Goal: Complete application form

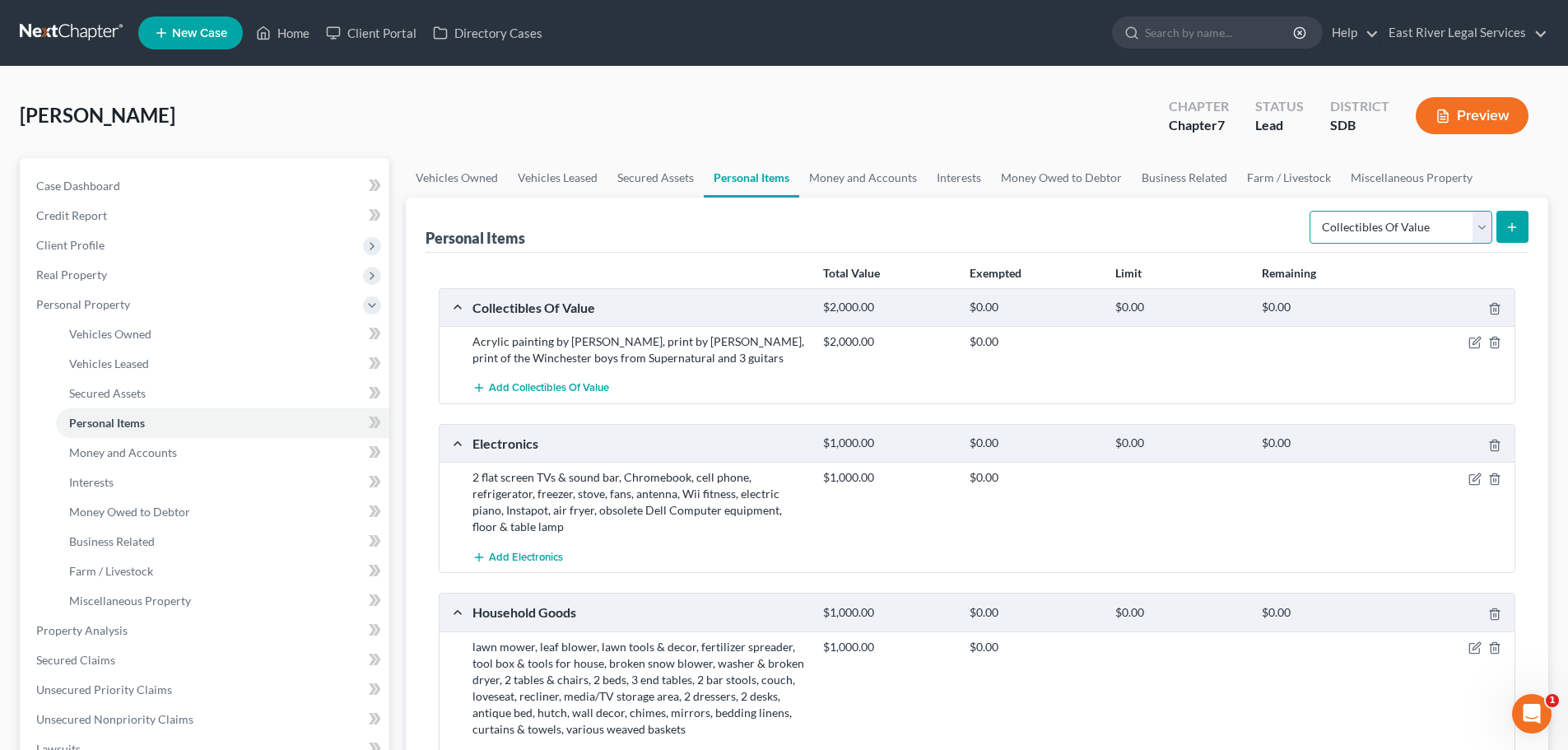
click at [1482, 229] on select "Select Item Type Clothing Collectibles Of Value Electronics Firearms Household …" at bounding box center [1401, 227] width 183 height 33
select select "jewelry"
click at [1311, 210] on select "Select Item Type Clothing Collectibles Of Value Electronics Firearms Household …" at bounding box center [1401, 227] width 183 height 33
click at [1512, 217] on button "submit" at bounding box center [1511, 226] width 32 height 32
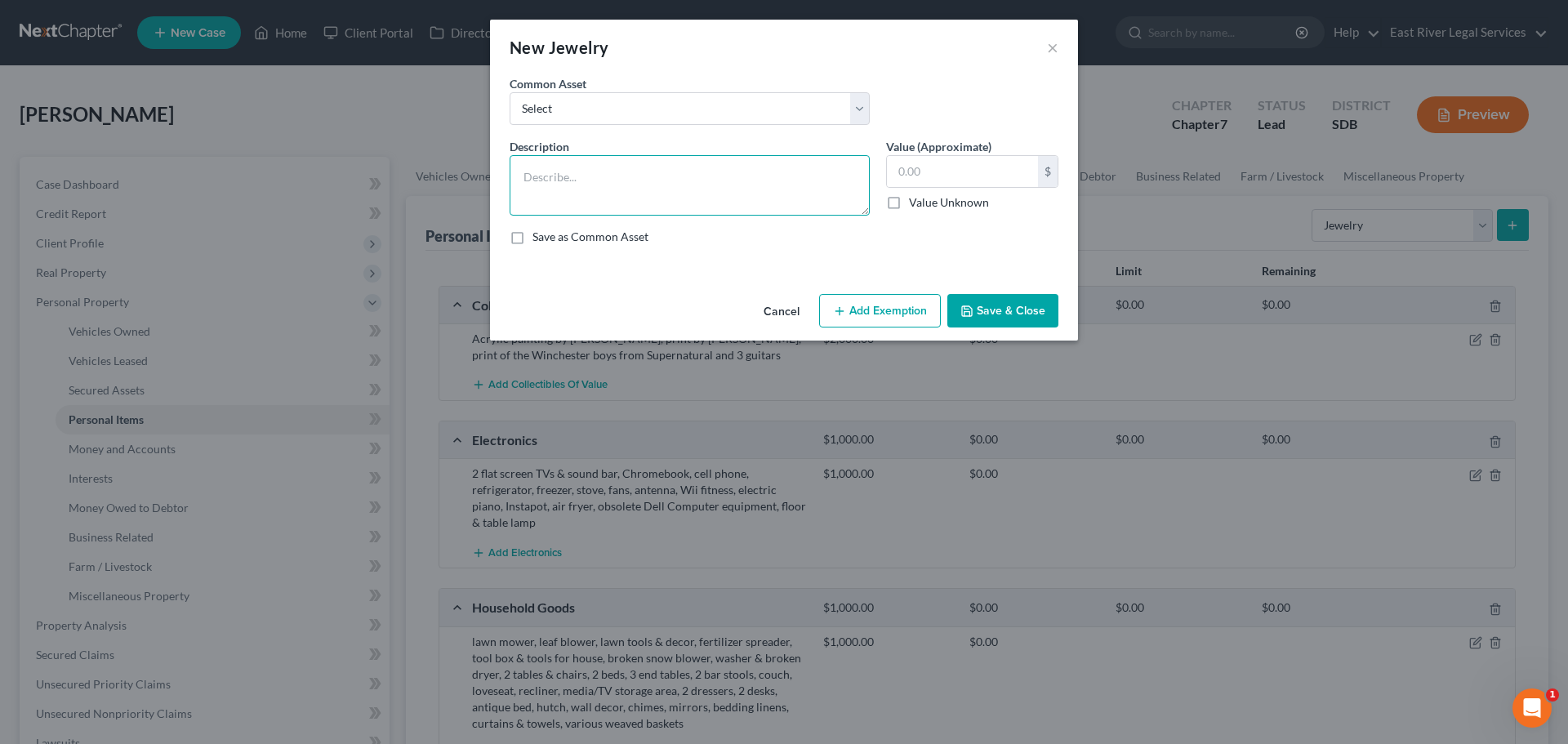
click at [566, 177] on textarea at bounding box center [690, 185] width 360 height 60
paste textarea "costume jewelry (necklaces, earrings)"
type textarea "costume jewelry (necklaces, earrings)"
click at [914, 179] on input "text" at bounding box center [962, 172] width 151 height 31
type input "50.00"
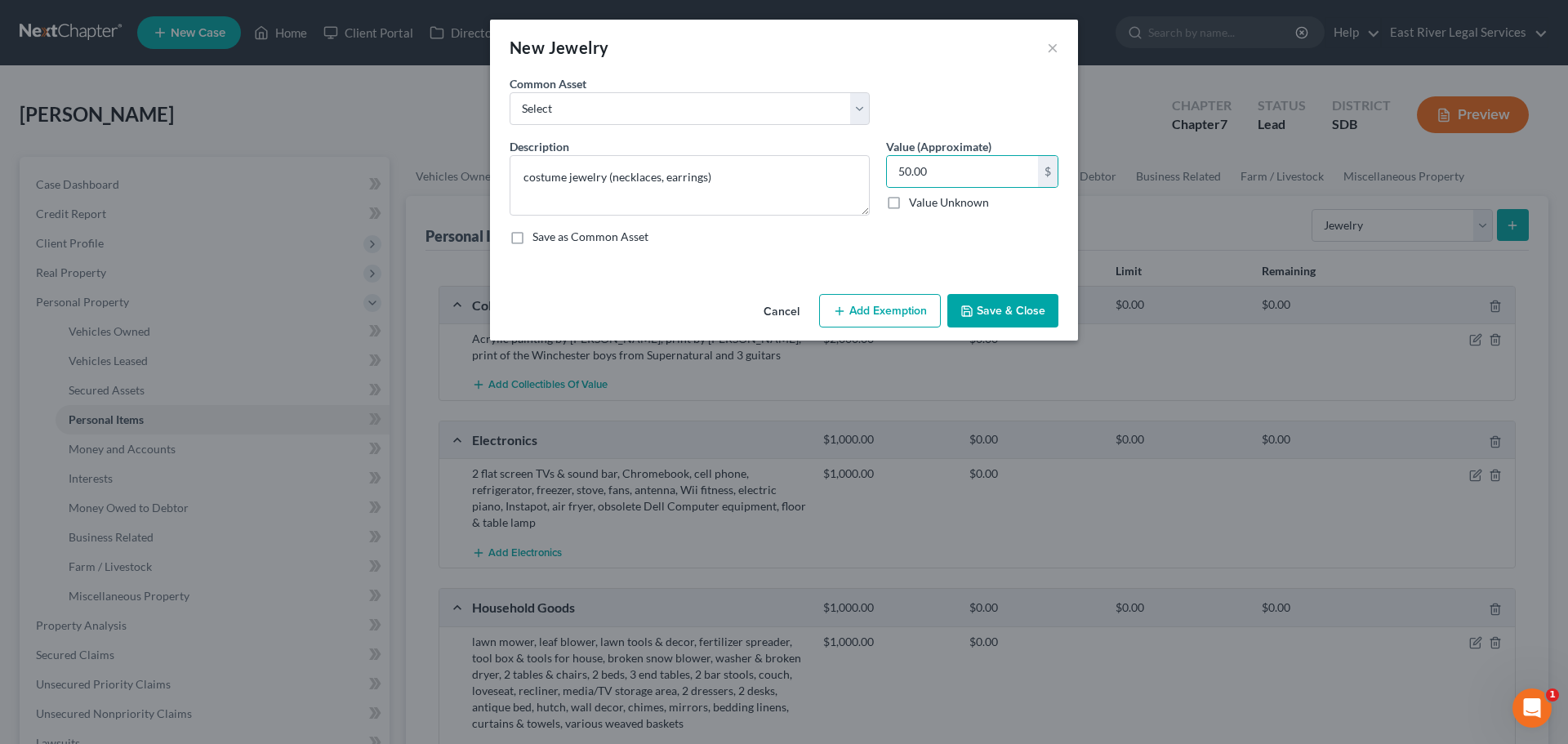
click at [1013, 309] on button "Save & Close" at bounding box center [1003, 311] width 111 height 35
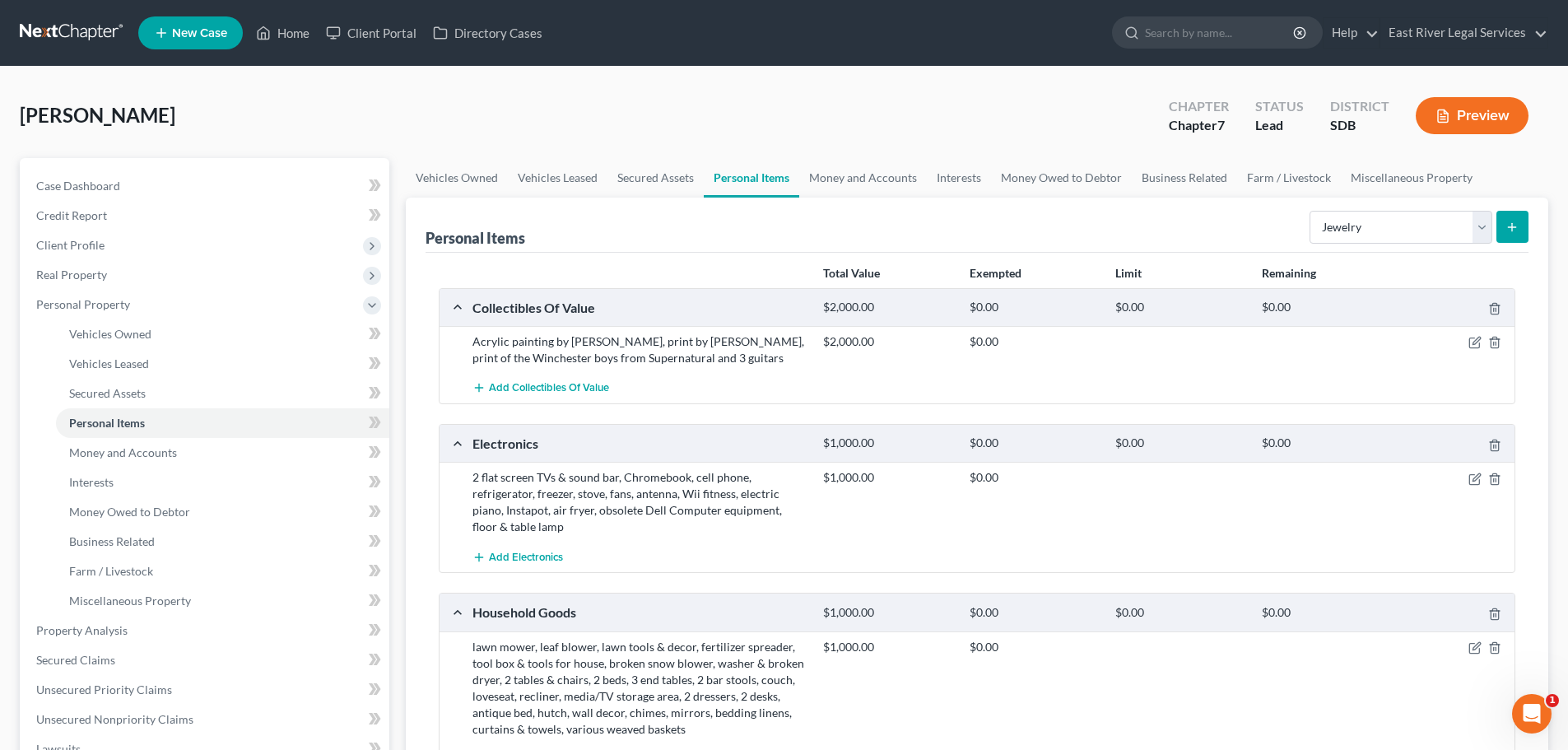
click at [1515, 217] on button "submit" at bounding box center [1511, 226] width 32 height 32
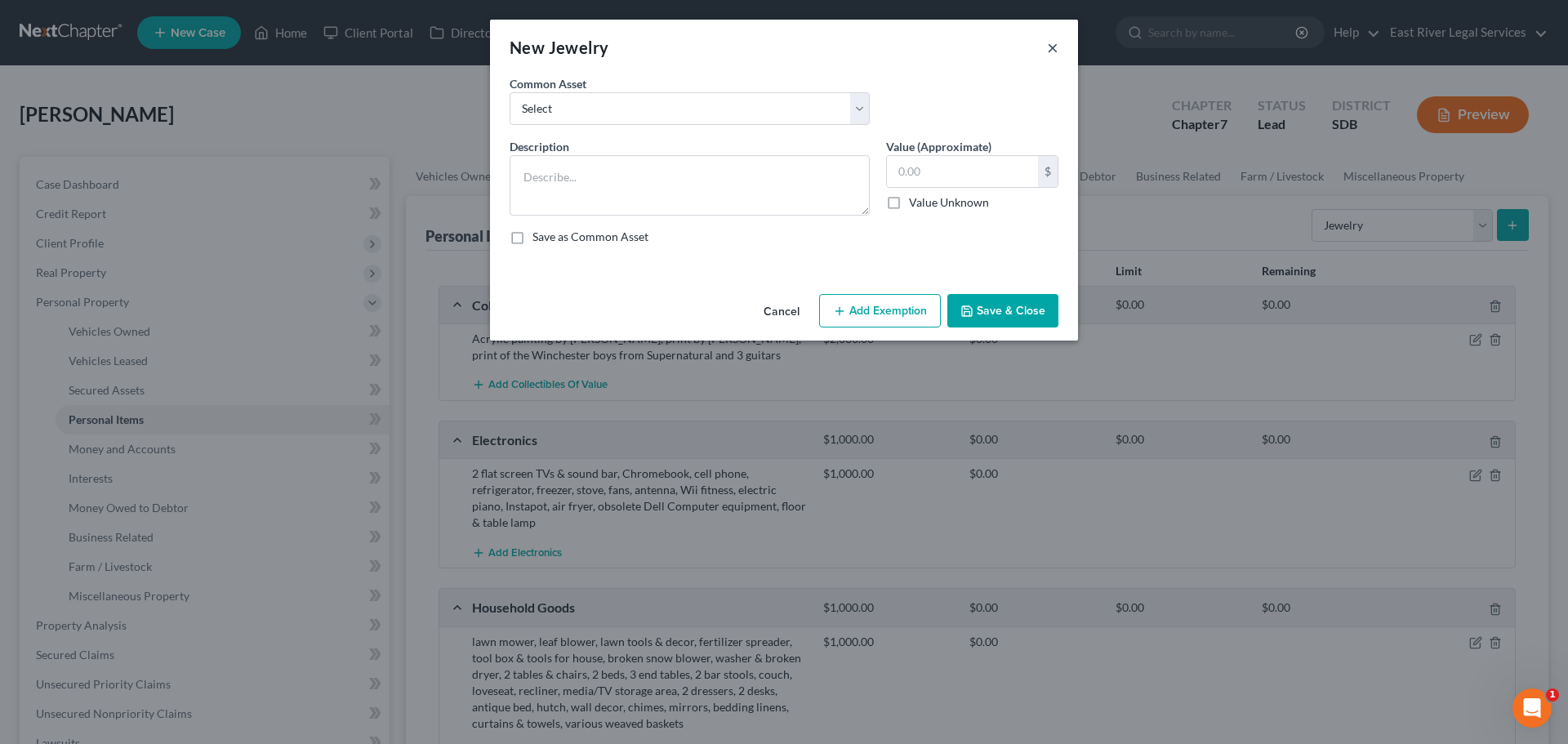
click at [1051, 39] on button "×" at bounding box center [1053, 48] width 12 height 20
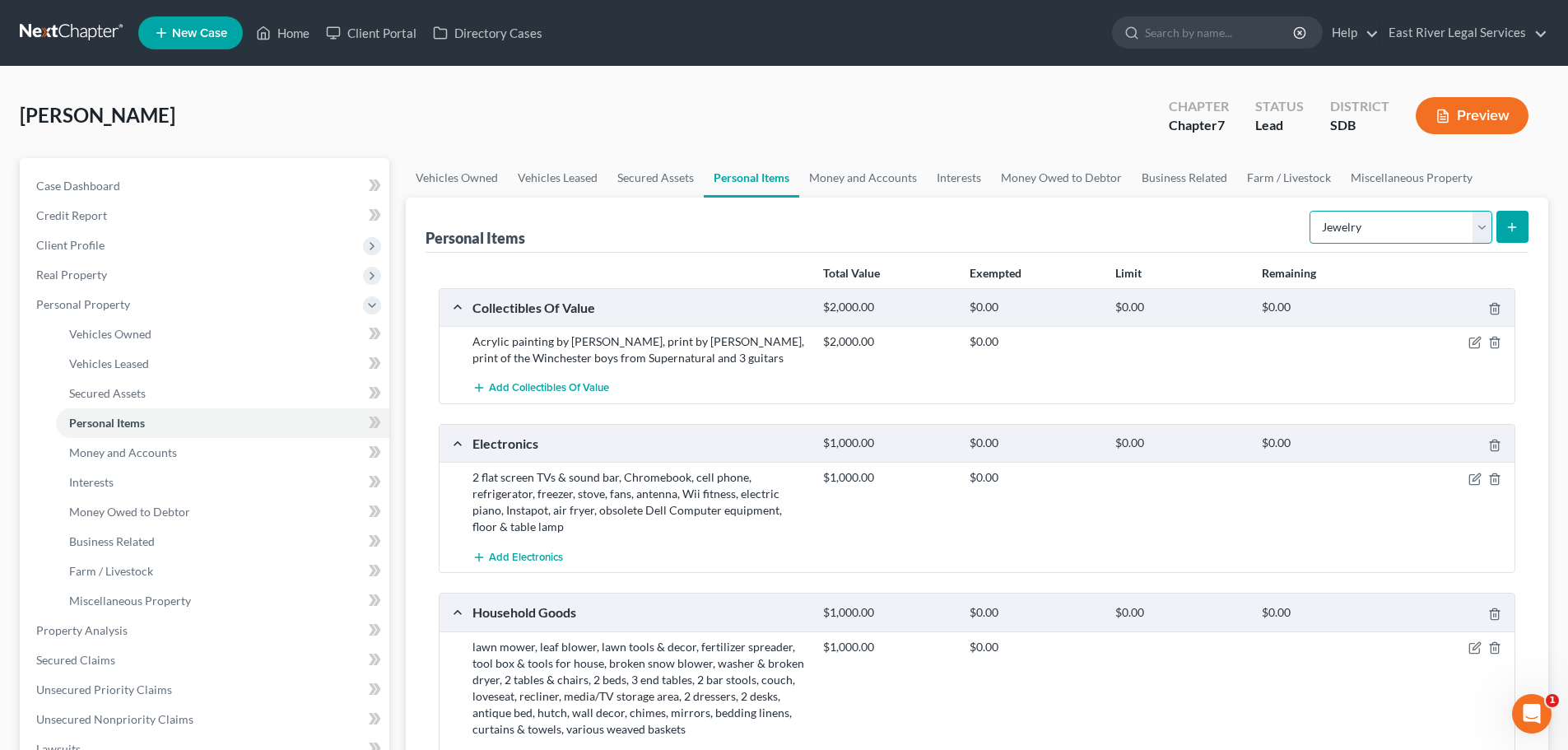
click at [1411, 226] on select "Select Item Type Clothing Collectibles Of Value Electronics Firearms Household …" at bounding box center [1401, 227] width 183 height 33
select select "clothing"
click at [1311, 210] on select "Select Item Type Clothing Collectibles Of Value Electronics Firearms Household …" at bounding box center [1401, 227] width 183 height 33
click at [1509, 228] on icon "submit" at bounding box center [1511, 227] width 13 height 13
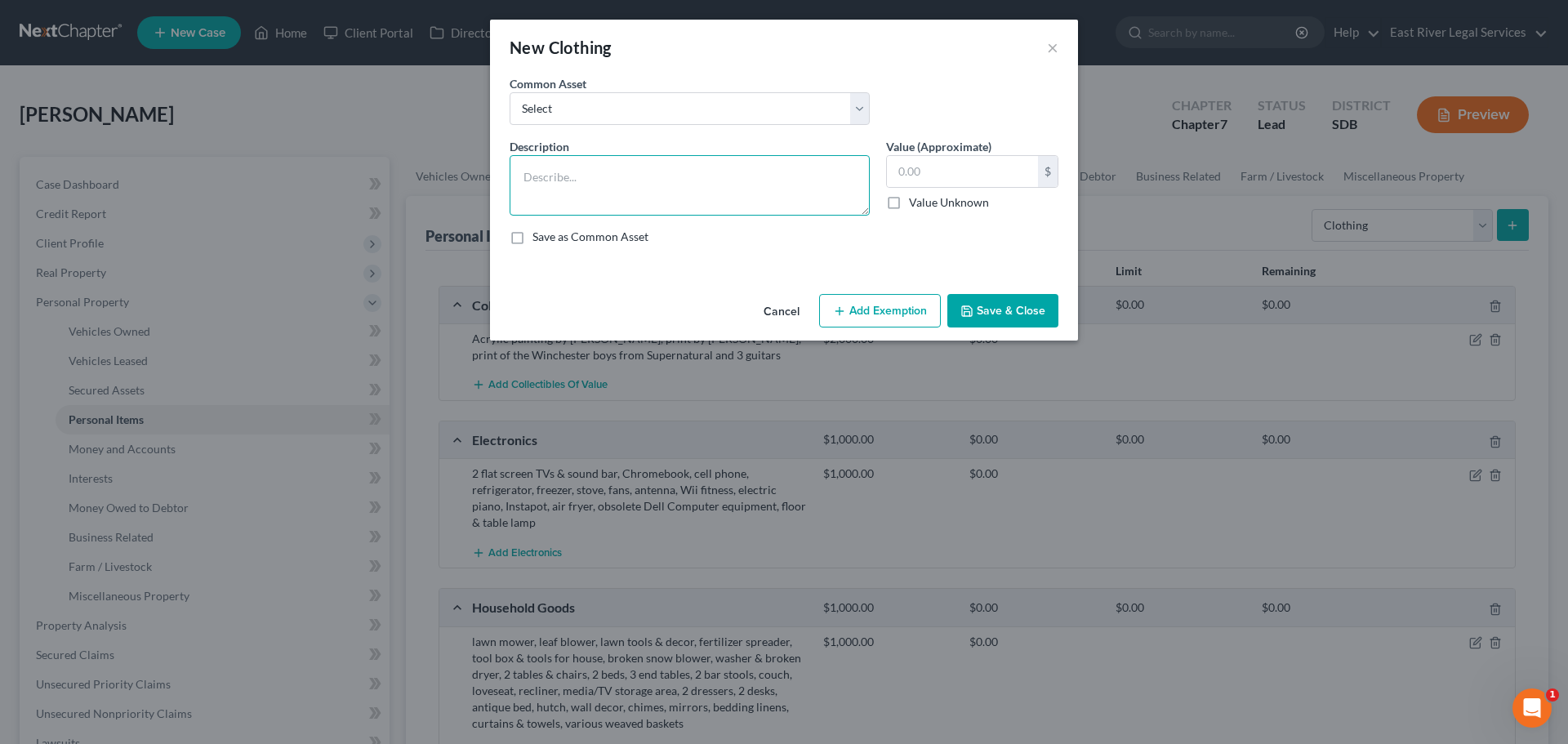
click at [576, 197] on textarea at bounding box center [690, 185] width 360 height 60
paste textarea "shorts, pants, shirts & socks, along with shoes"
type textarea "shorts, pants, shirts & socks, along with shoes"
click at [916, 165] on input "text" at bounding box center [962, 172] width 151 height 31
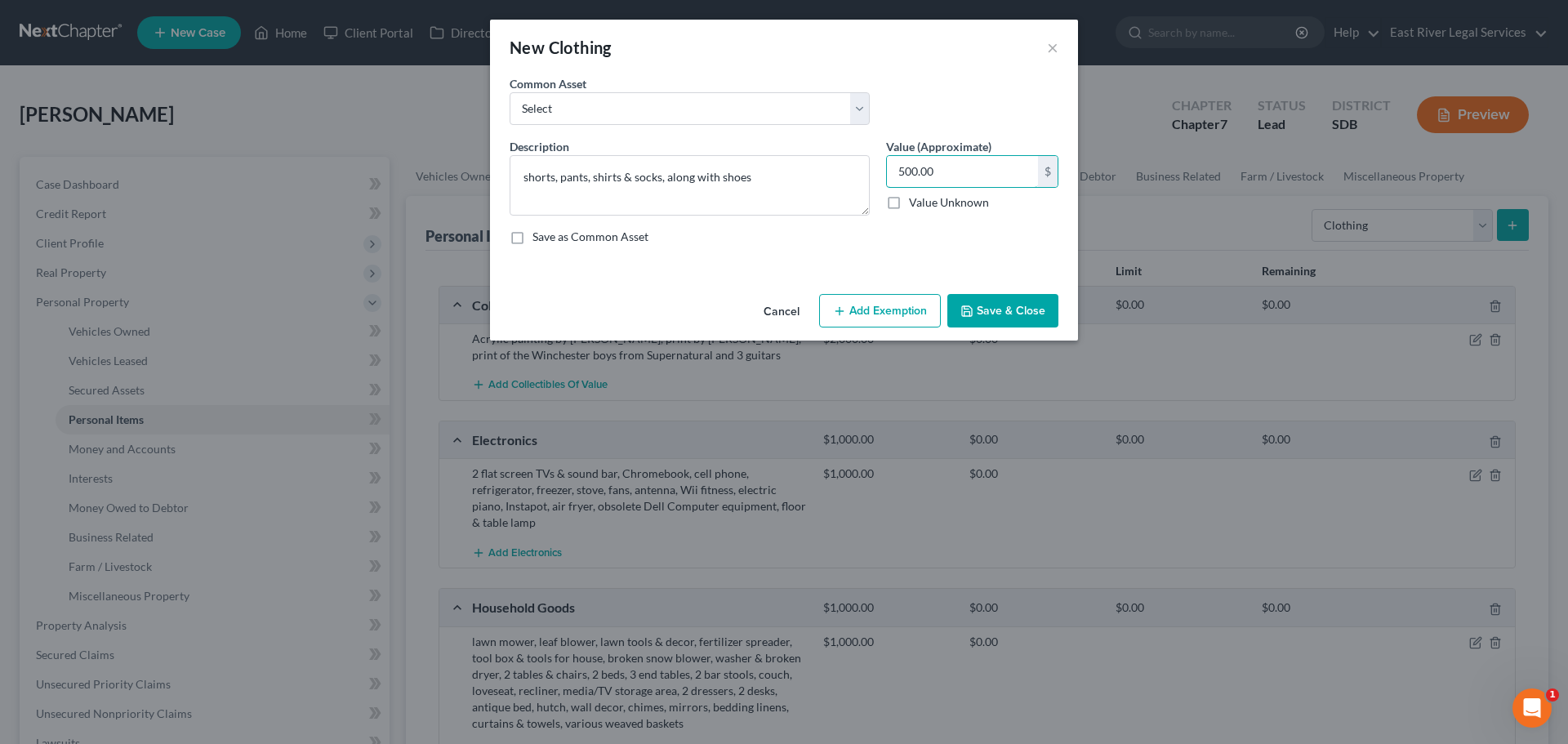
type input "500.00"
click at [990, 309] on button "Save & Close" at bounding box center [1003, 311] width 111 height 35
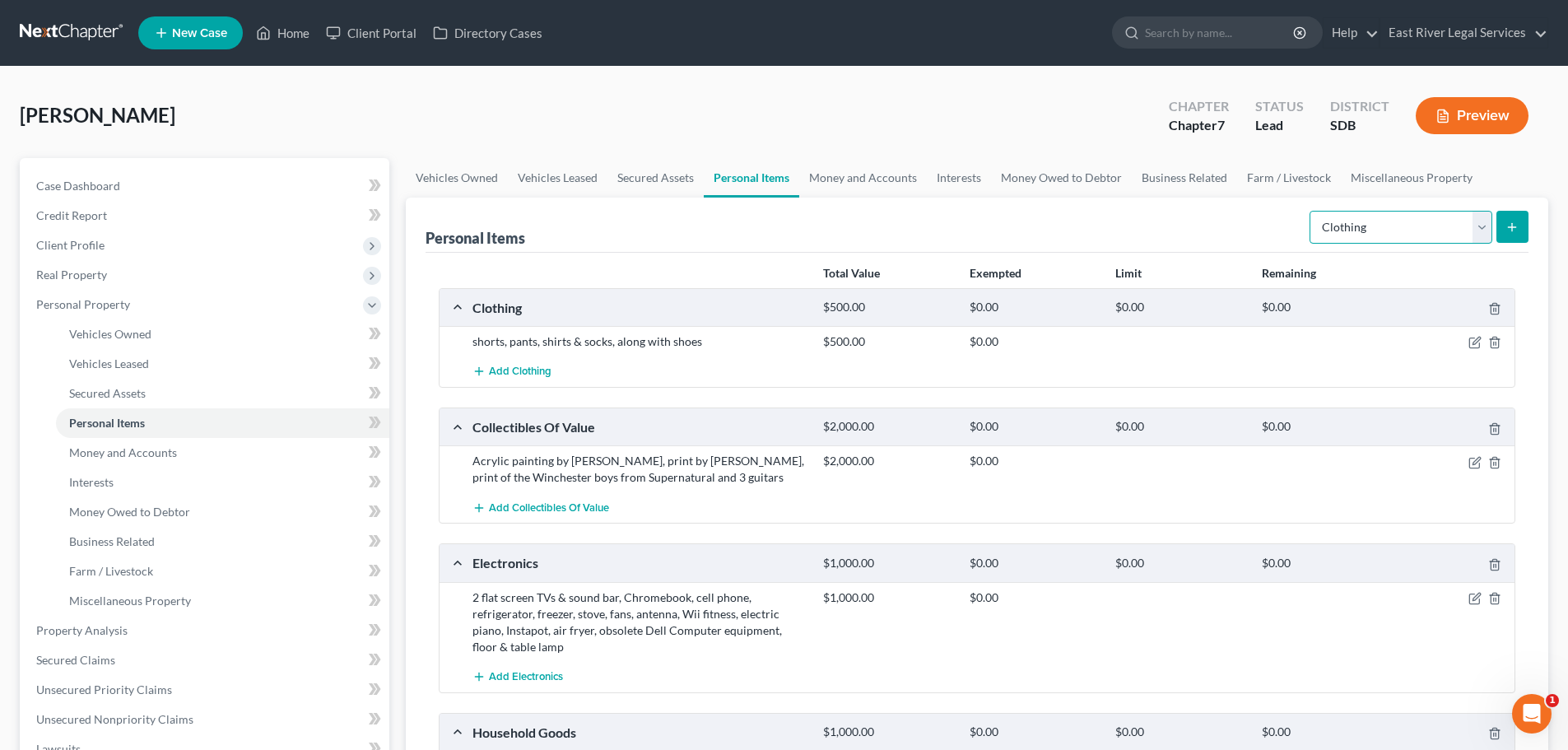
click at [1484, 225] on select "Select Item Type Clothing Collectibles Of Value Electronics Firearms Household …" at bounding box center [1401, 227] width 183 height 33
select select "pets"
click at [1311, 210] on select "Select Item Type Clothing Collectibles Of Value Electronics Firearms Household …" at bounding box center [1401, 227] width 183 height 33
click at [1520, 227] on button "submit" at bounding box center [1511, 226] width 32 height 32
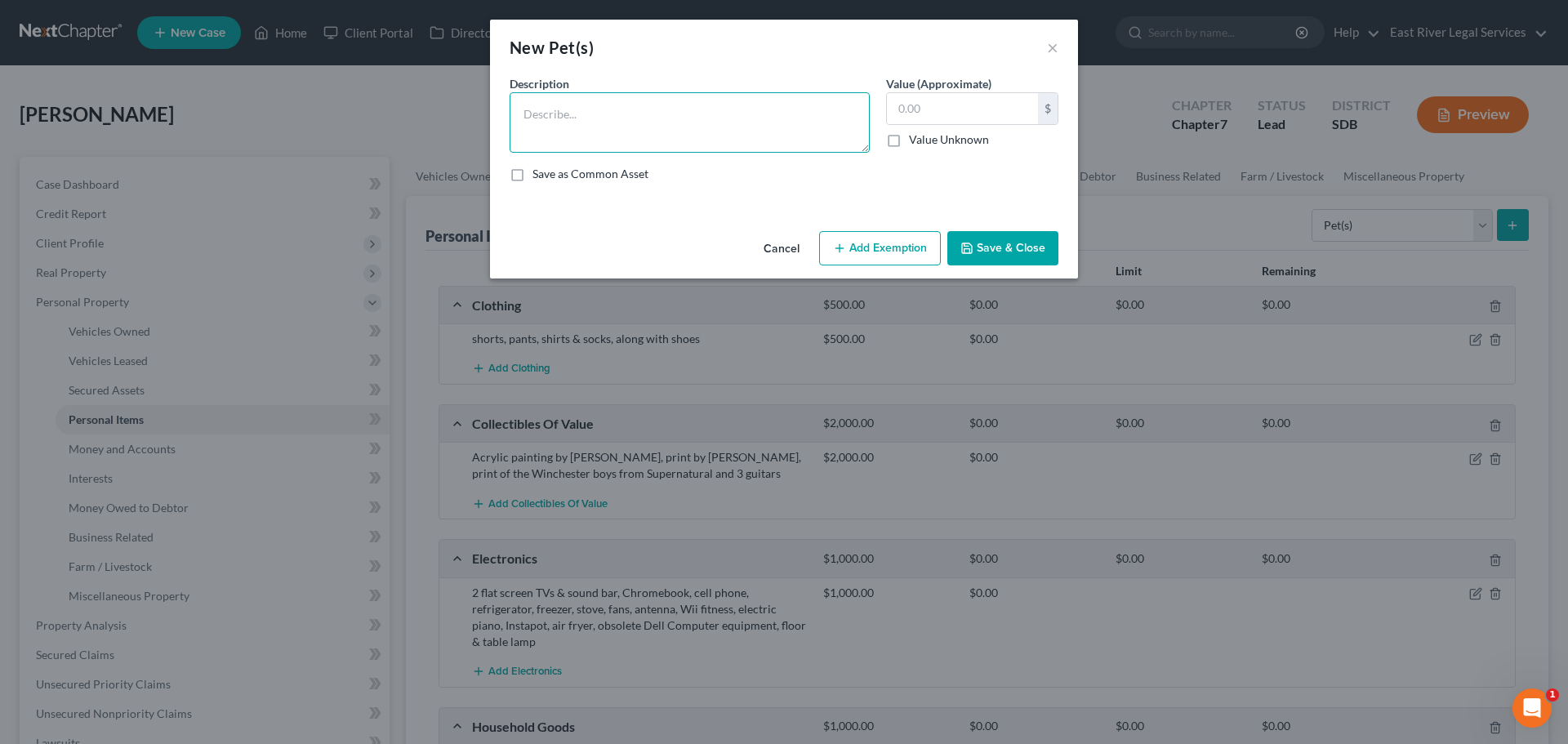
click at [578, 126] on textarea at bounding box center [690, 122] width 360 height 60
paste textarea "1 [DEMOGRAPHIC_DATA] & 1 [DEMOGRAPHIC_DATA] short hair cats"
type textarea "1 [DEMOGRAPHIC_DATA] & 1 [DEMOGRAPHIC_DATA] short hair cats"
click at [1012, 252] on button "Save & Close" at bounding box center [1003, 248] width 111 height 35
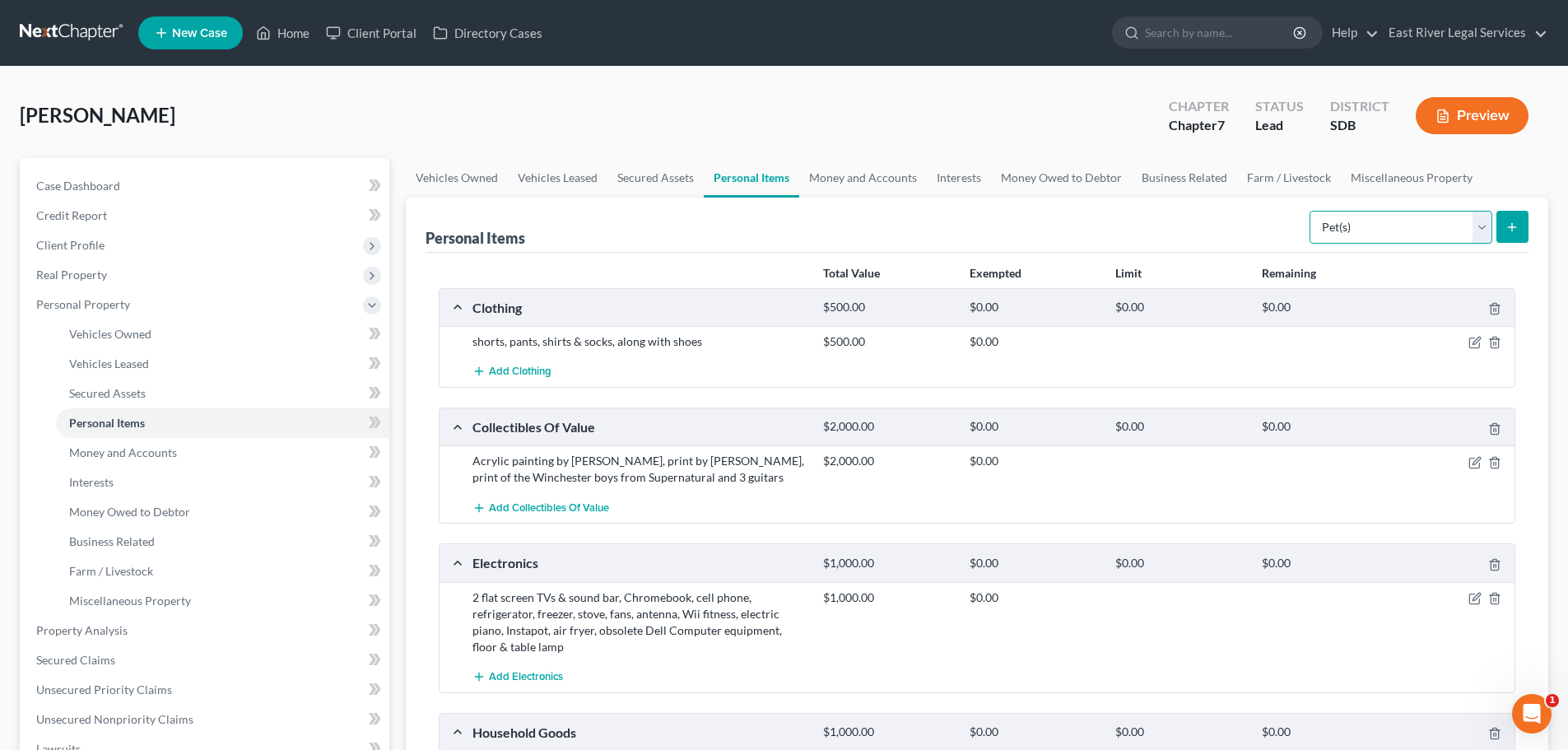
click at [1483, 229] on select "Select Item Type Clothing Collectibles Of Value Electronics Firearms Household …" at bounding box center [1401, 227] width 183 height 33
select select "sports_and_hobby_equipment"
click at [1311, 210] on select "Select Item Type Clothing Collectibles Of Value Electronics Firearms Household …" at bounding box center [1401, 227] width 183 height 33
click at [1512, 238] on button "submit" at bounding box center [1511, 226] width 32 height 32
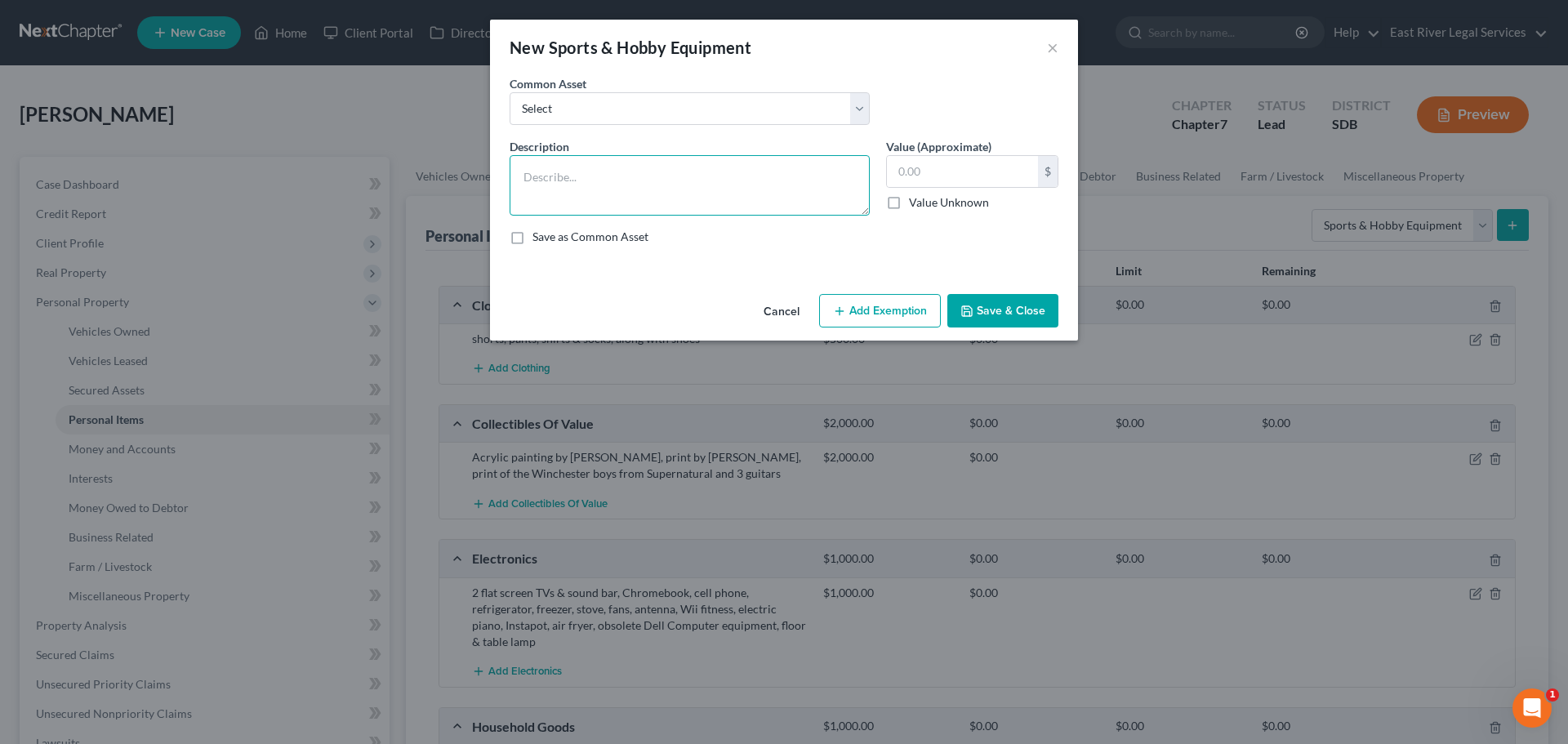
click at [553, 181] on textarea at bounding box center [690, 185] width 360 height 60
paste textarea "exercise equipment (bike, treadmill, stairstepper, golf clubs, fishing equipment"
type textarea "exercise equipment (bike, treadmill, stair stepper, golf clubs, fishing equipme…"
click at [909, 180] on input "text" at bounding box center [962, 172] width 151 height 31
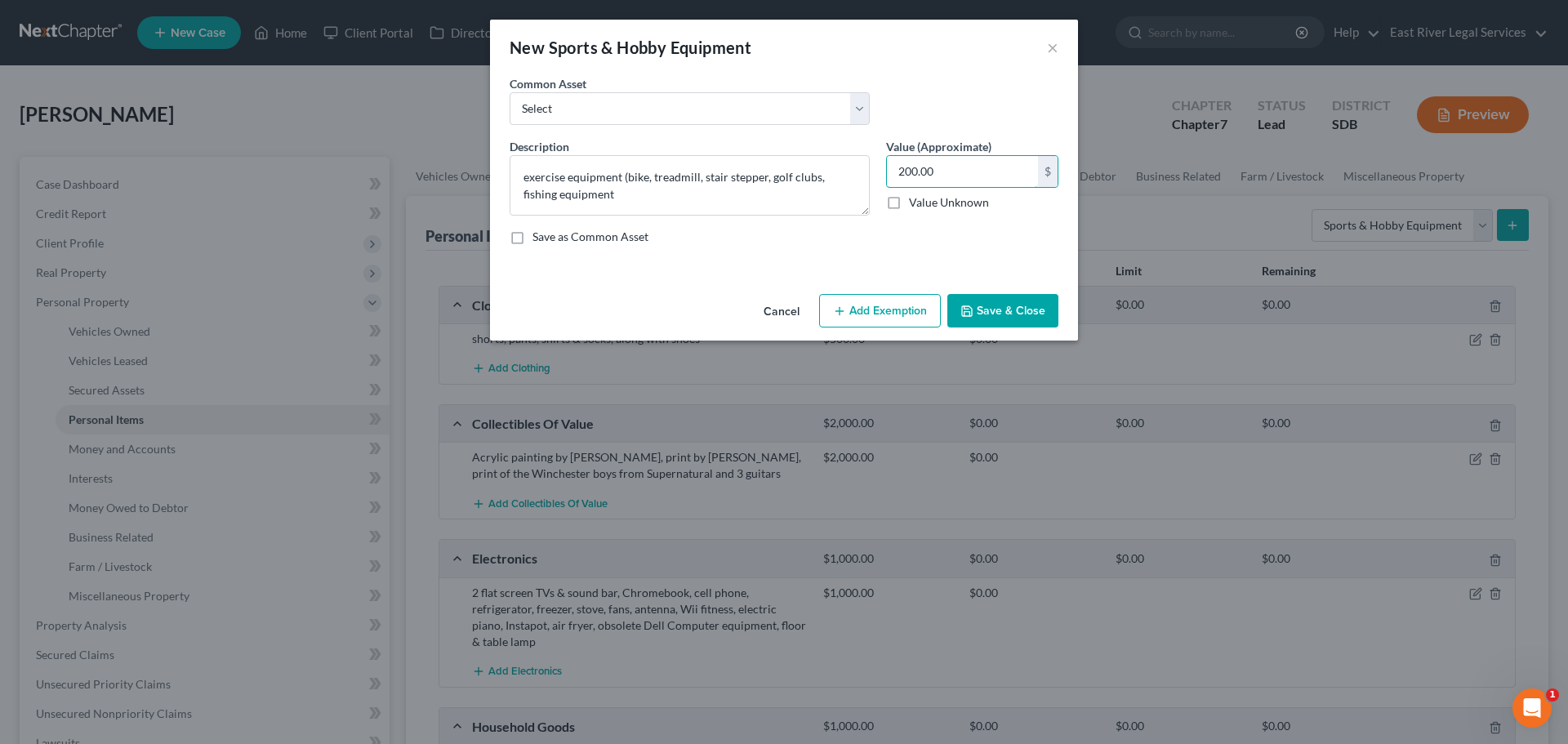
type input "200.00"
click at [1030, 308] on button "Save & Close" at bounding box center [1003, 311] width 111 height 35
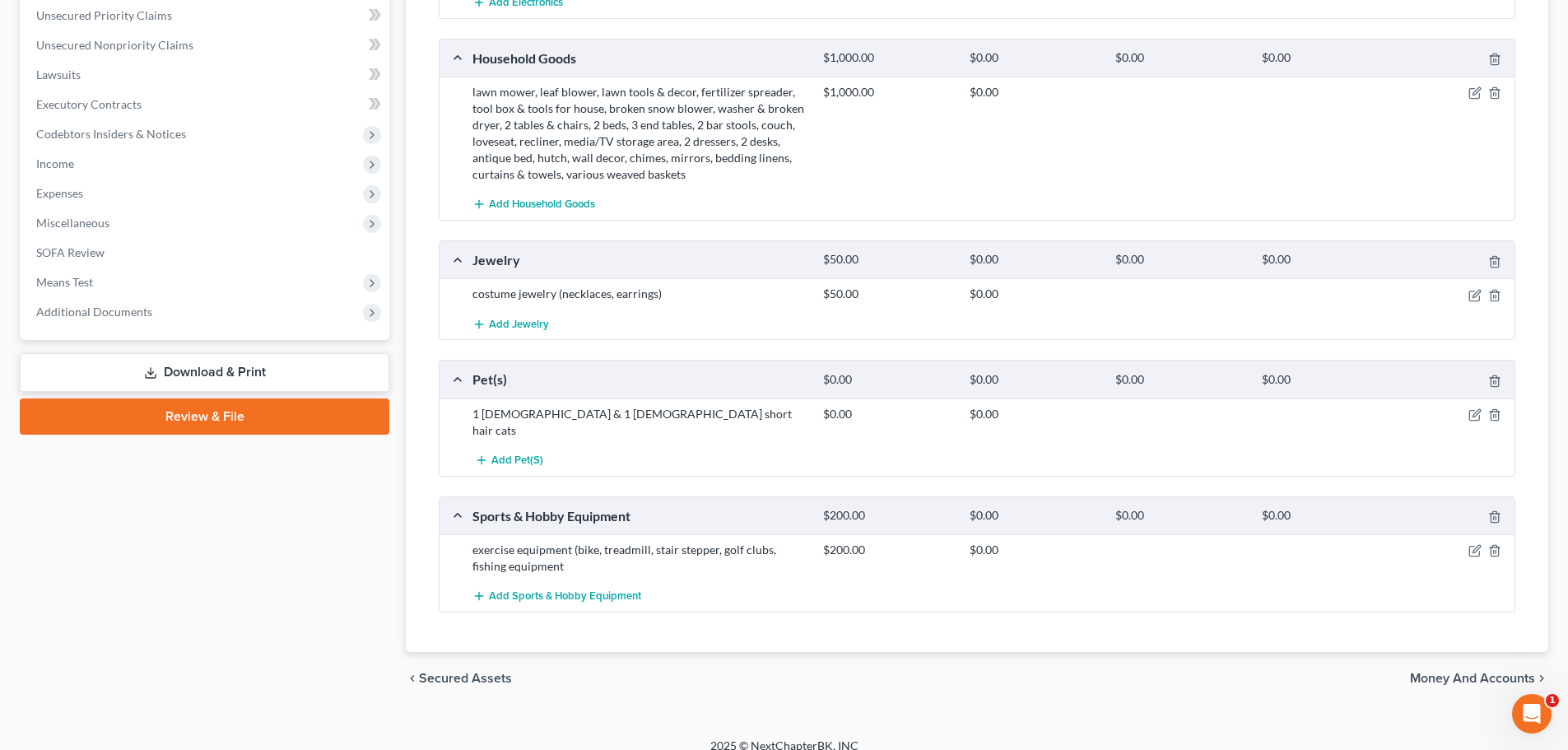
scroll to position [675, 0]
click at [1433, 671] on span "Money and Accounts" at bounding box center [1472, 678] width 125 height 13
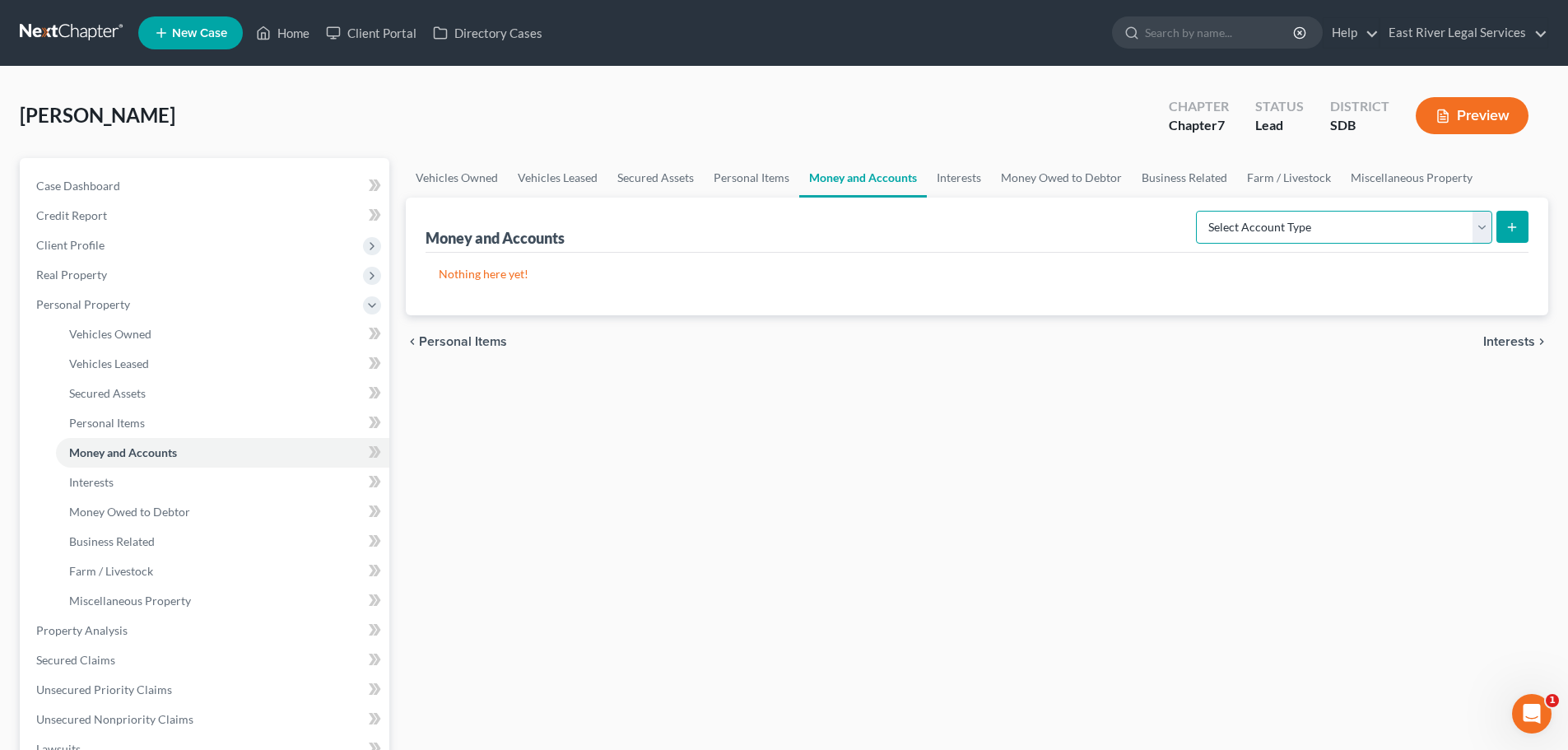
click at [1370, 231] on select "Select Account Type Brokerage Cash on Hand Certificates of Deposit Checking Acc…" at bounding box center [1344, 227] width 296 height 33
select select "checking"
click at [1199, 210] on select "Select Account Type Brokerage Cash on Hand Certificates of Deposit Checking Acc…" at bounding box center [1344, 227] width 296 height 33
click at [1509, 227] on line "submit" at bounding box center [1511, 227] width 7 height 0
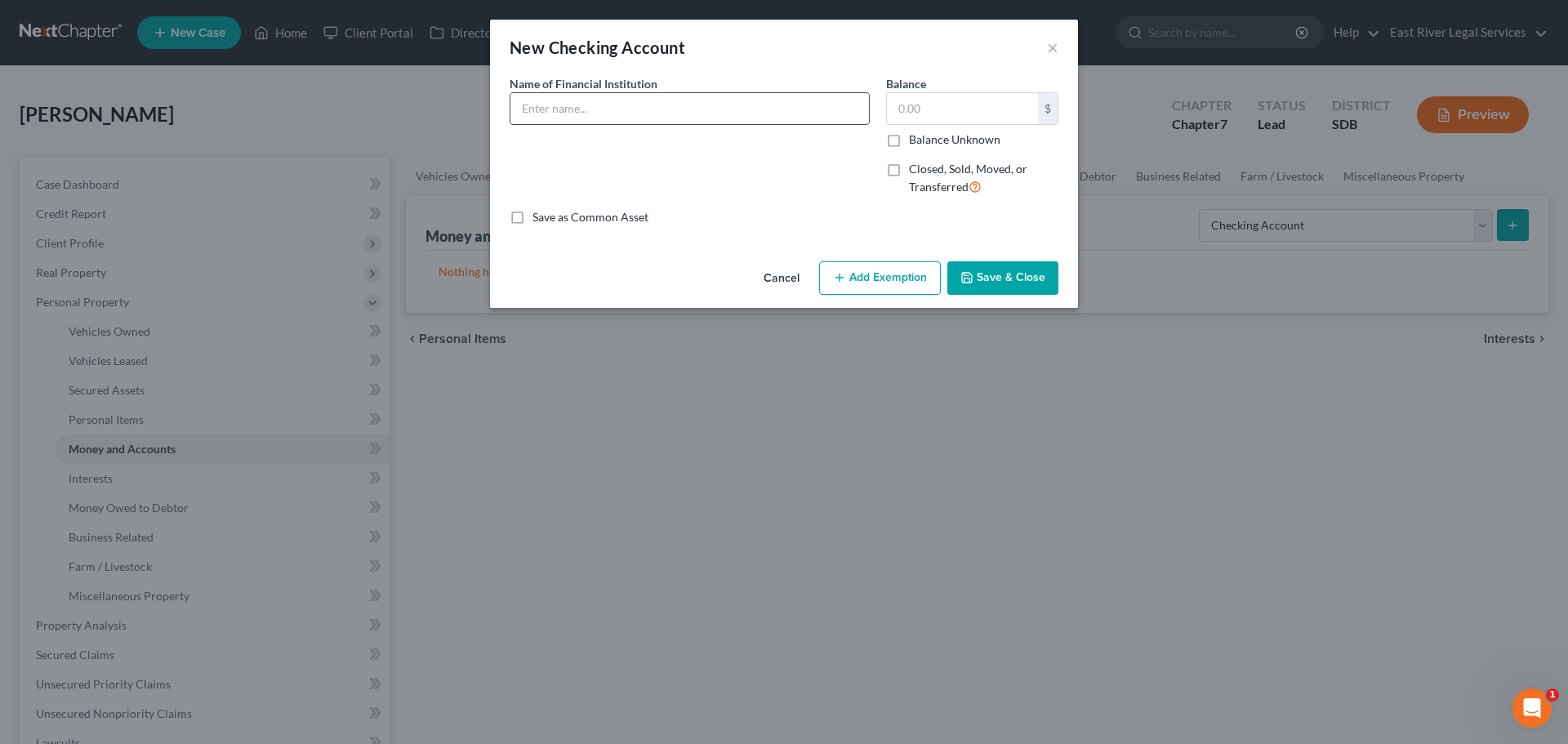
click at [535, 109] on input "text" at bounding box center [690, 109] width 359 height 31
click at [560, 105] on input "text" at bounding box center [690, 109] width 359 height 31
type input "First Interstate Bank"
click at [918, 98] on input "text" at bounding box center [962, 109] width 151 height 31
type input "20.00"
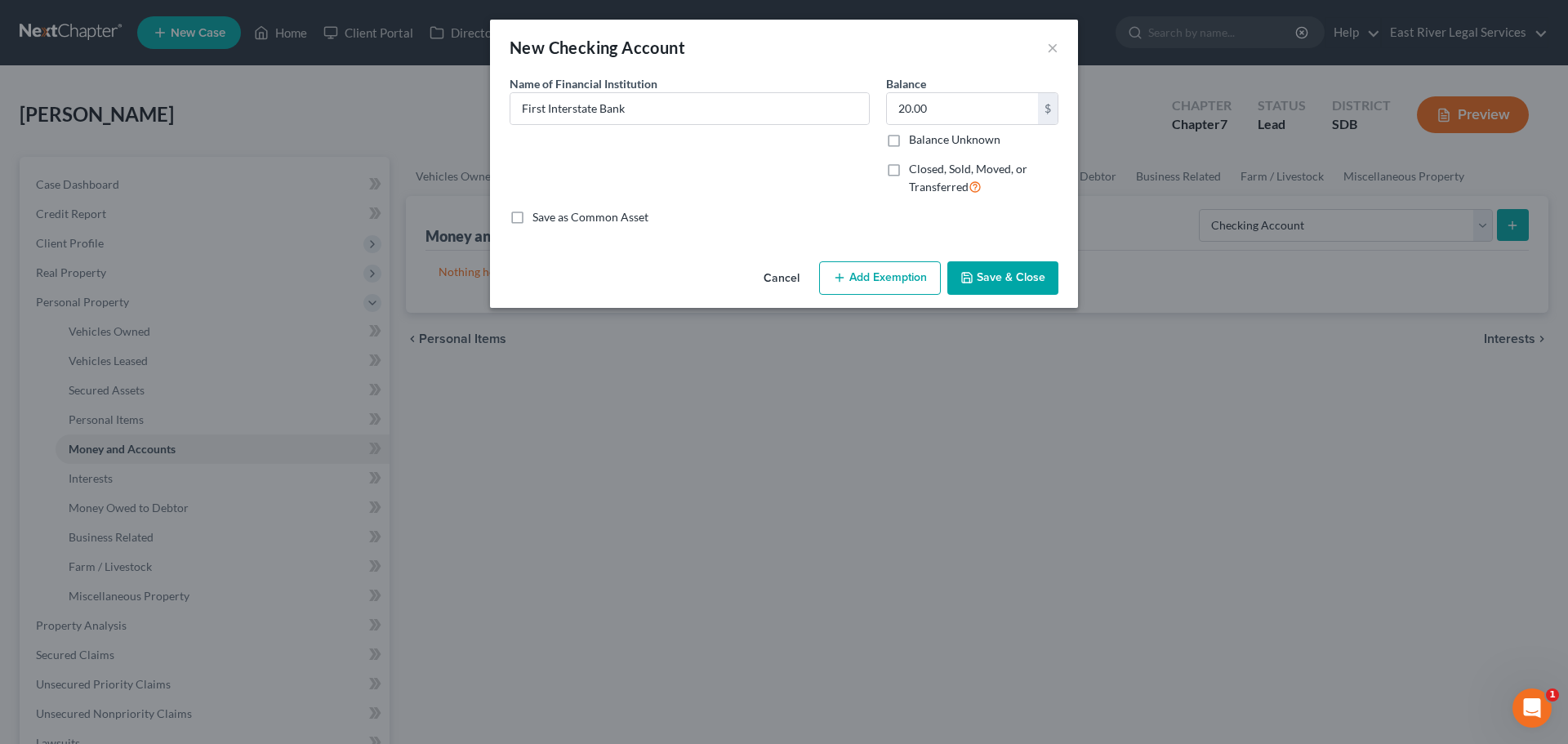
click at [1005, 279] on button "Save & Close" at bounding box center [1003, 279] width 111 height 35
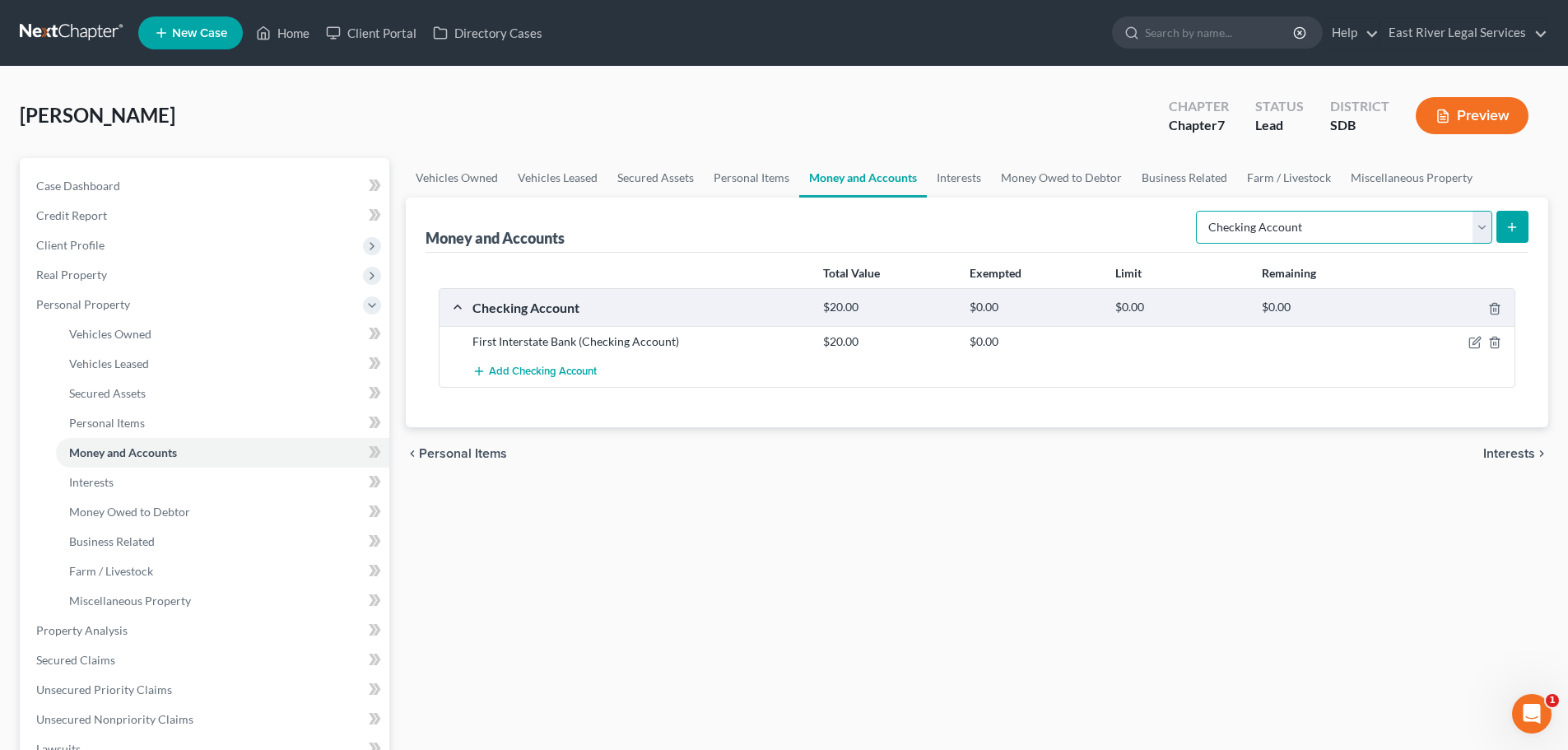
click at [1482, 224] on select "Select Account Type Brokerage Cash on Hand Certificates of Deposit Checking Acc…" at bounding box center [1344, 227] width 296 height 33
select select "savings"
click at [1199, 210] on select "Select Account Type Brokerage Cash on Hand Certificates of Deposit Checking Acc…" at bounding box center [1344, 227] width 296 height 33
click at [1513, 233] on button "submit" at bounding box center [1511, 226] width 32 height 32
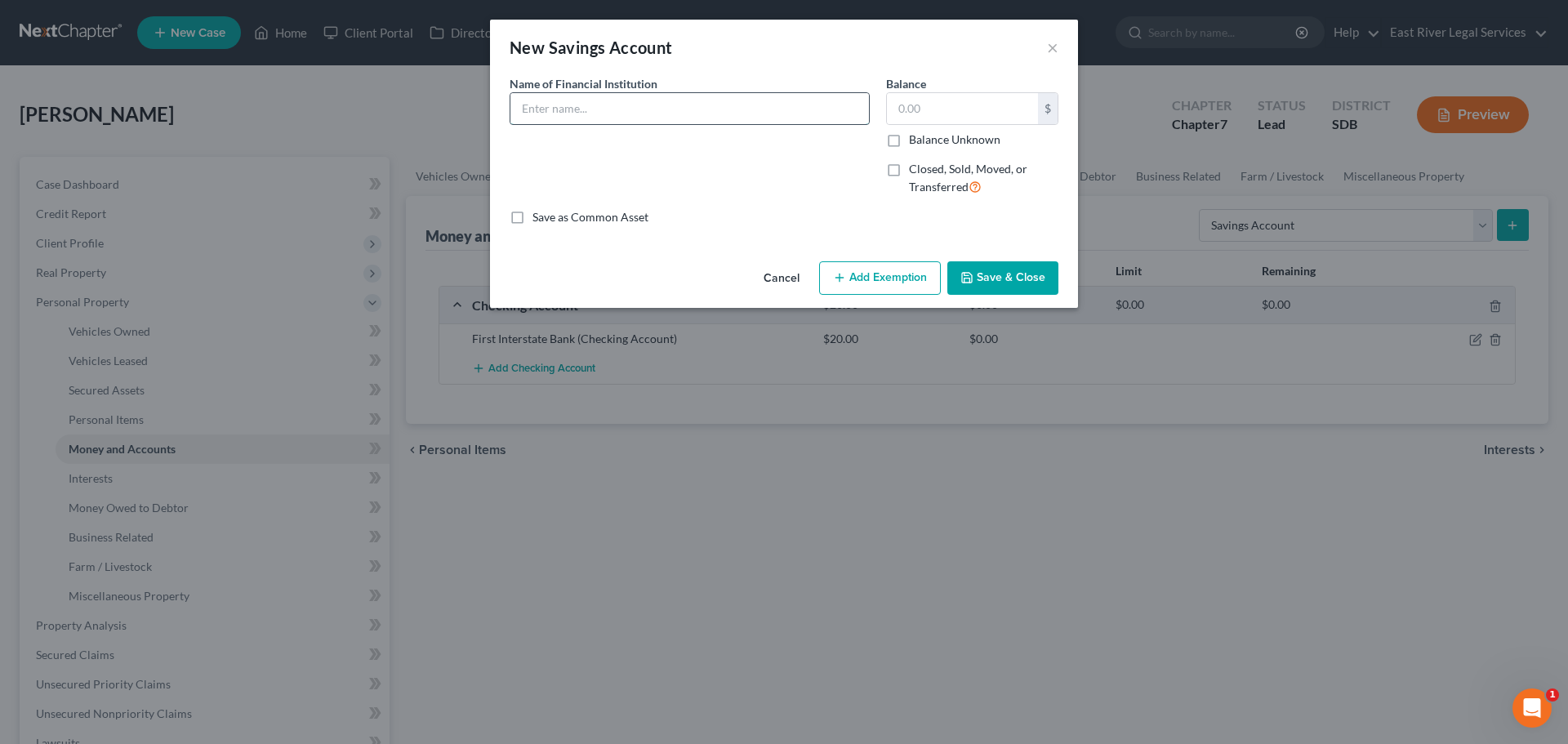
click at [588, 111] on input "text" at bounding box center [690, 109] width 359 height 31
type input "Black Hill Federal Credit Union"
click at [904, 111] on input "text" at bounding box center [962, 109] width 151 height 31
click at [895, 111] on input "text" at bounding box center [962, 109] width 151 height 31
type input "5"
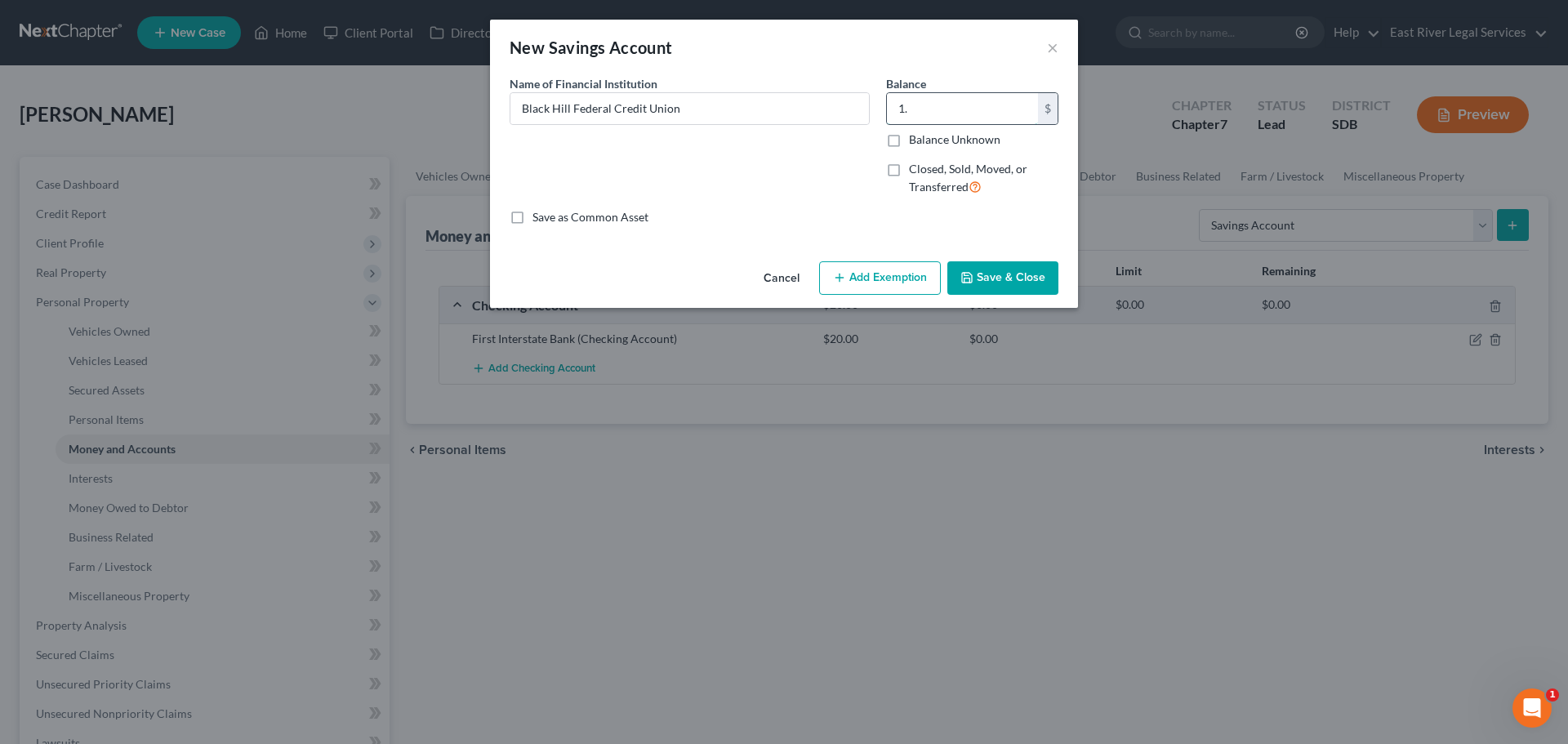
type input "1"
type input "5.00"
click at [972, 279] on icon "button" at bounding box center [967, 278] width 13 height 13
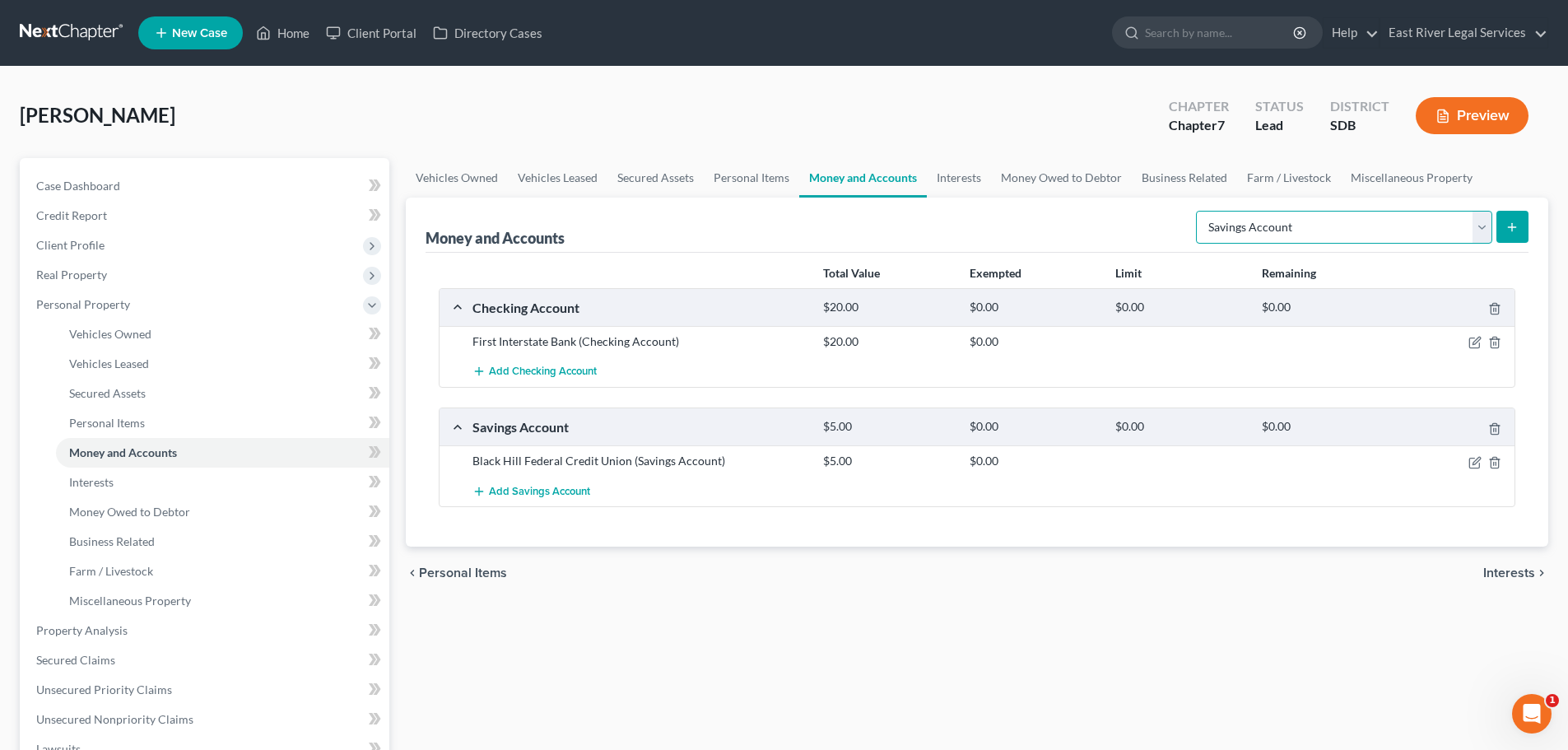
click at [1401, 229] on select "Select Account Type Brokerage Cash on Hand Certificates of Deposit Checking Acc…" at bounding box center [1344, 227] width 296 height 33
select select "checking"
click at [1199, 210] on select "Select Account Type Brokerage Cash on Hand Certificates of Deposit Checking Acc…" at bounding box center [1344, 227] width 296 height 33
click at [1508, 232] on icon "submit" at bounding box center [1511, 227] width 13 height 13
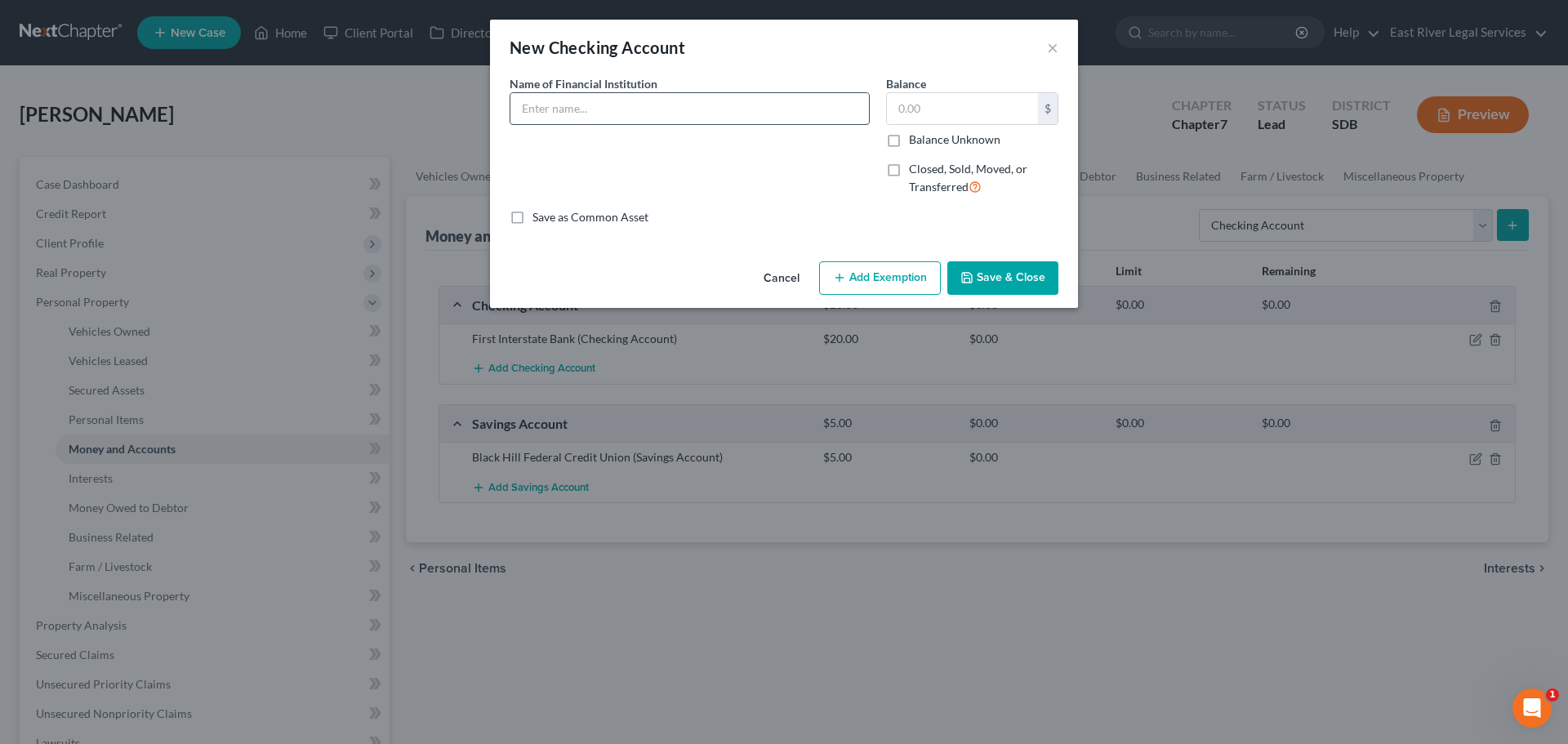
click at [564, 115] on input "text" at bounding box center [690, 109] width 359 height 31
type input "Black Hill Federal Credit Union"
click at [926, 119] on input "text" at bounding box center [962, 109] width 151 height 31
type input "1.00"
click at [1022, 281] on button "Save & Close" at bounding box center [1003, 279] width 111 height 35
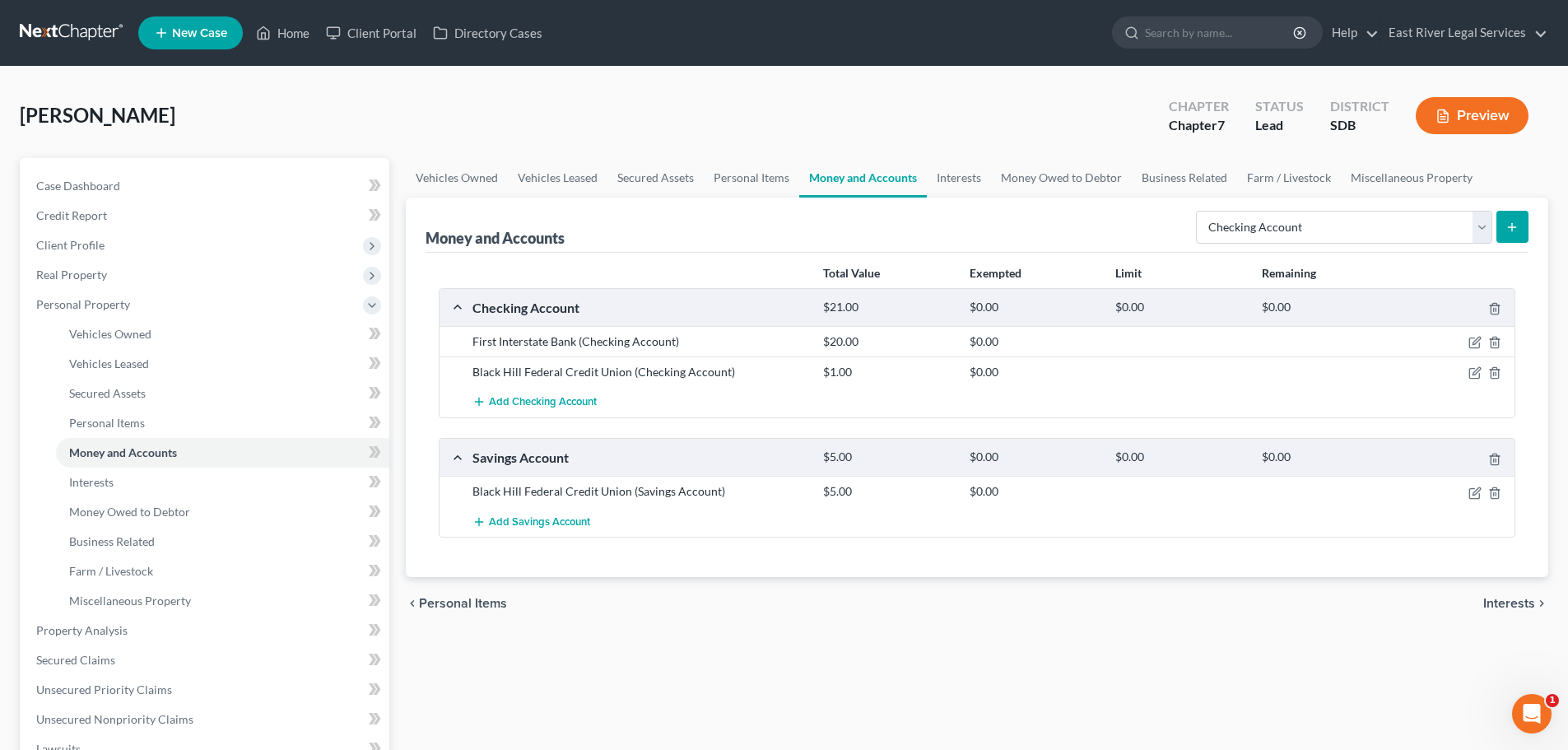
click at [1501, 604] on span "Interests" at bounding box center [1509, 604] width 52 height 13
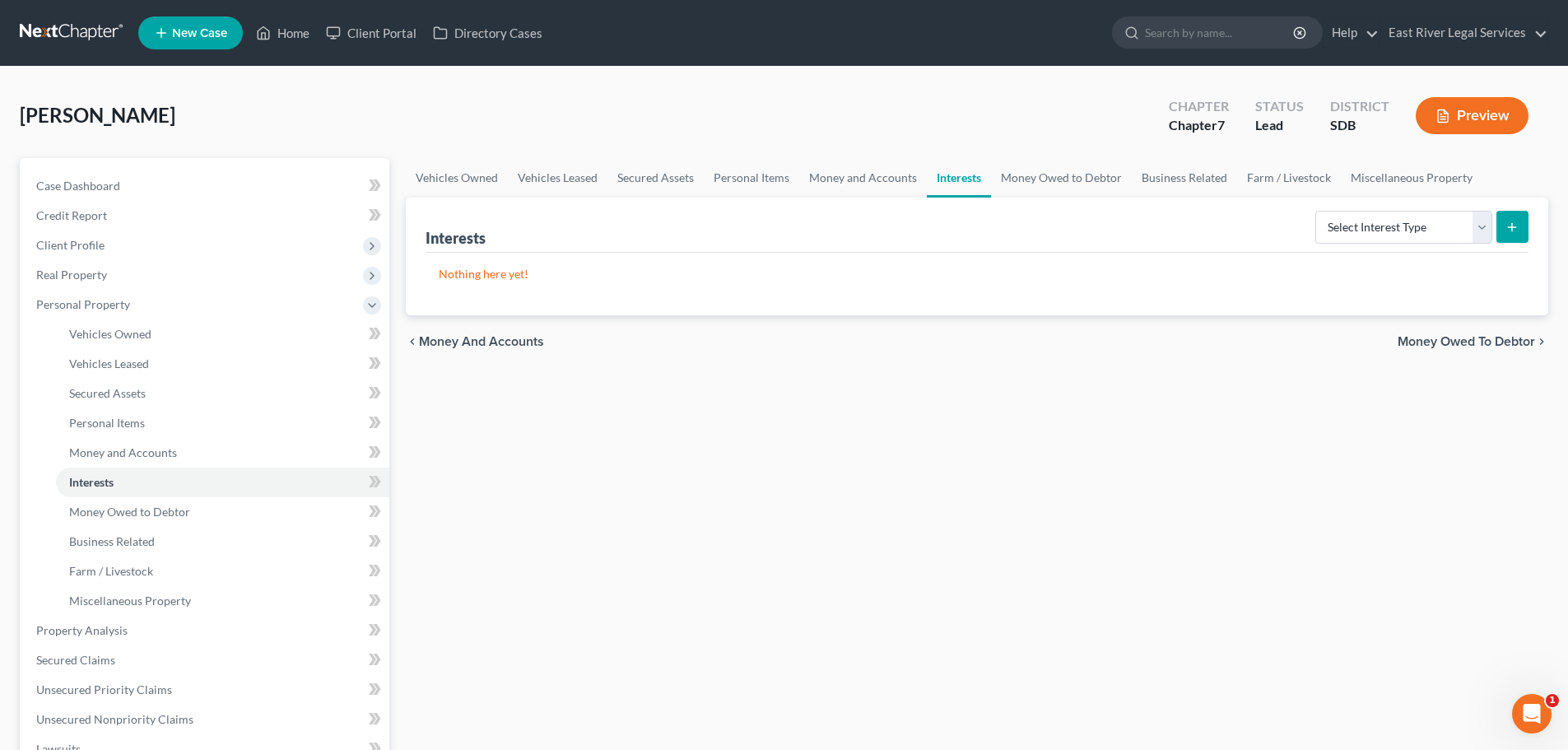
click at [1452, 344] on span "Money Owed to Debtor" at bounding box center [1466, 342] width 137 height 13
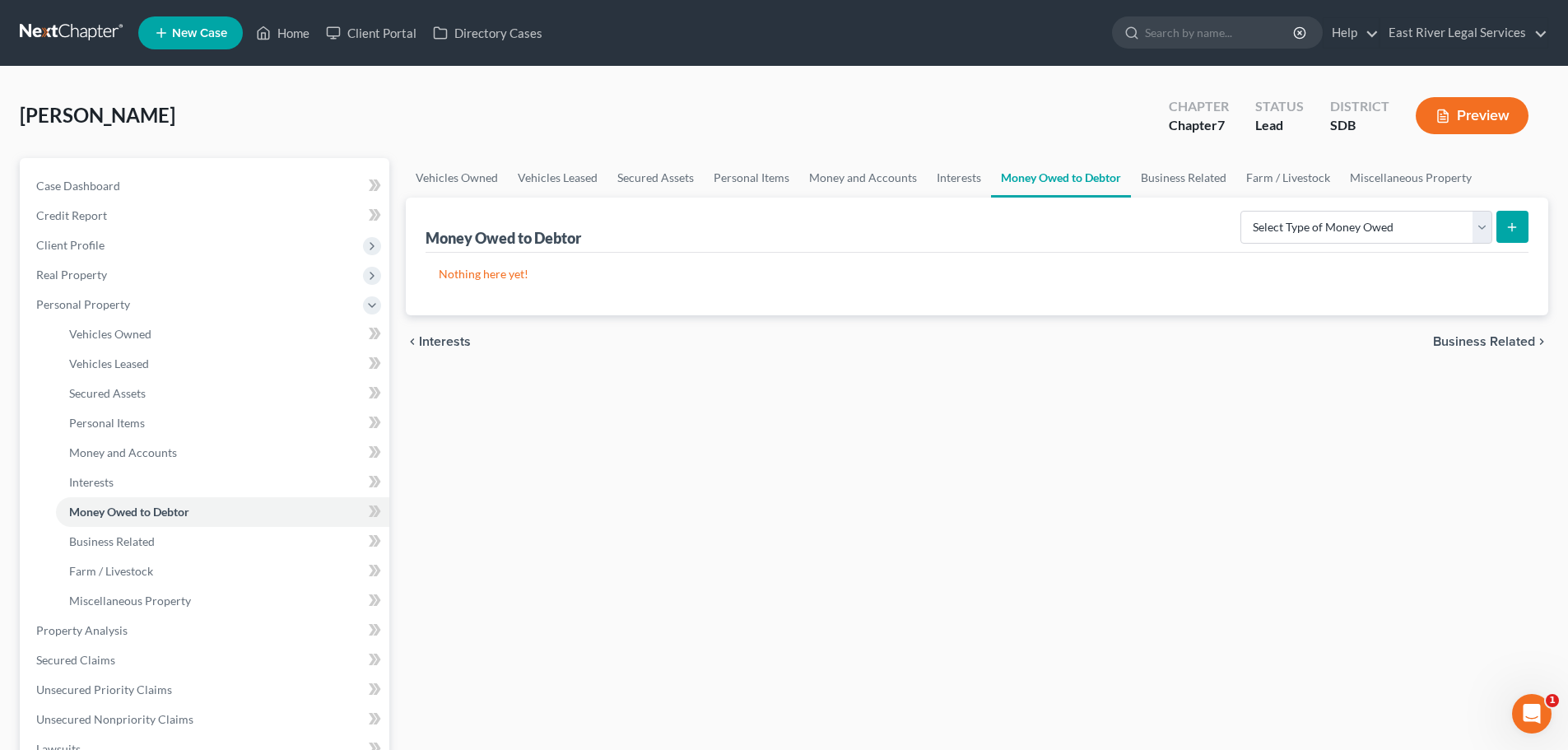
click at [1450, 343] on span "Business Related" at bounding box center [1483, 342] width 102 height 13
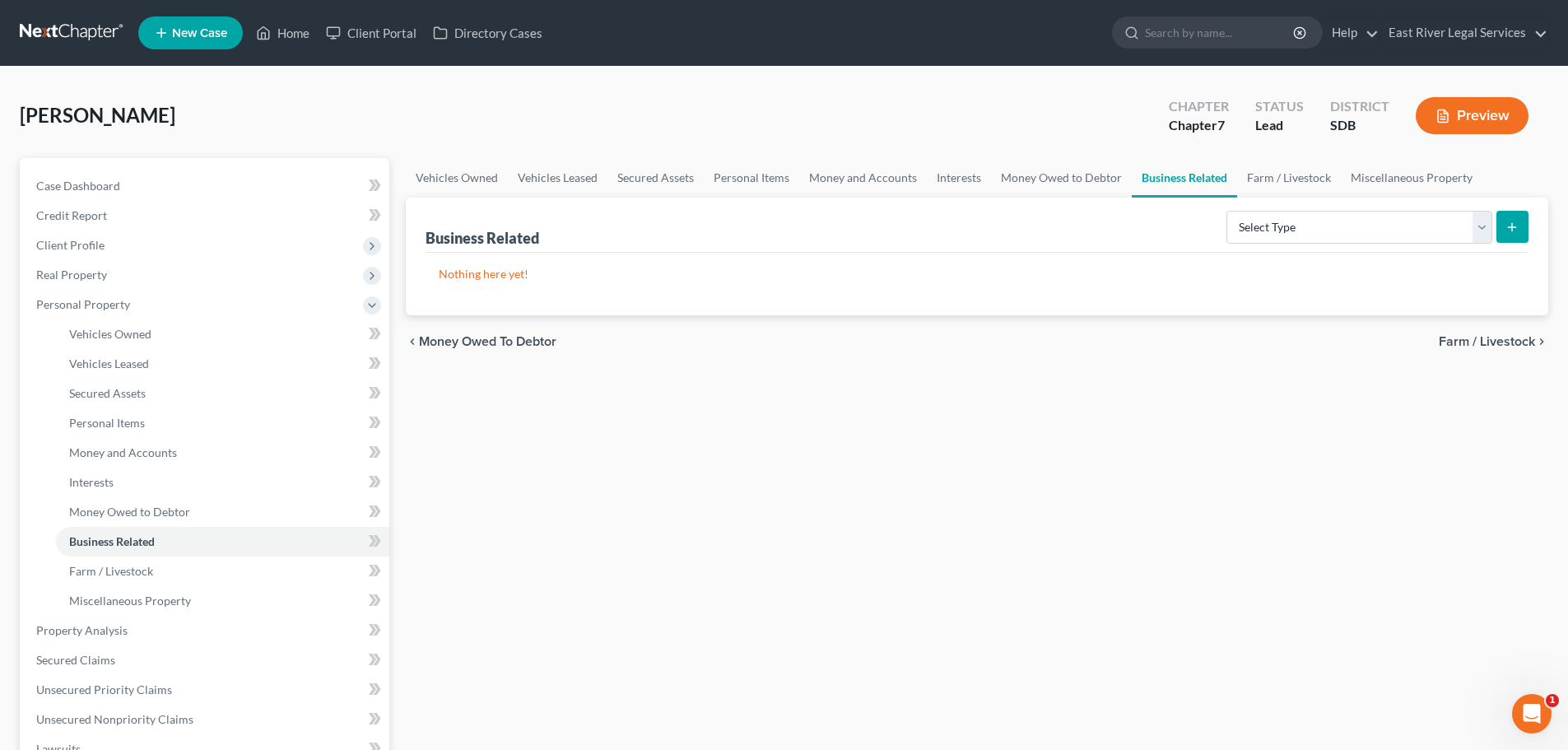
click at [1450, 343] on span "Farm / Livestock" at bounding box center [1487, 342] width 96 height 13
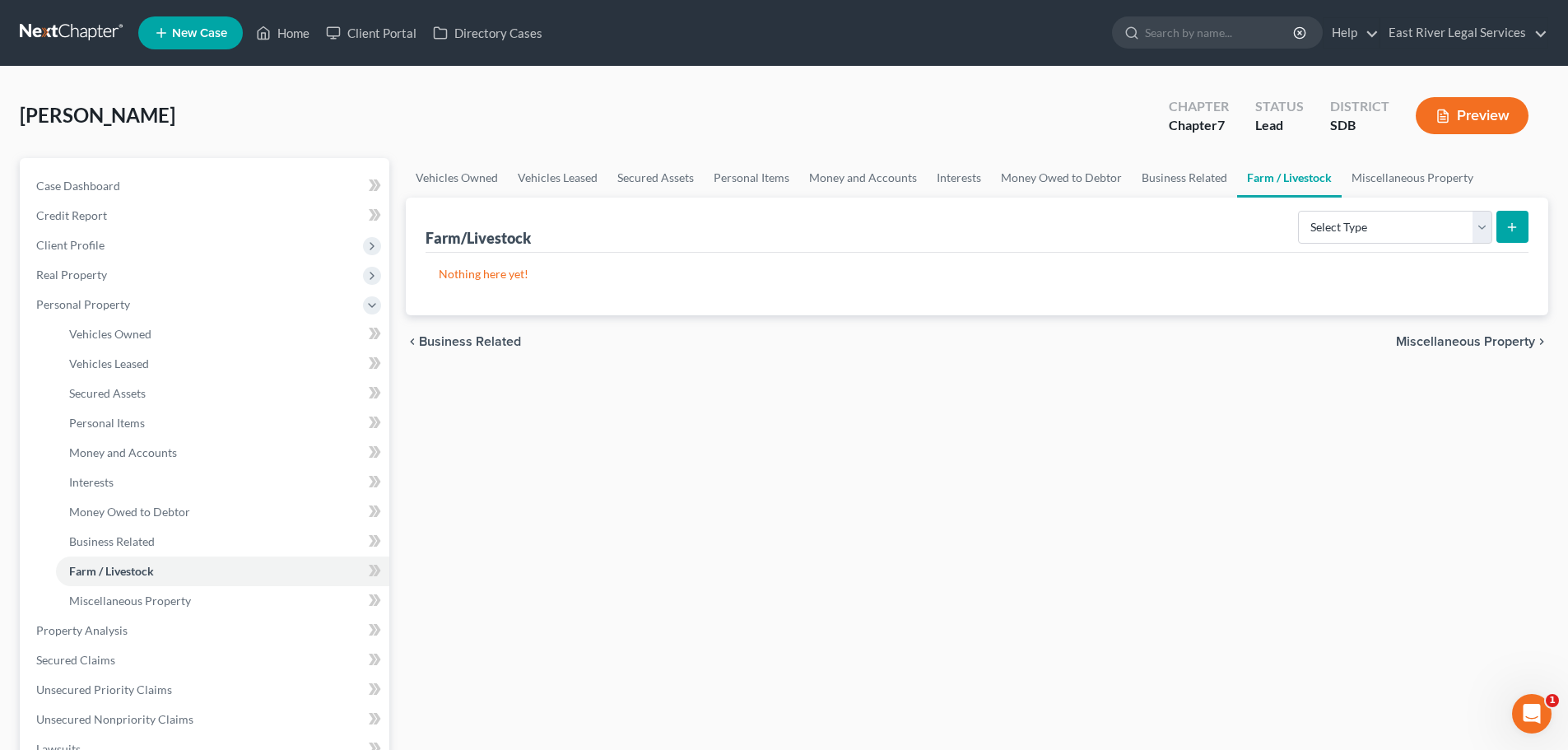
click at [1450, 343] on span "Miscellaneous Property" at bounding box center [1465, 342] width 139 height 13
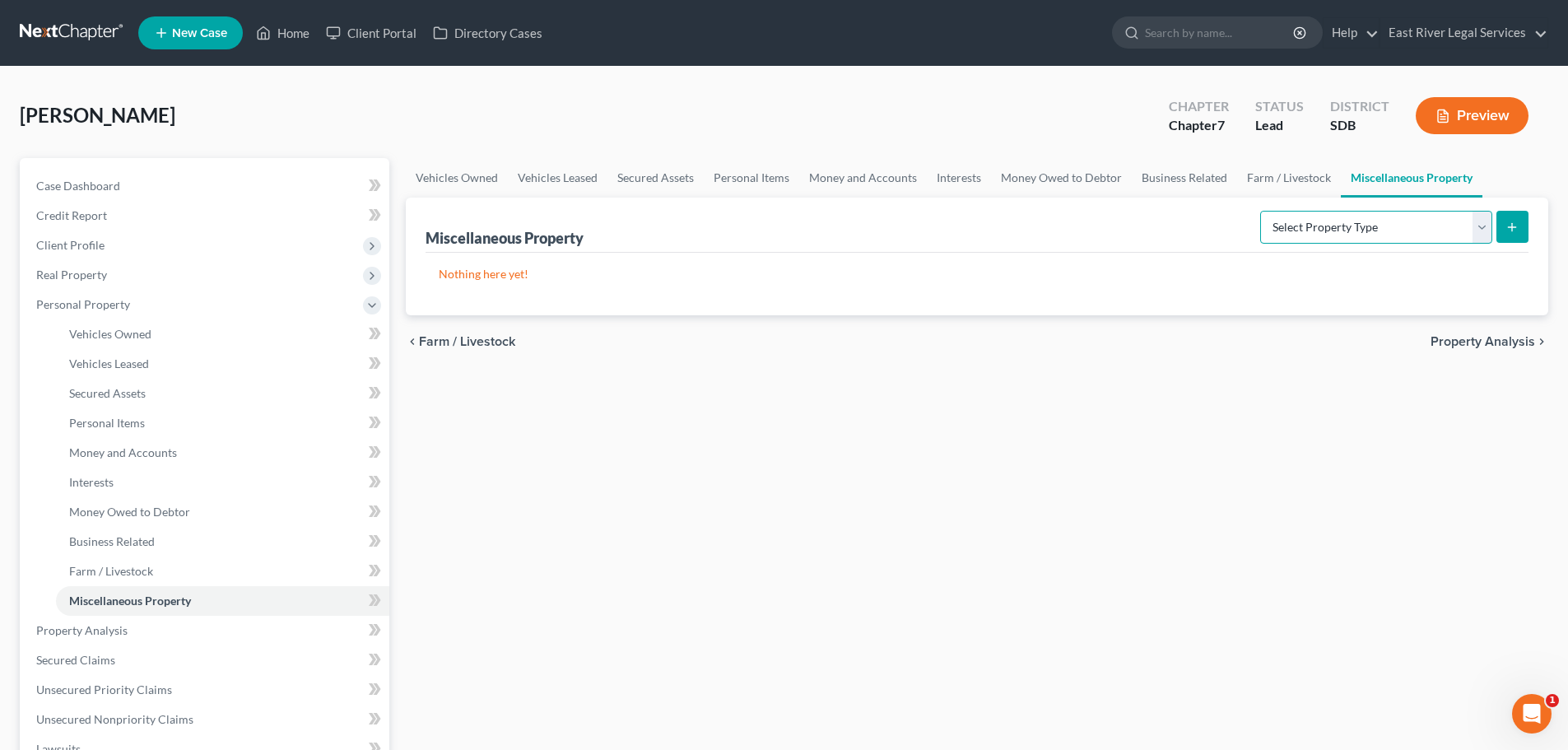
click at [1413, 226] on select "Select Property Type Assigned for Creditor Benefit [DATE] Holding for Another N…" at bounding box center [1375, 227] width 232 height 33
click at [1511, 335] on span "Property Analysis" at bounding box center [1482, 342] width 105 height 13
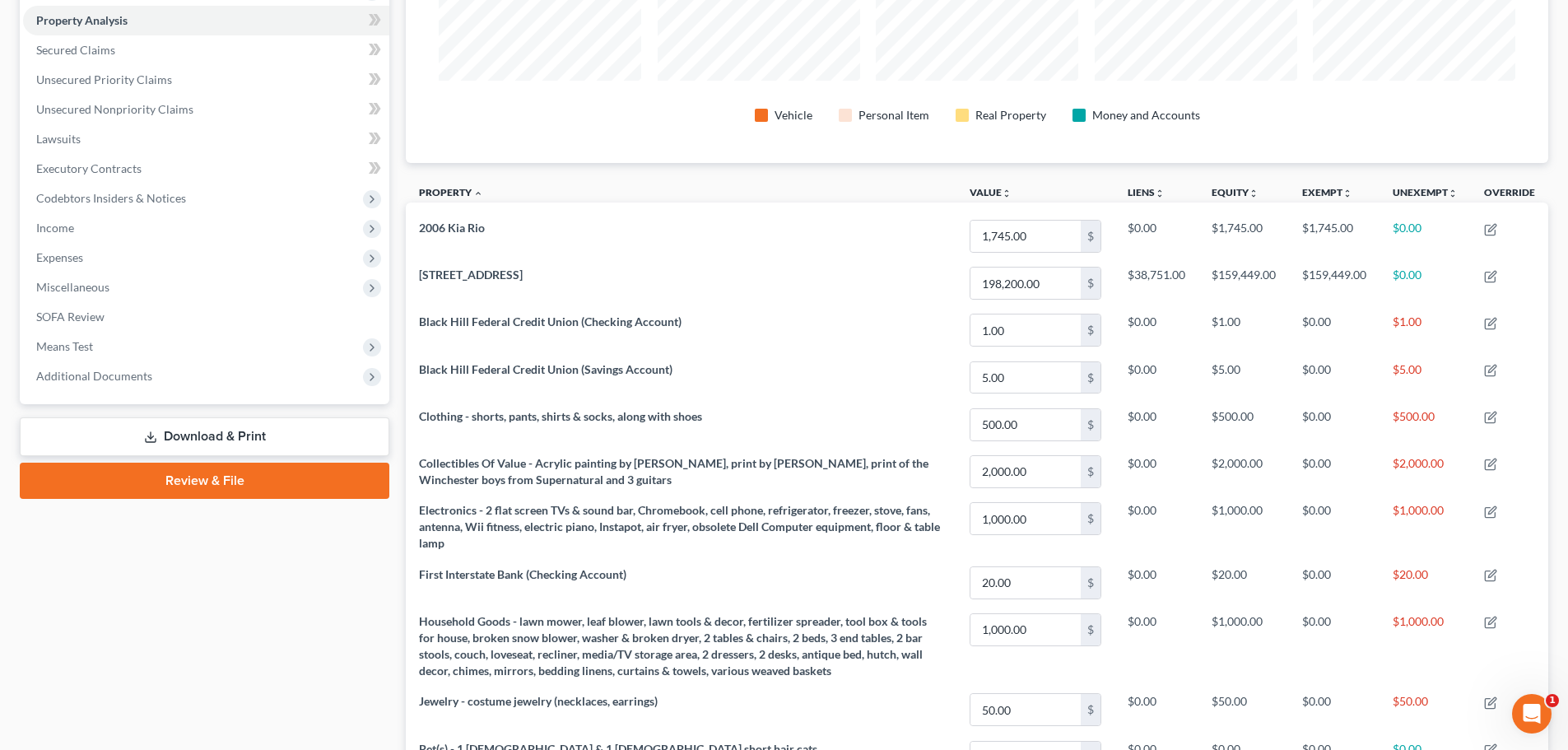
scroll to position [552, 0]
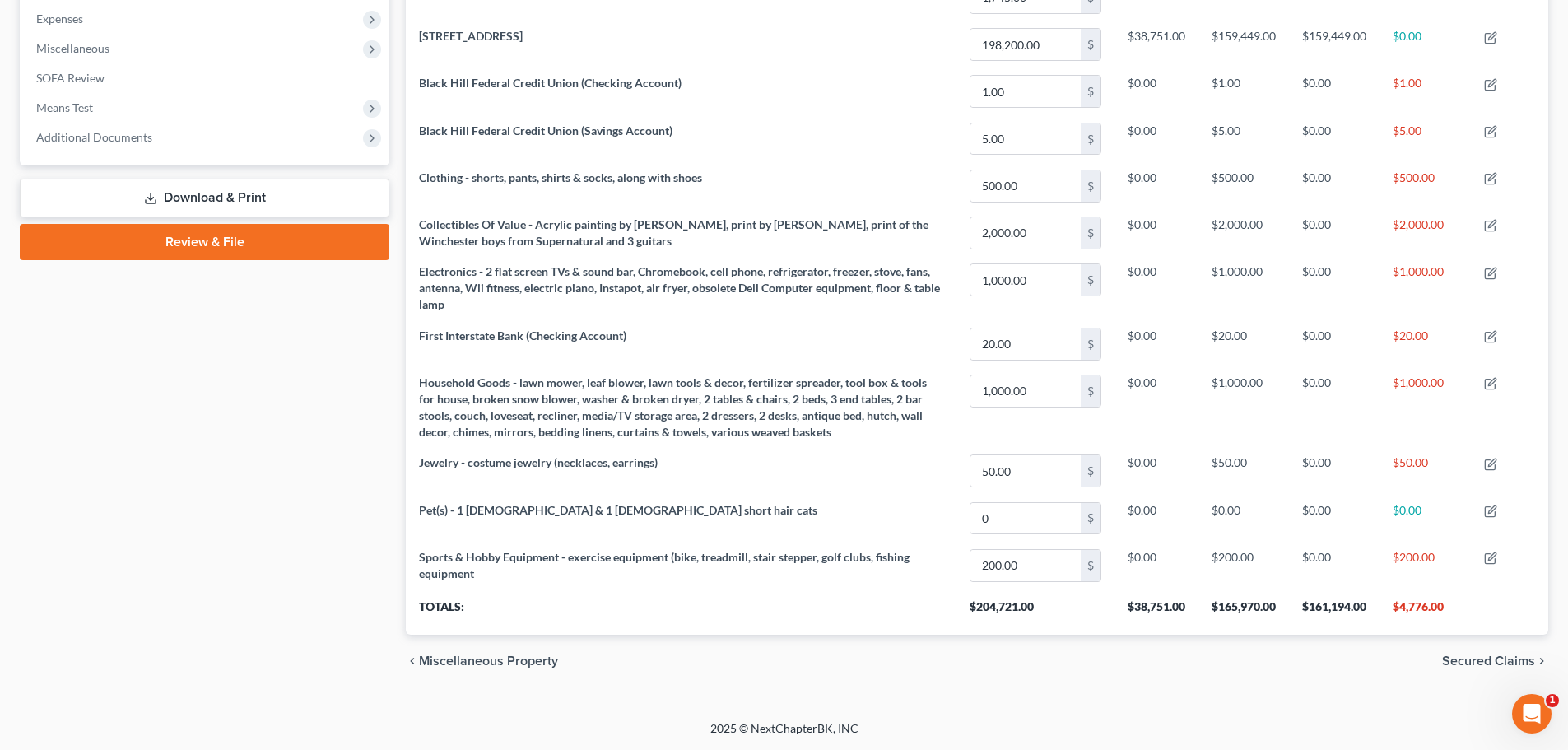
click at [1469, 659] on span "Secured Claims" at bounding box center [1488, 661] width 93 height 13
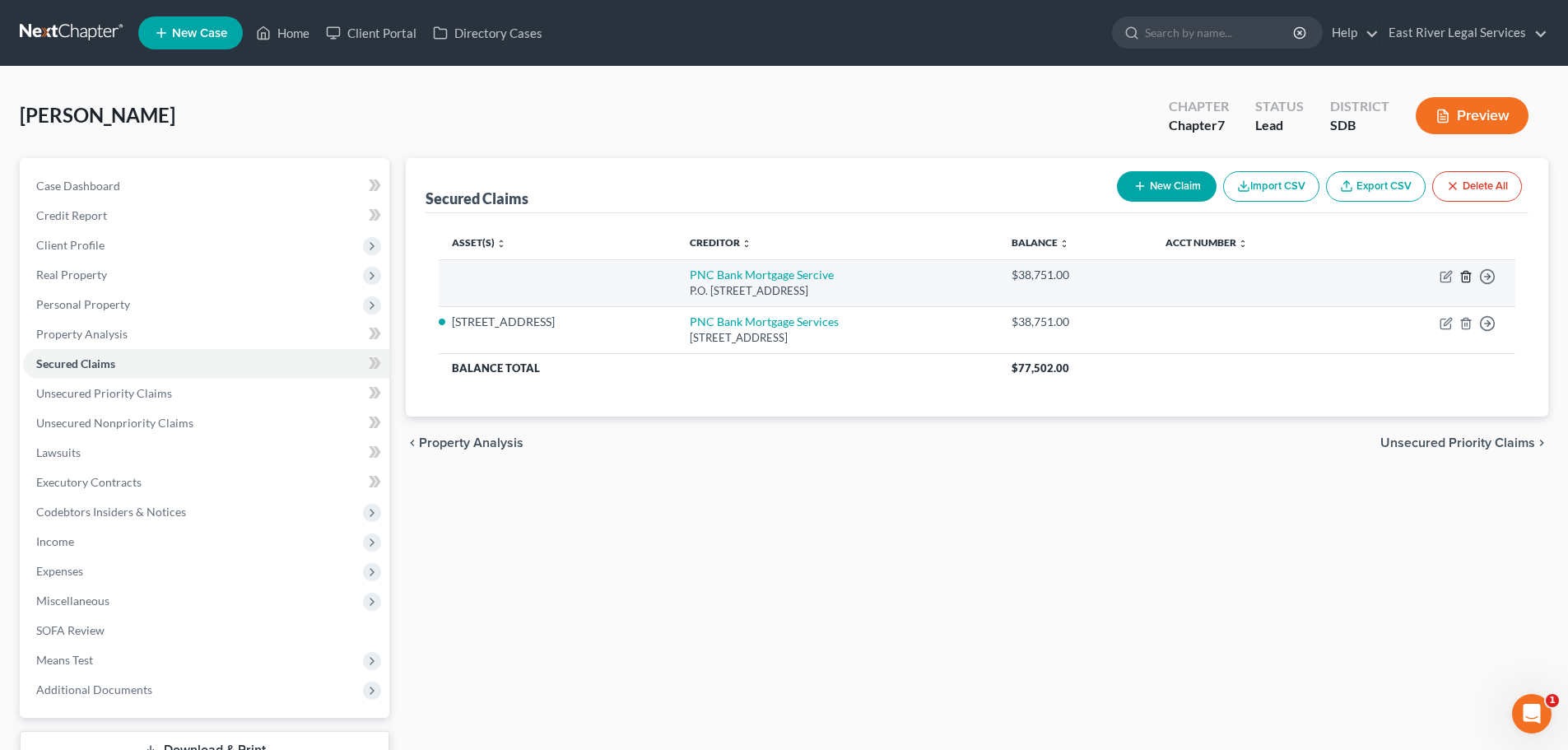
click at [1467, 279] on line "button" at bounding box center [1467, 278] width 0 height 3
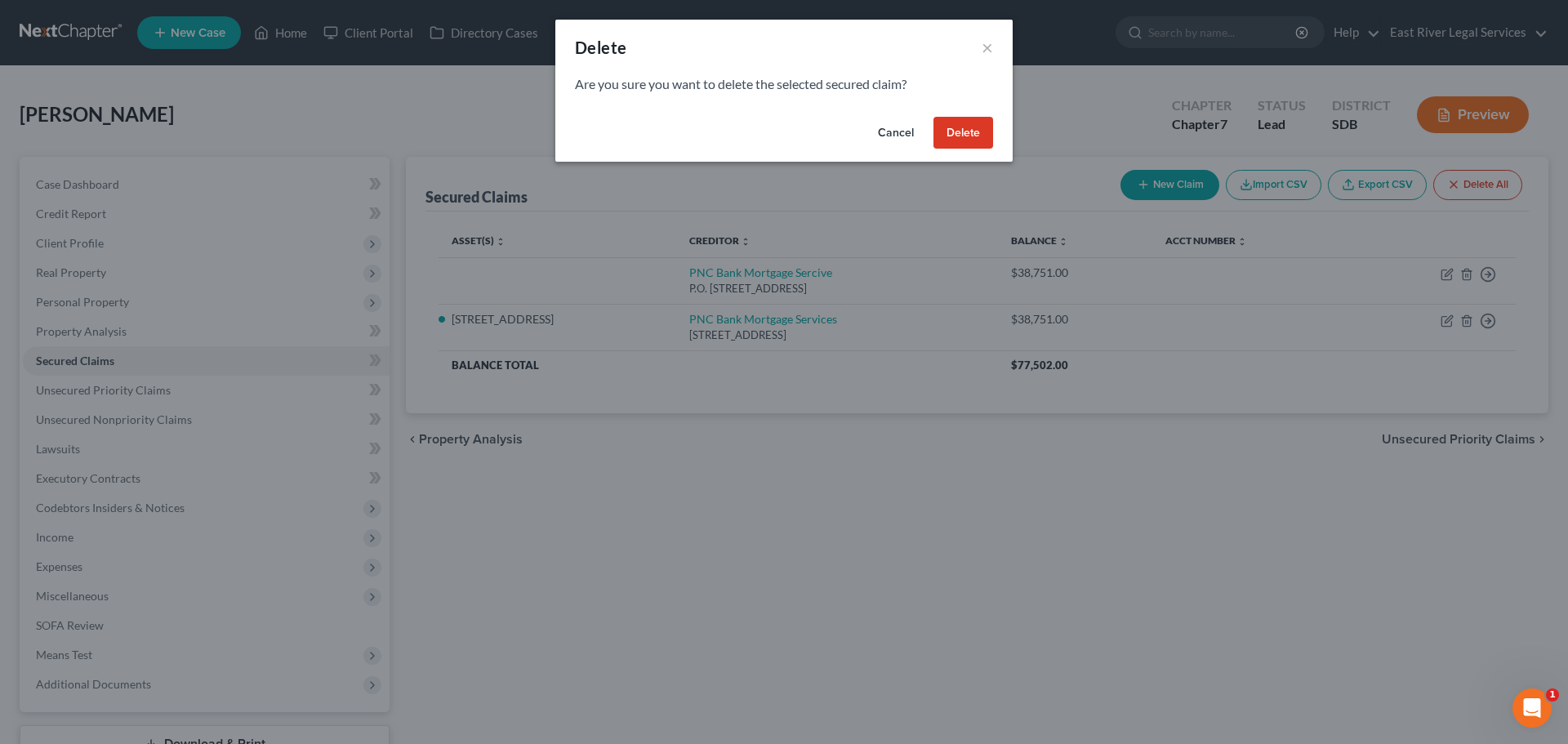
click at [952, 135] on button "Delete" at bounding box center [963, 134] width 59 height 33
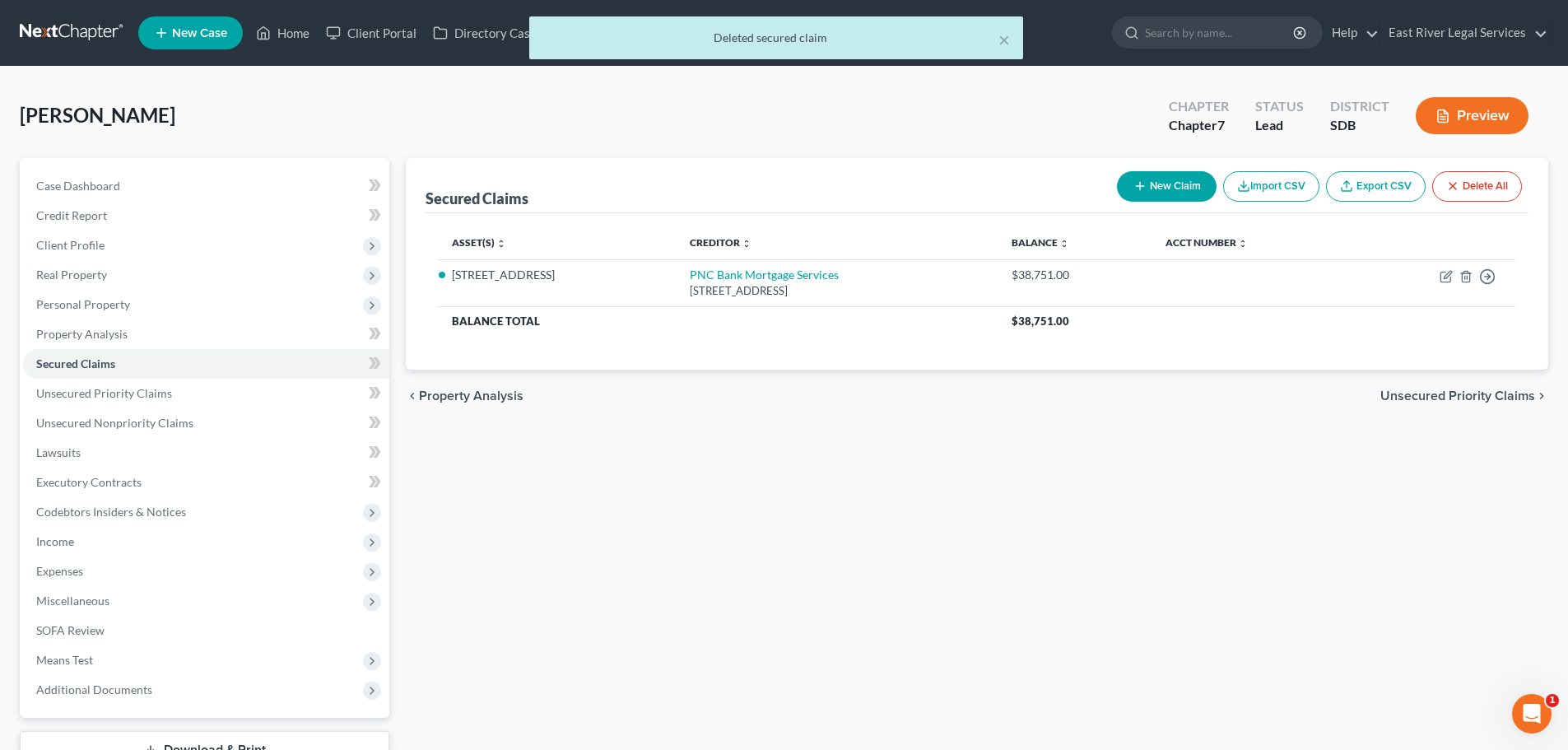
click at [1450, 400] on span "Unsecured Priority Claims" at bounding box center [1457, 396] width 155 height 13
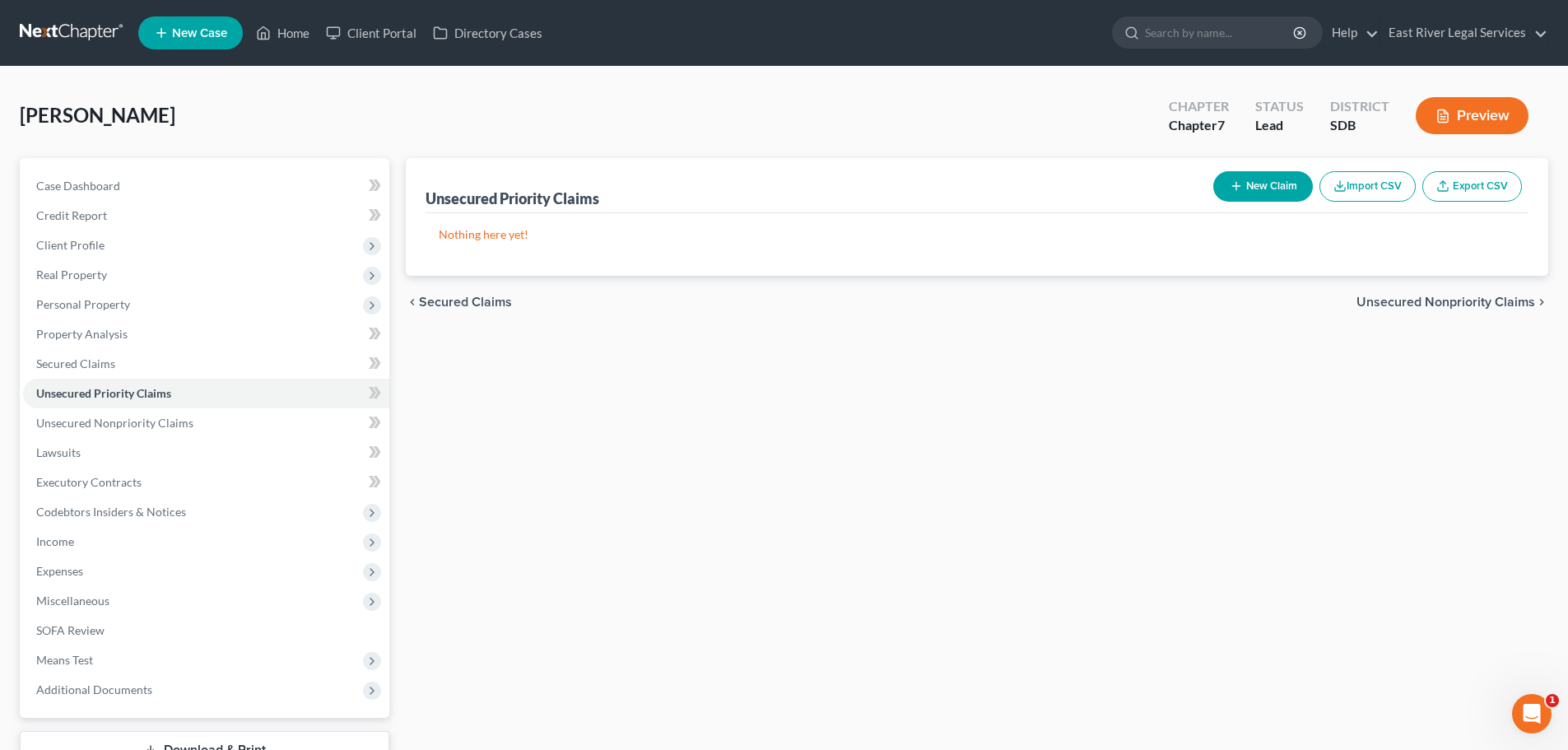
click at [1495, 299] on span "Unsecured Nonpriority Claims" at bounding box center [1445, 302] width 179 height 13
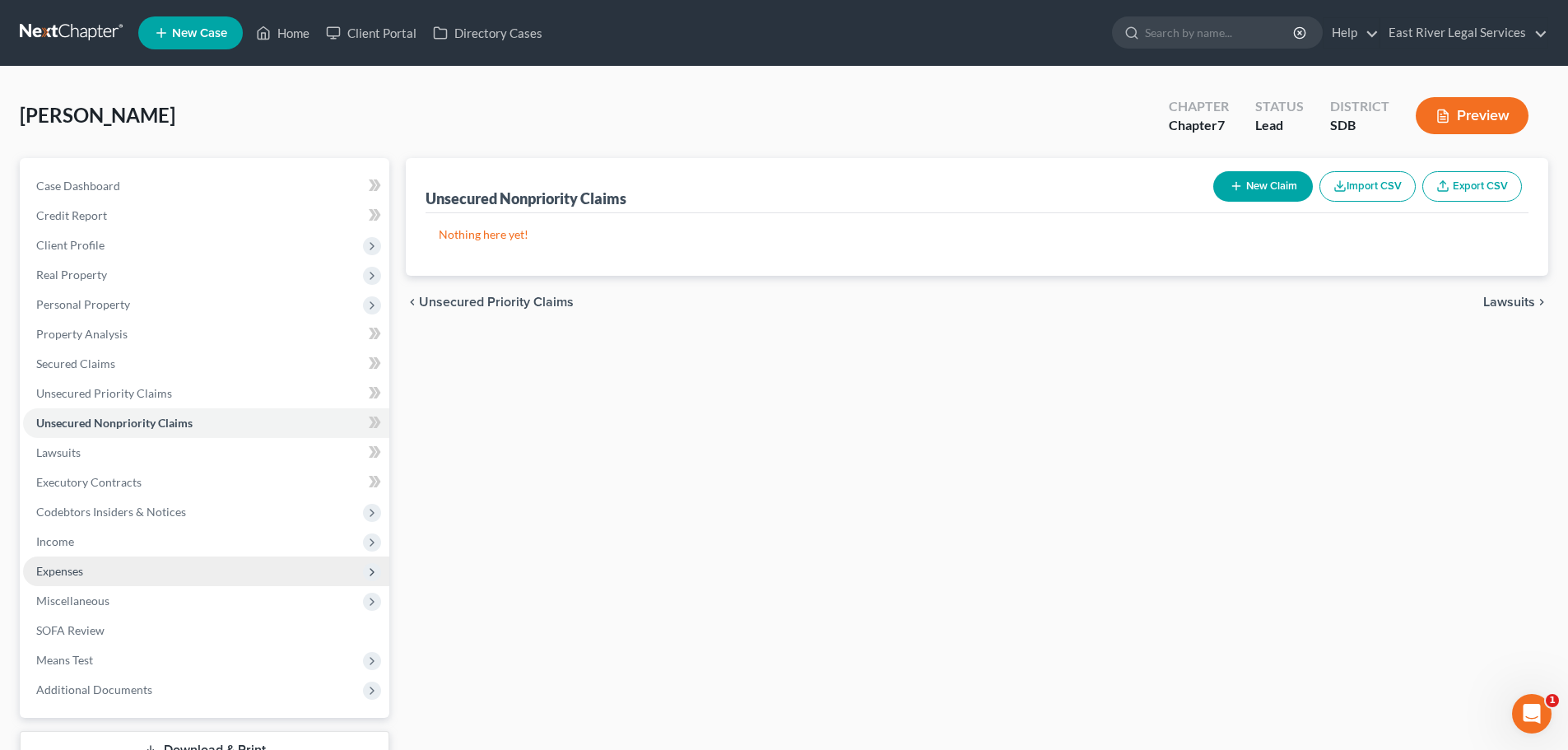
click at [77, 567] on span "Expenses" at bounding box center [60, 570] width 47 height 14
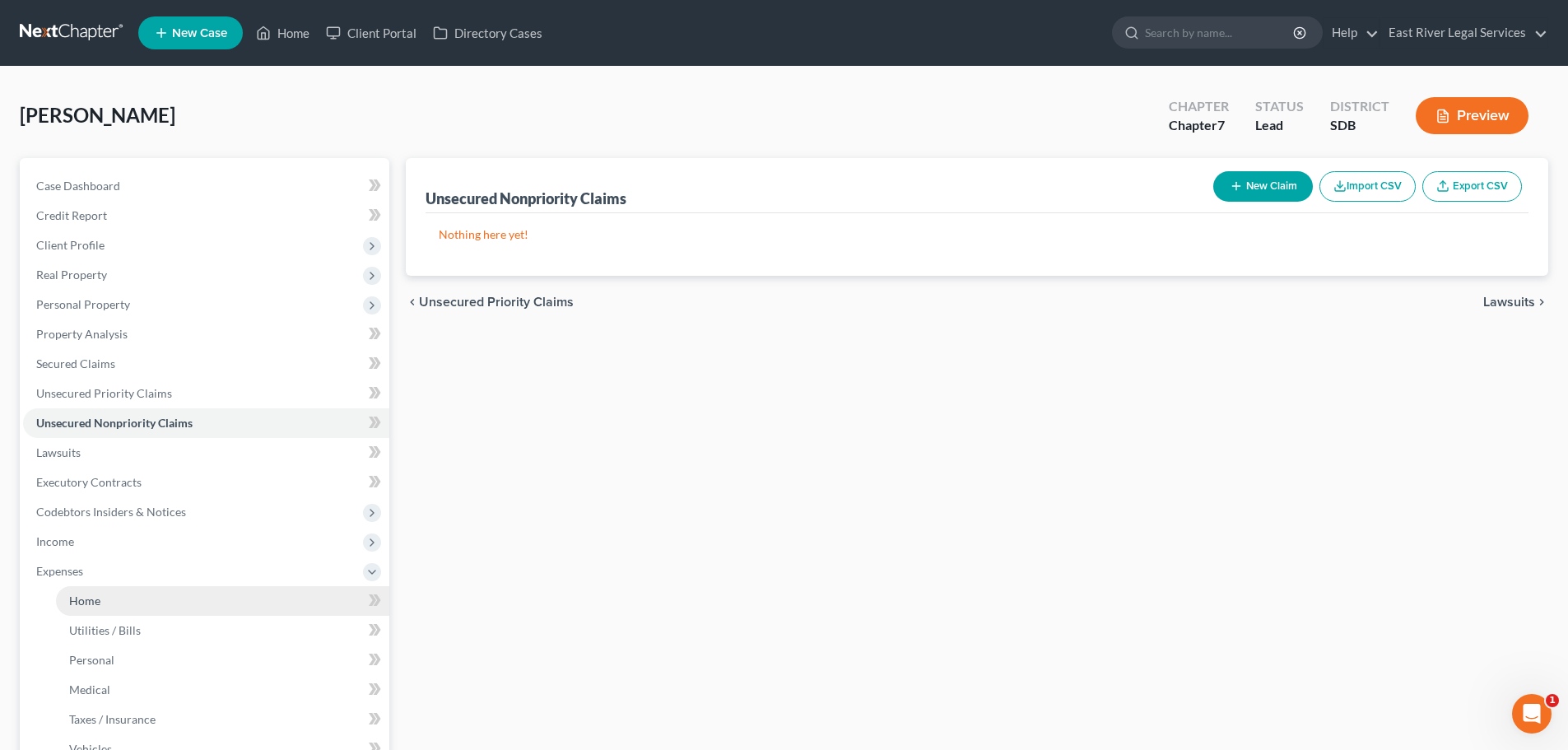
click at [91, 599] on span "Home" at bounding box center [85, 600] width 32 height 14
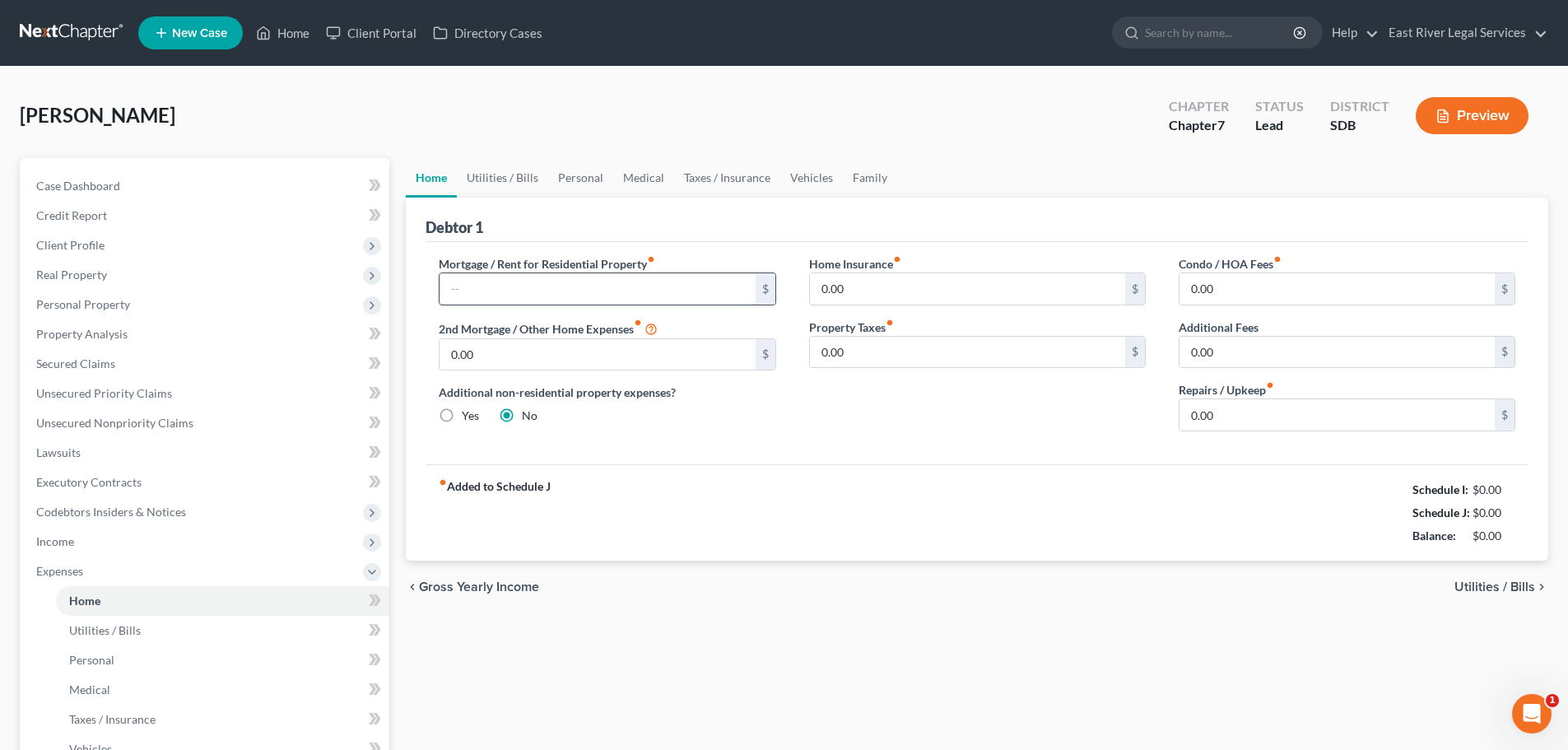
click at [471, 294] on input "text" at bounding box center [597, 289] width 315 height 32
type input "625."
click at [1490, 585] on span "Utilities / Bills" at bounding box center [1494, 587] width 81 height 13
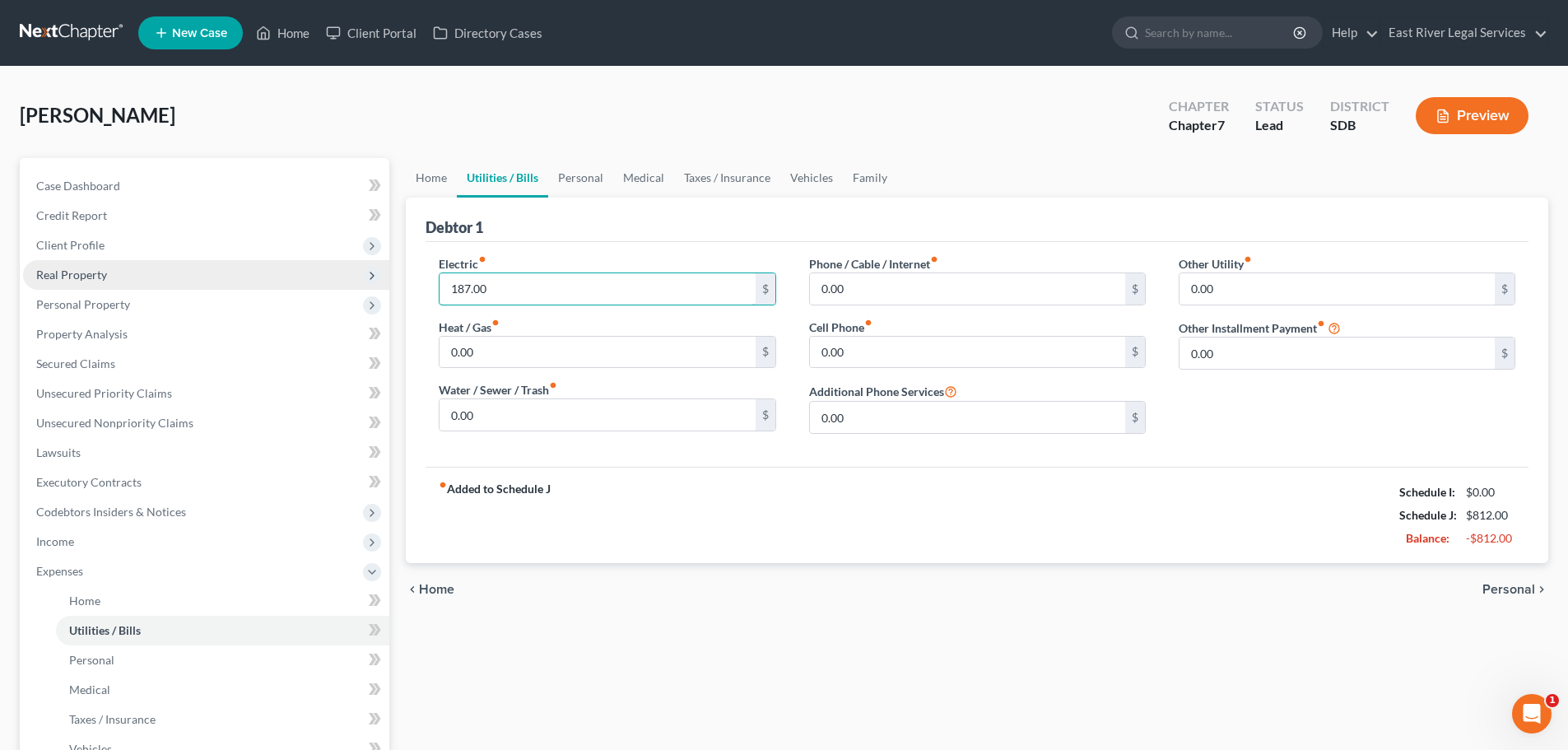
type input "187.00"
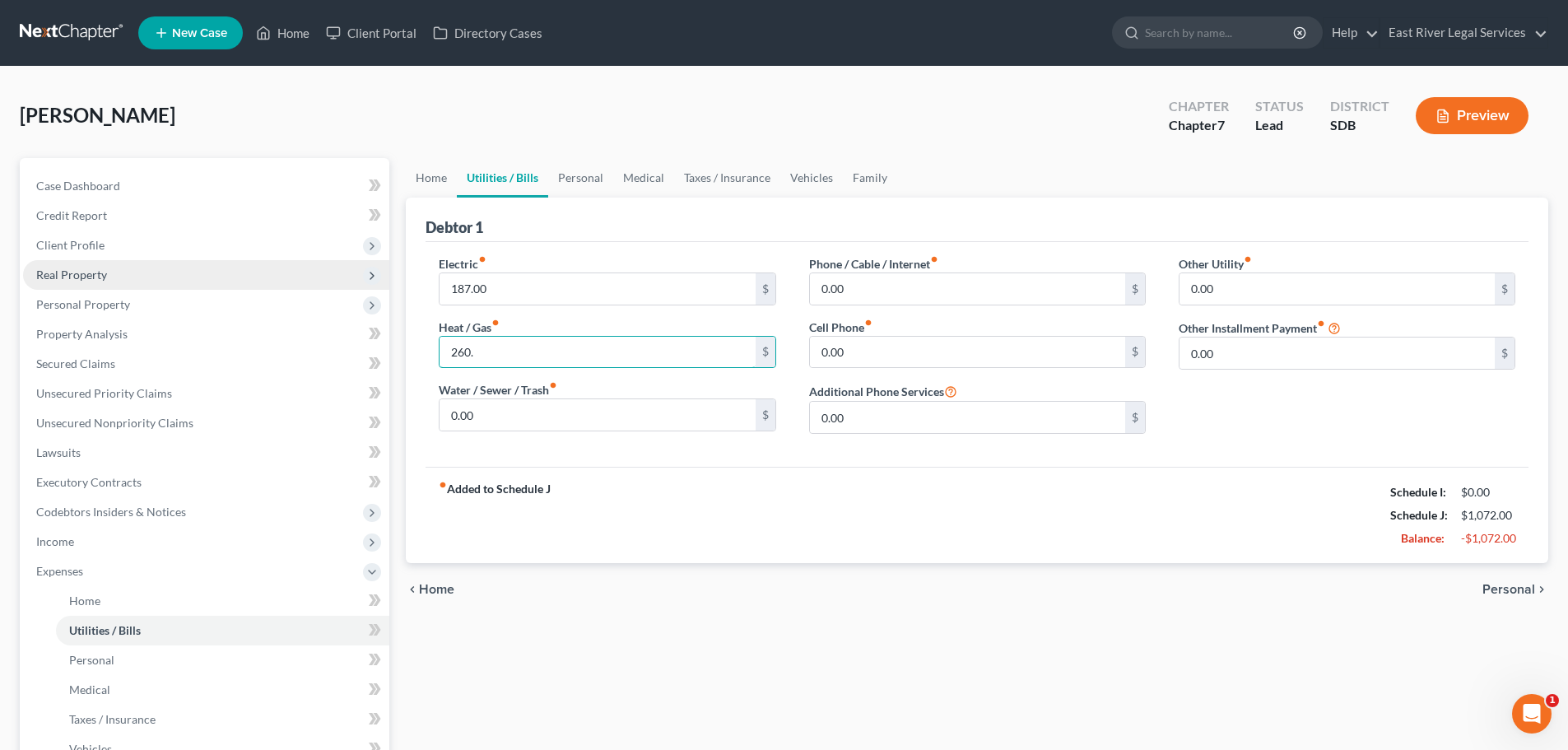
type input "260."
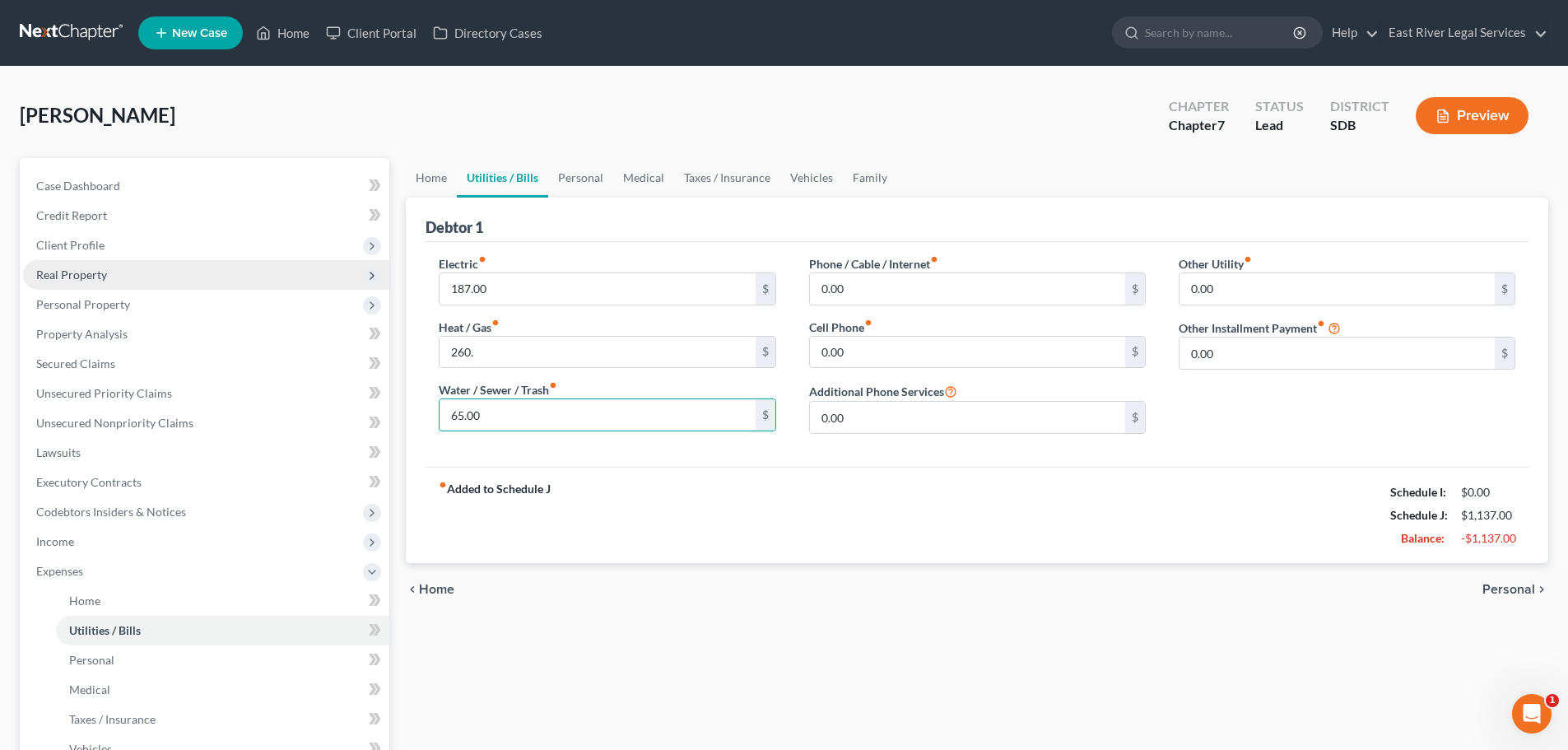
type input "65.00"
type input "75.00"
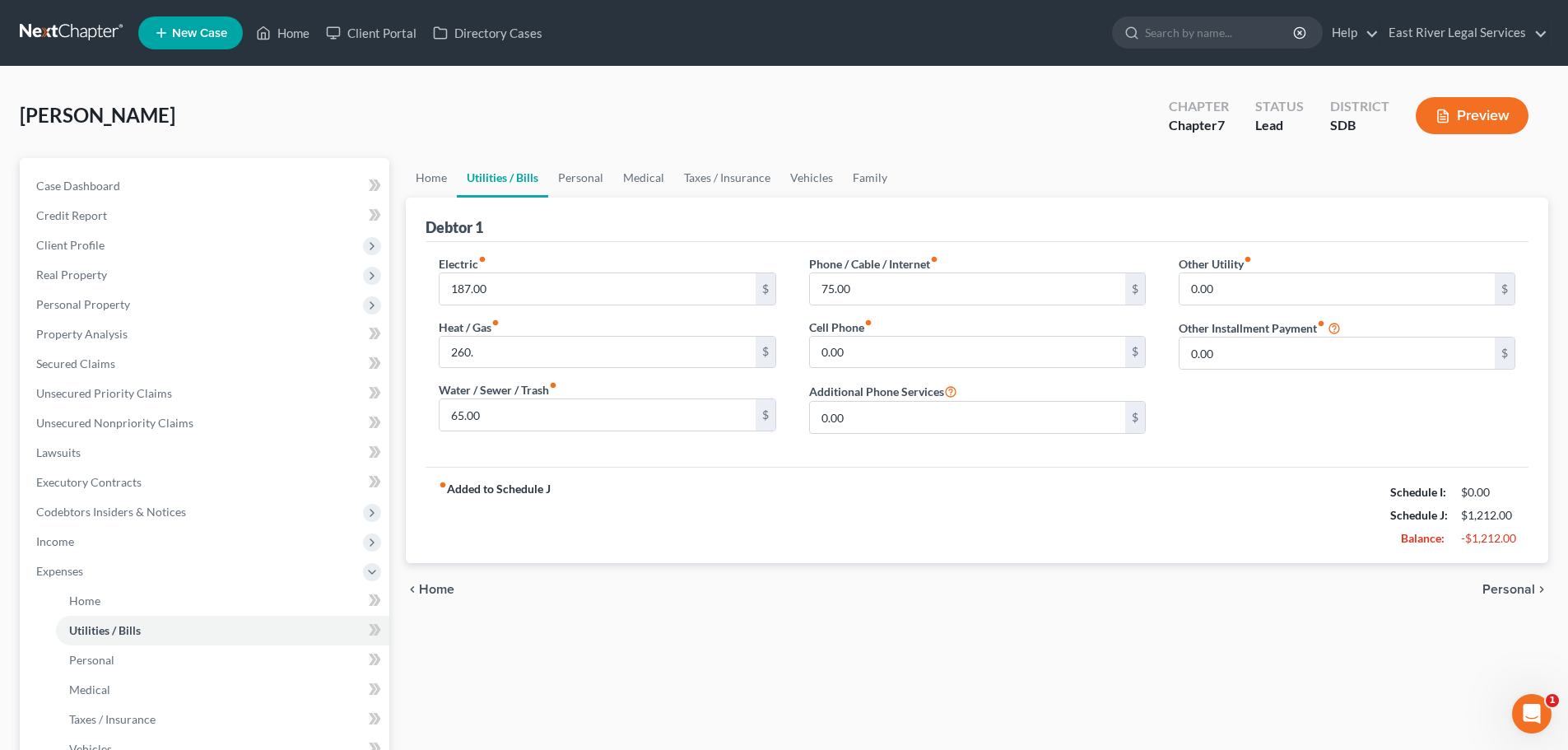
click at [1505, 586] on span "Personal" at bounding box center [1508, 590] width 52 height 13
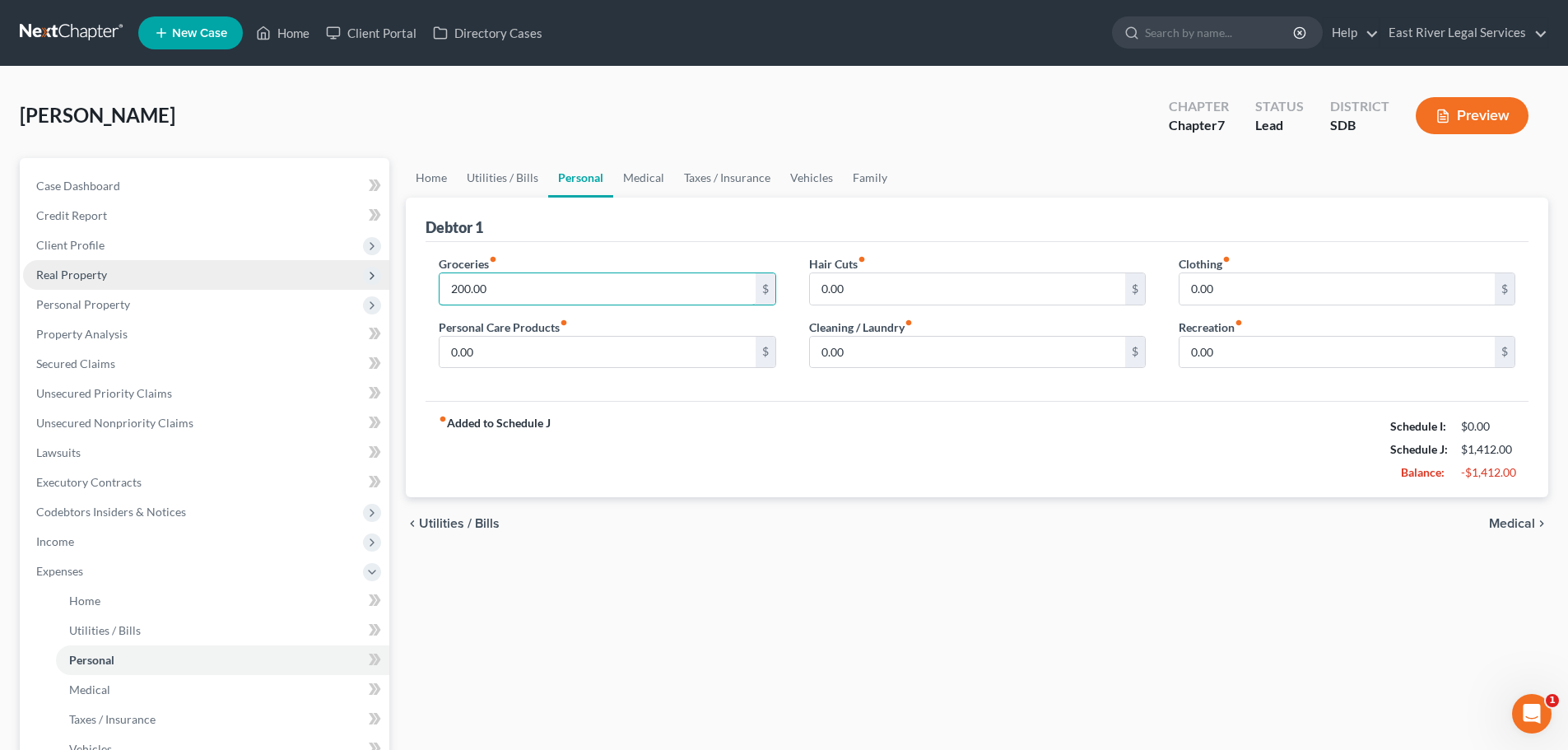
type input "200.00"
type input "100.00"
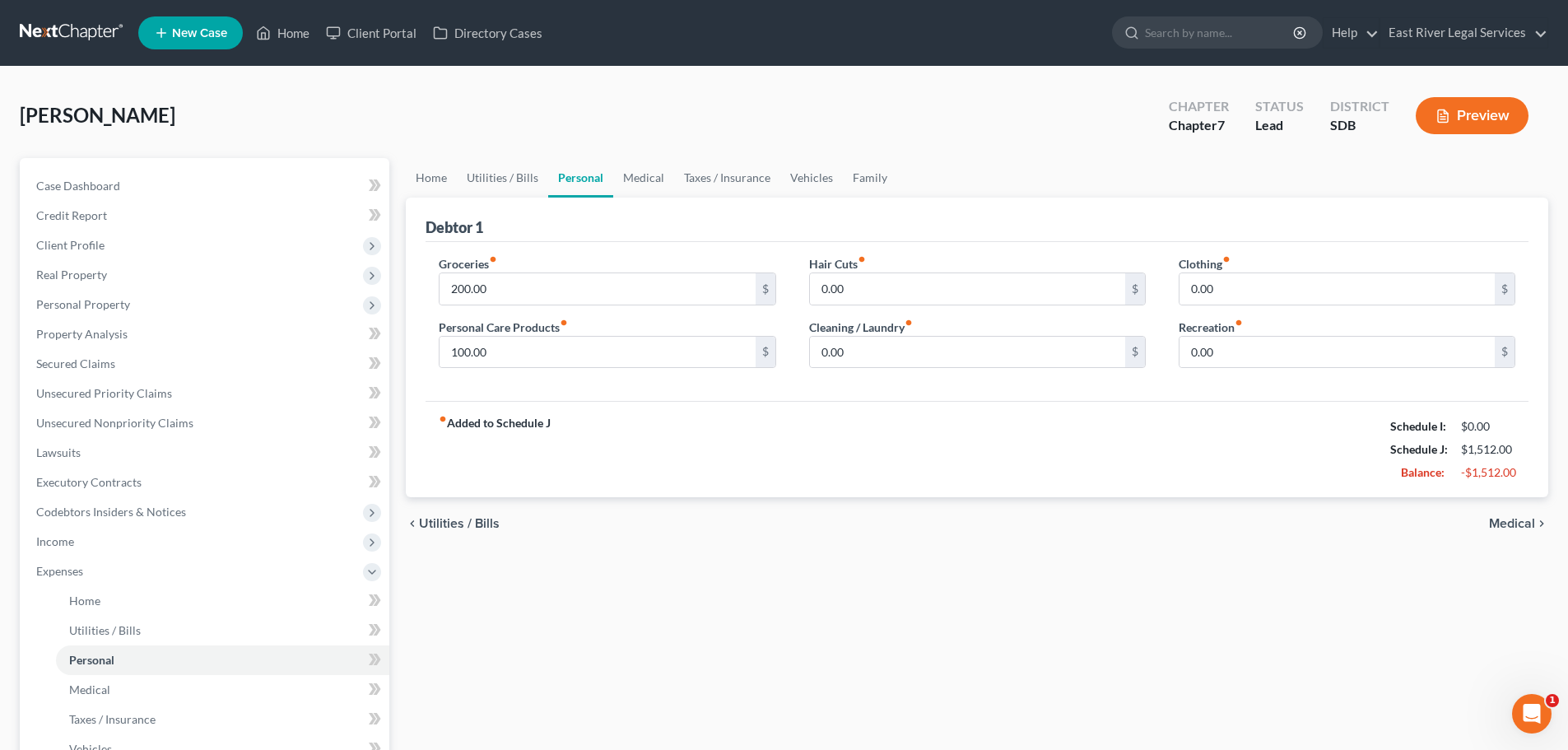
click at [1523, 524] on span "Medical" at bounding box center [1511, 524] width 46 height 13
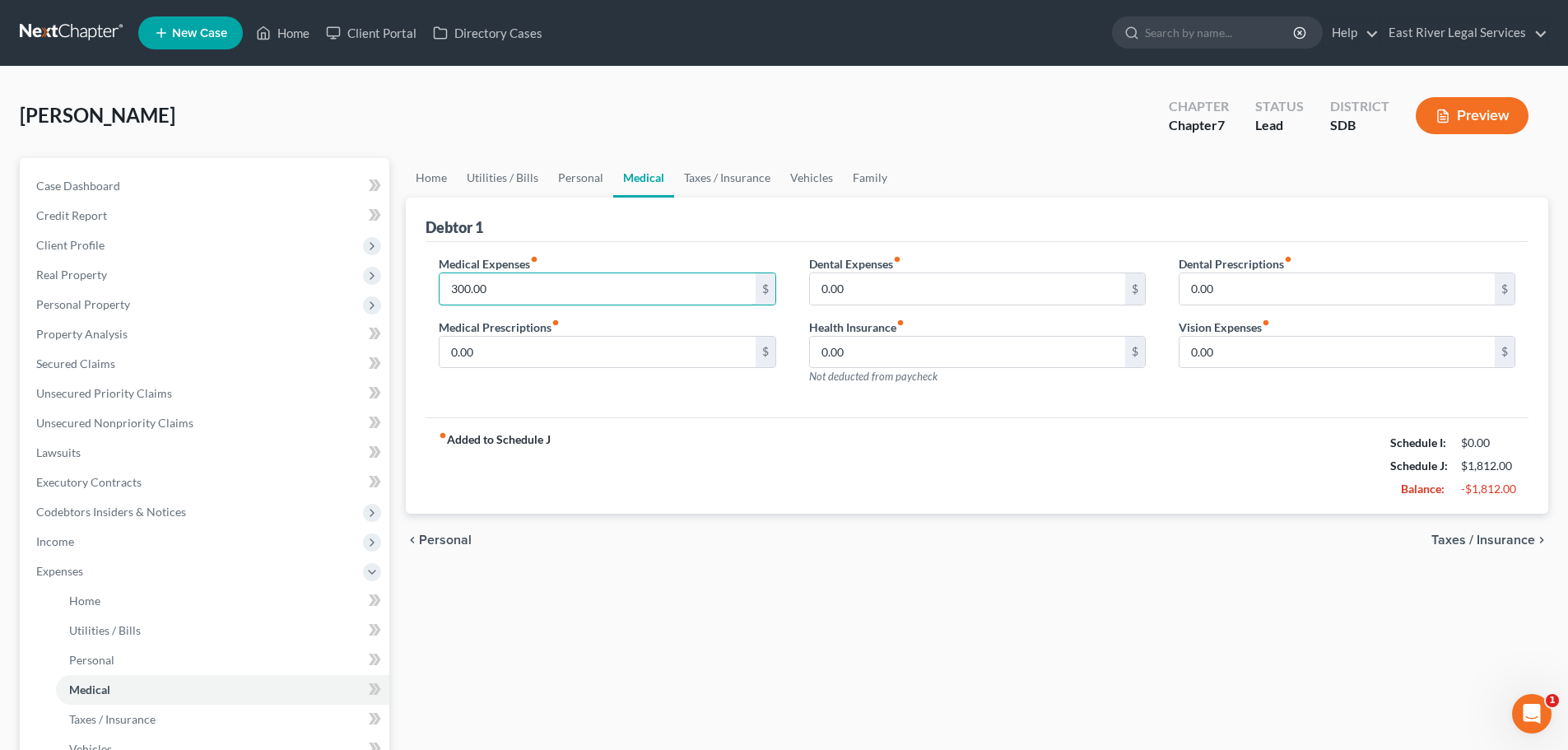
type input "300.00"
type input "150."
click at [904, 361] on input "0.00" at bounding box center [967, 353] width 315 height 32
type input "180.00"
click at [1495, 539] on span "Taxes / Insurance" at bounding box center [1482, 540] width 104 height 13
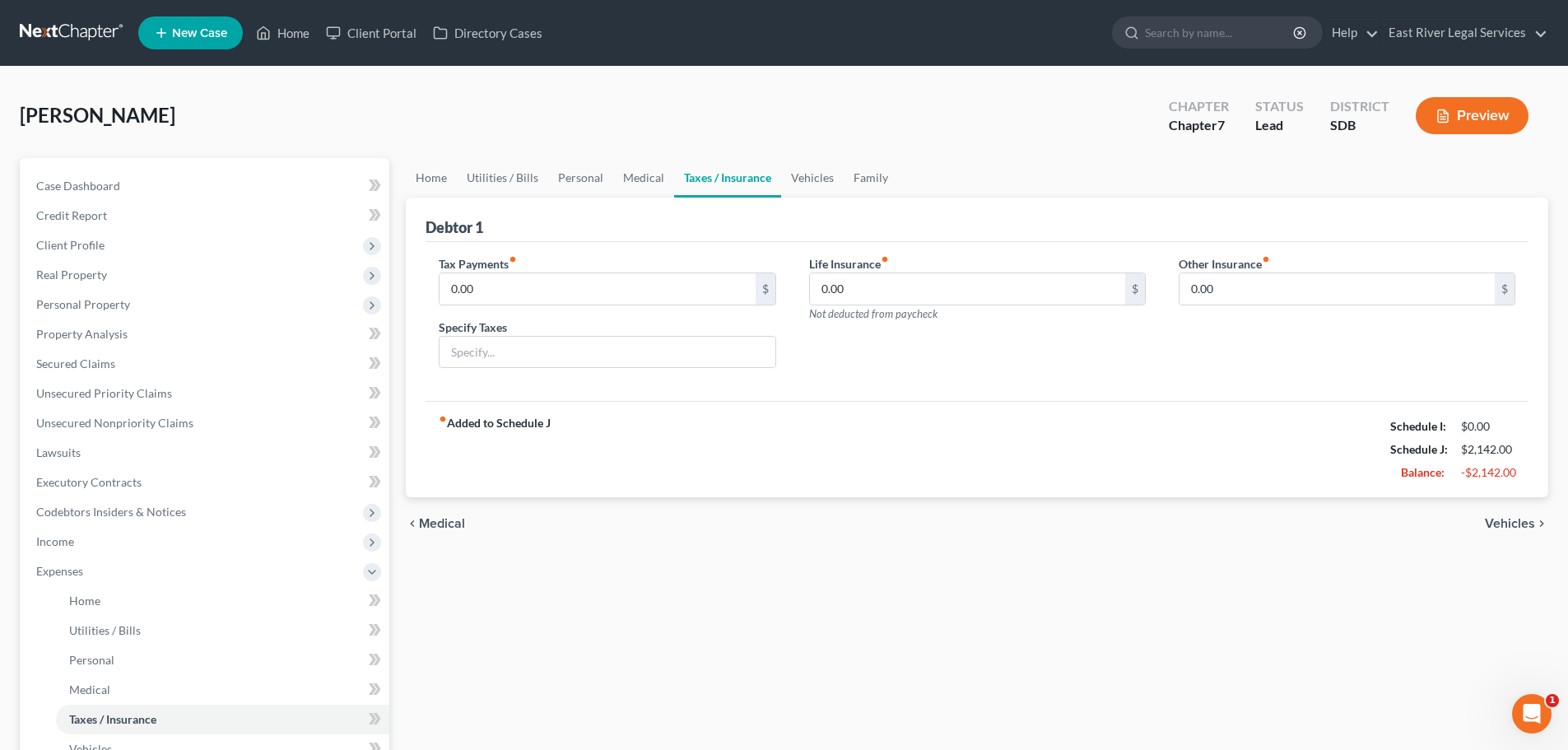
click at [1516, 523] on span "Vehicles" at bounding box center [1510, 524] width 50 height 13
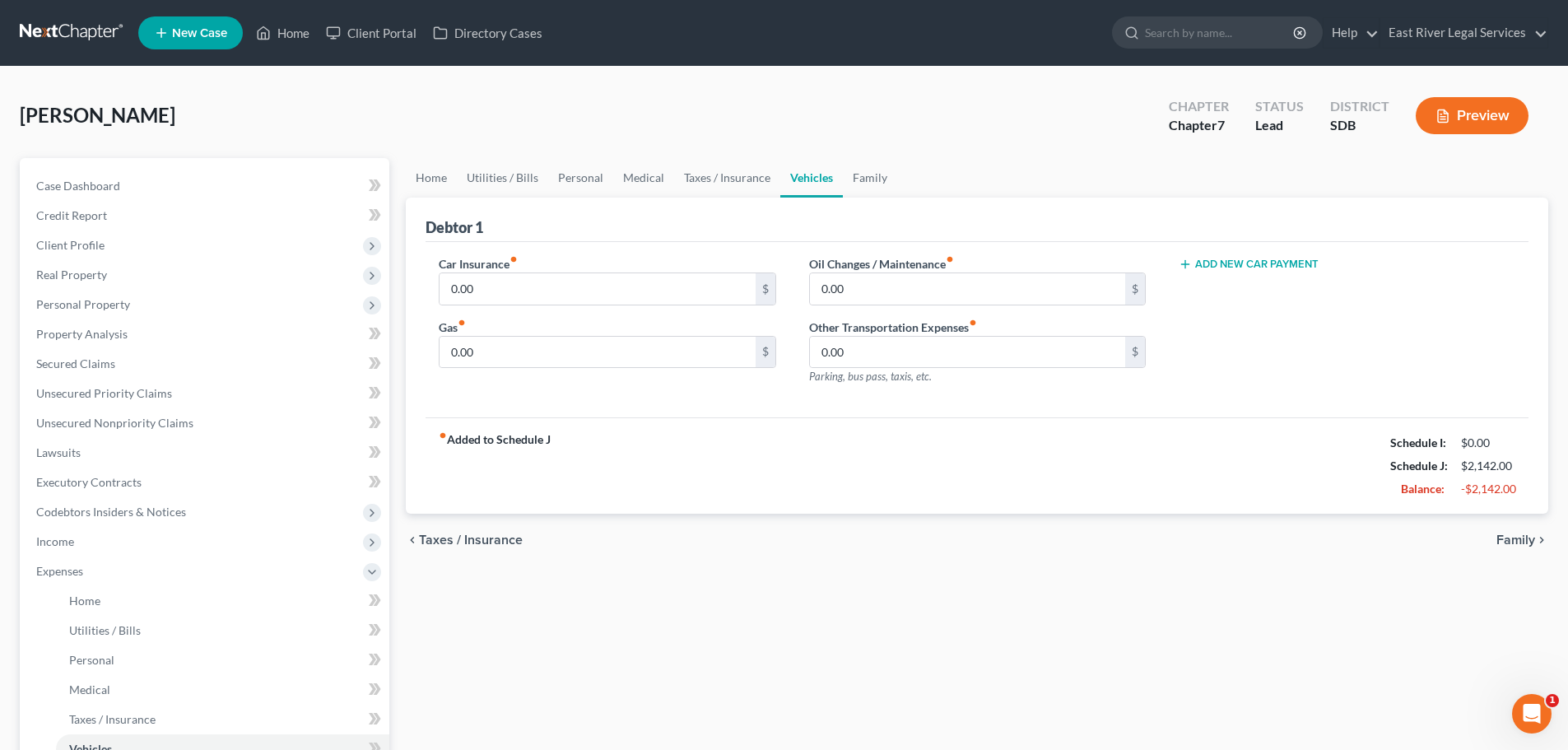
click at [1514, 533] on span "Family" at bounding box center [1515, 540] width 39 height 13
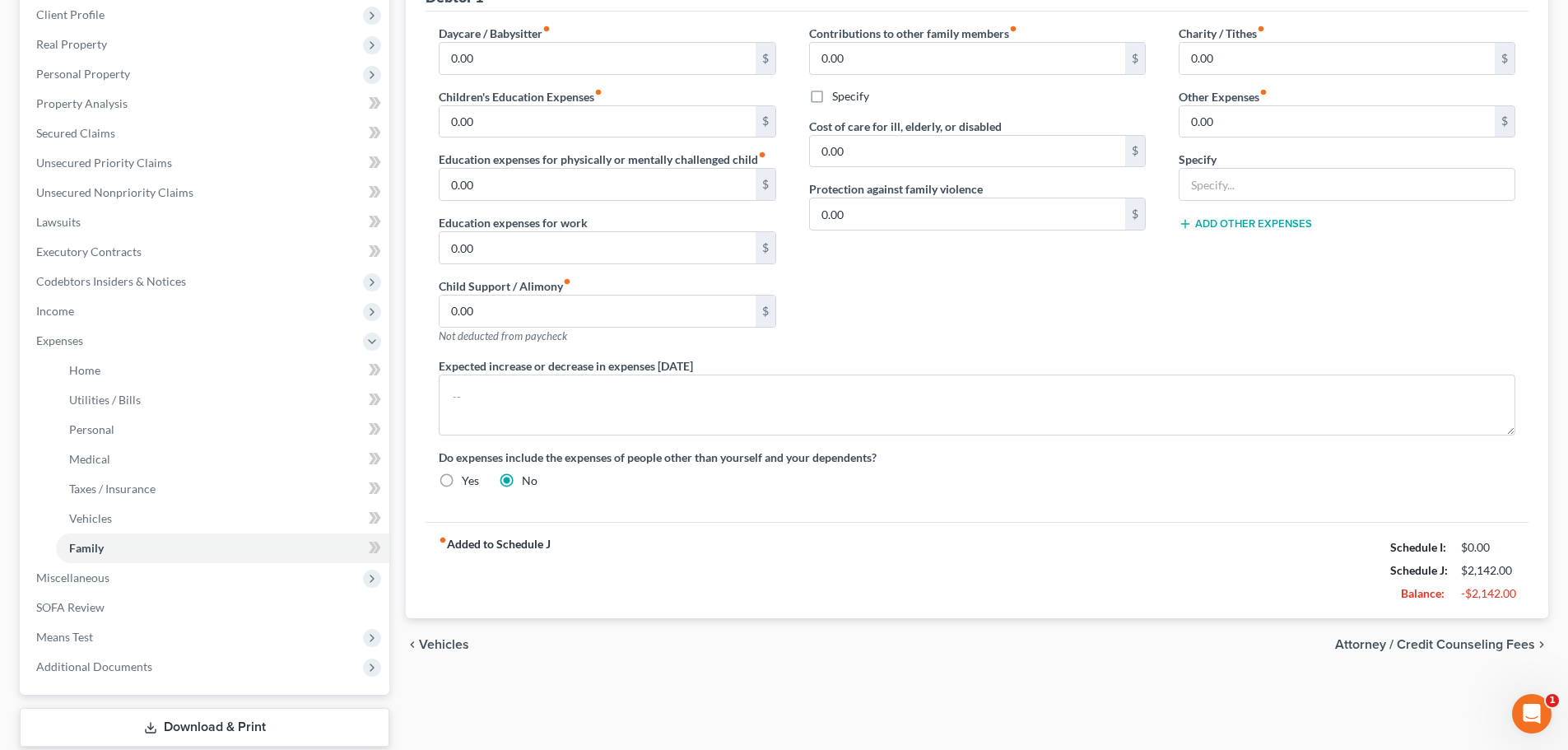
scroll to position [247, 0]
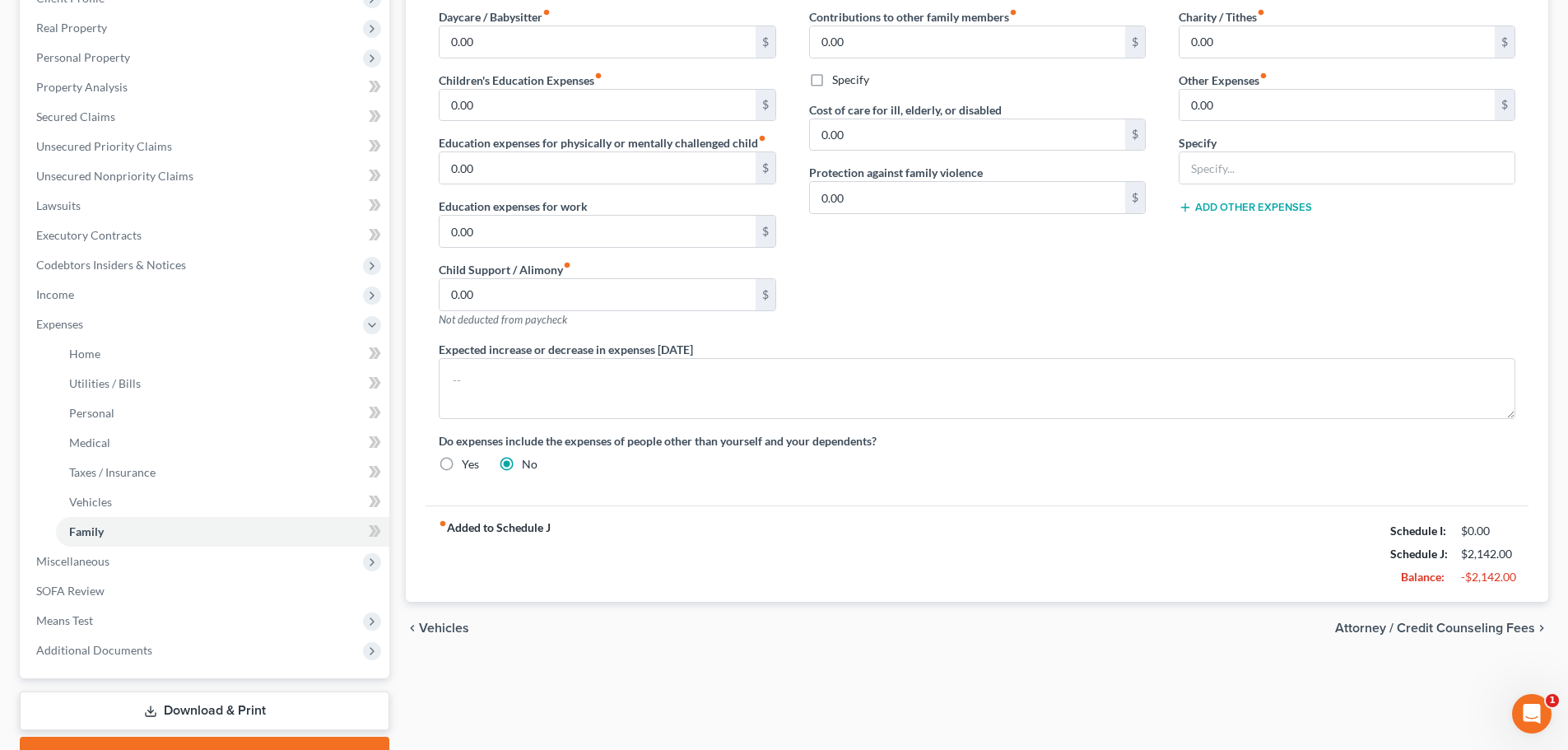
click at [1443, 628] on span "Attorney / Credit Counseling Fees" at bounding box center [1434, 628] width 200 height 13
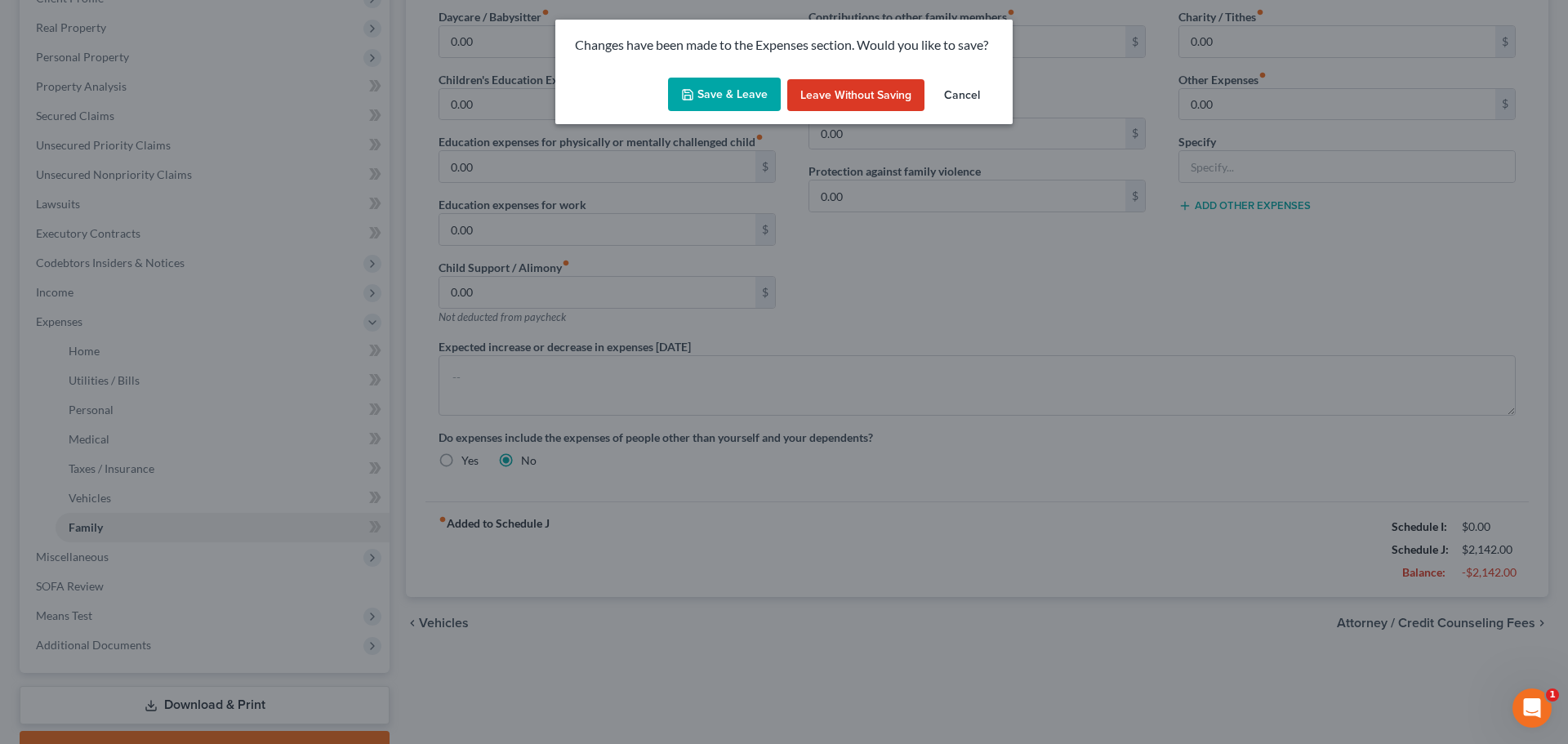
click at [732, 93] on button "Save & Leave" at bounding box center [725, 95] width 113 height 35
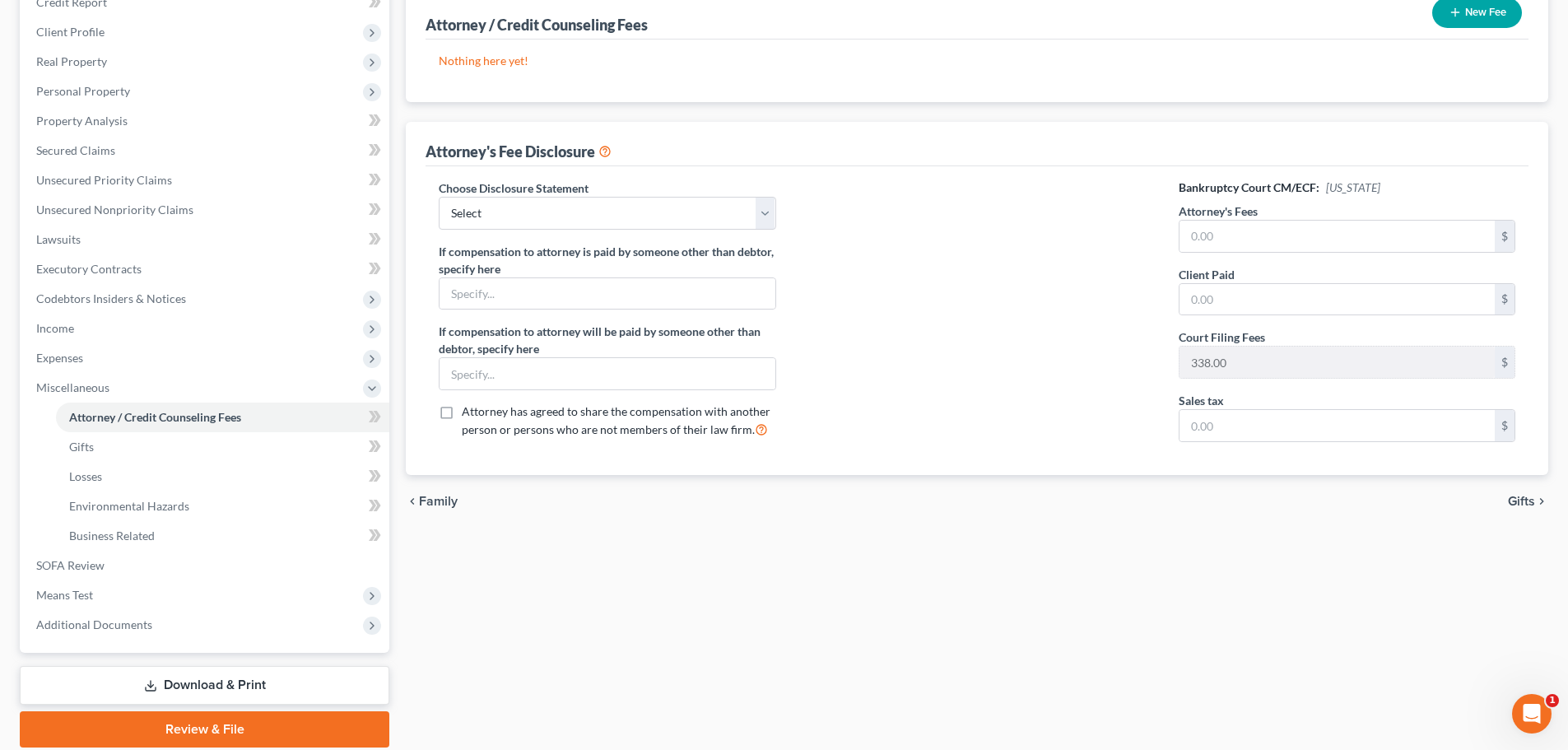
scroll to position [274, 0]
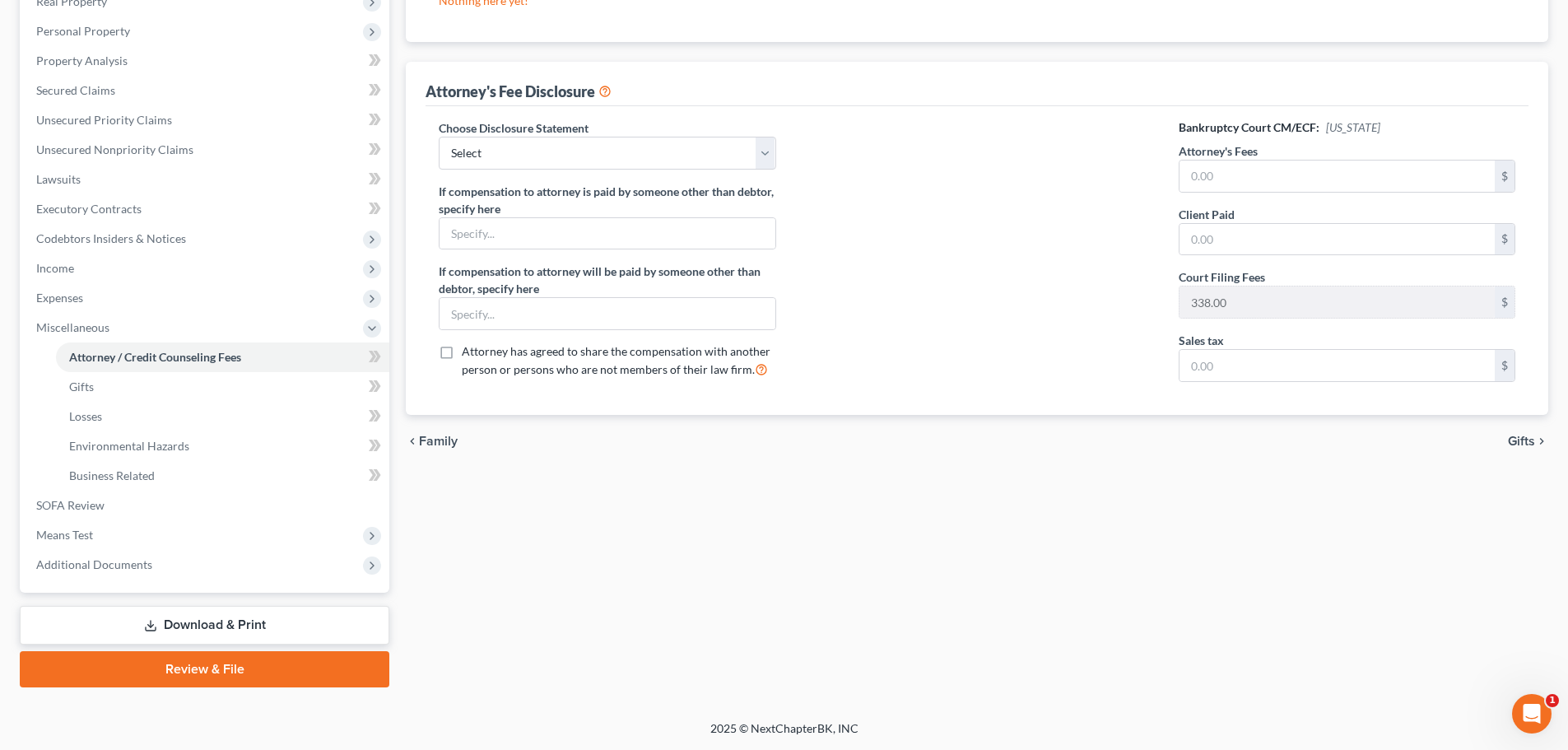
click at [1514, 437] on span "Gifts" at bounding box center [1521, 442] width 27 height 13
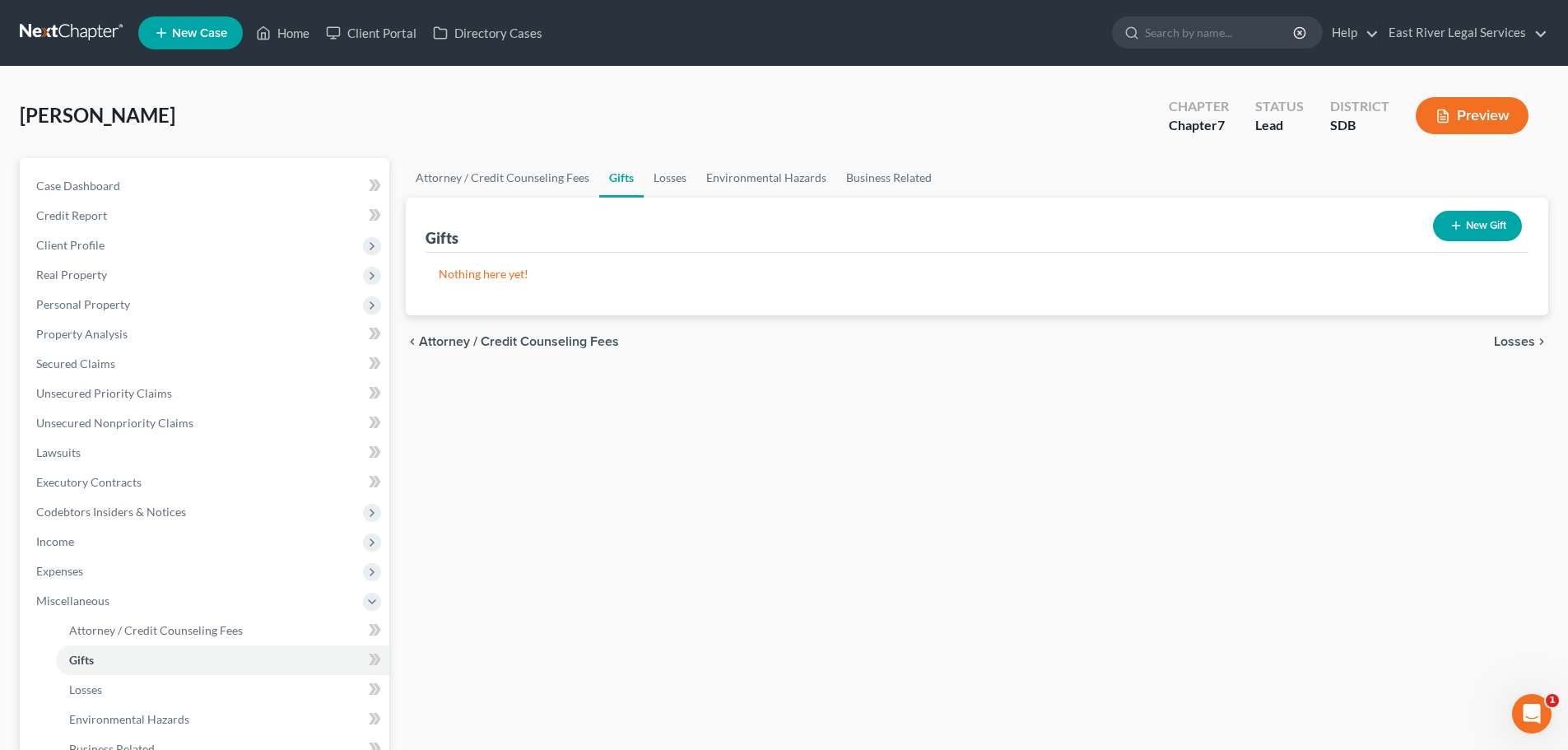
click at [1520, 338] on span "Losses" at bounding box center [1513, 342] width 41 height 13
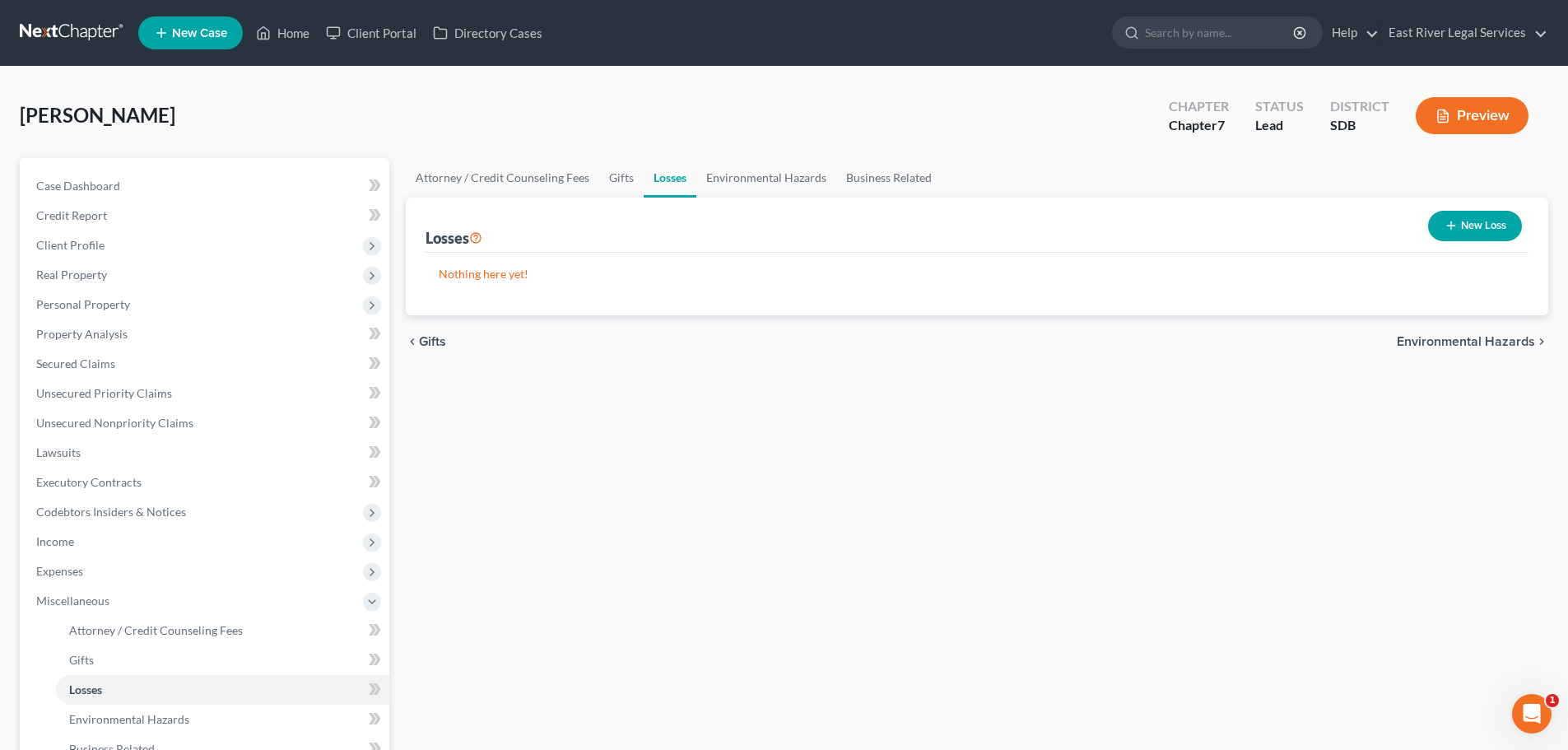
click at [1520, 338] on span "Environmental Hazards" at bounding box center [1466, 342] width 138 height 13
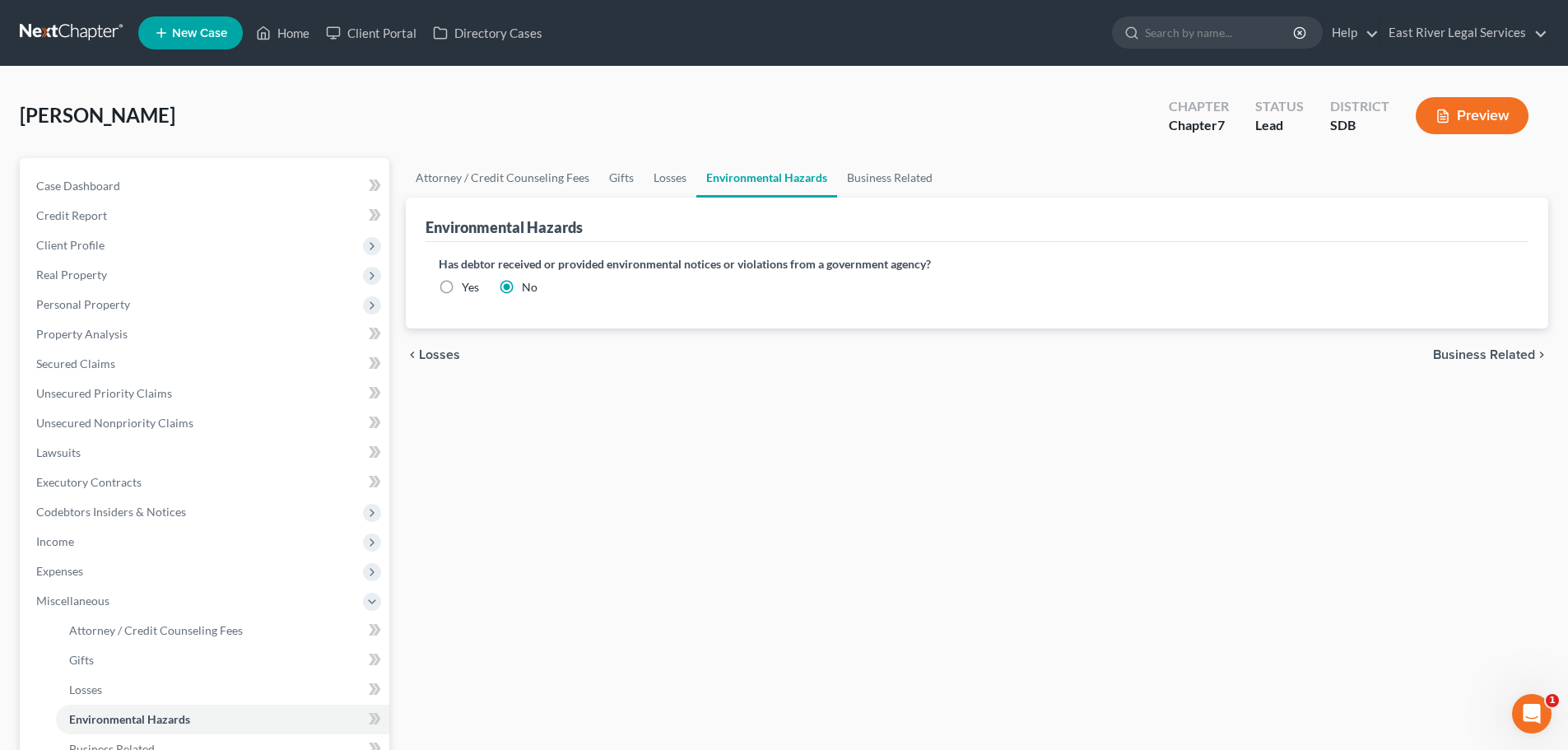
click at [1520, 338] on div "chevron_left Losses Business Related chevron_right" at bounding box center [977, 354] width 1142 height 52
click at [1497, 351] on span "Business Related" at bounding box center [1483, 355] width 102 height 13
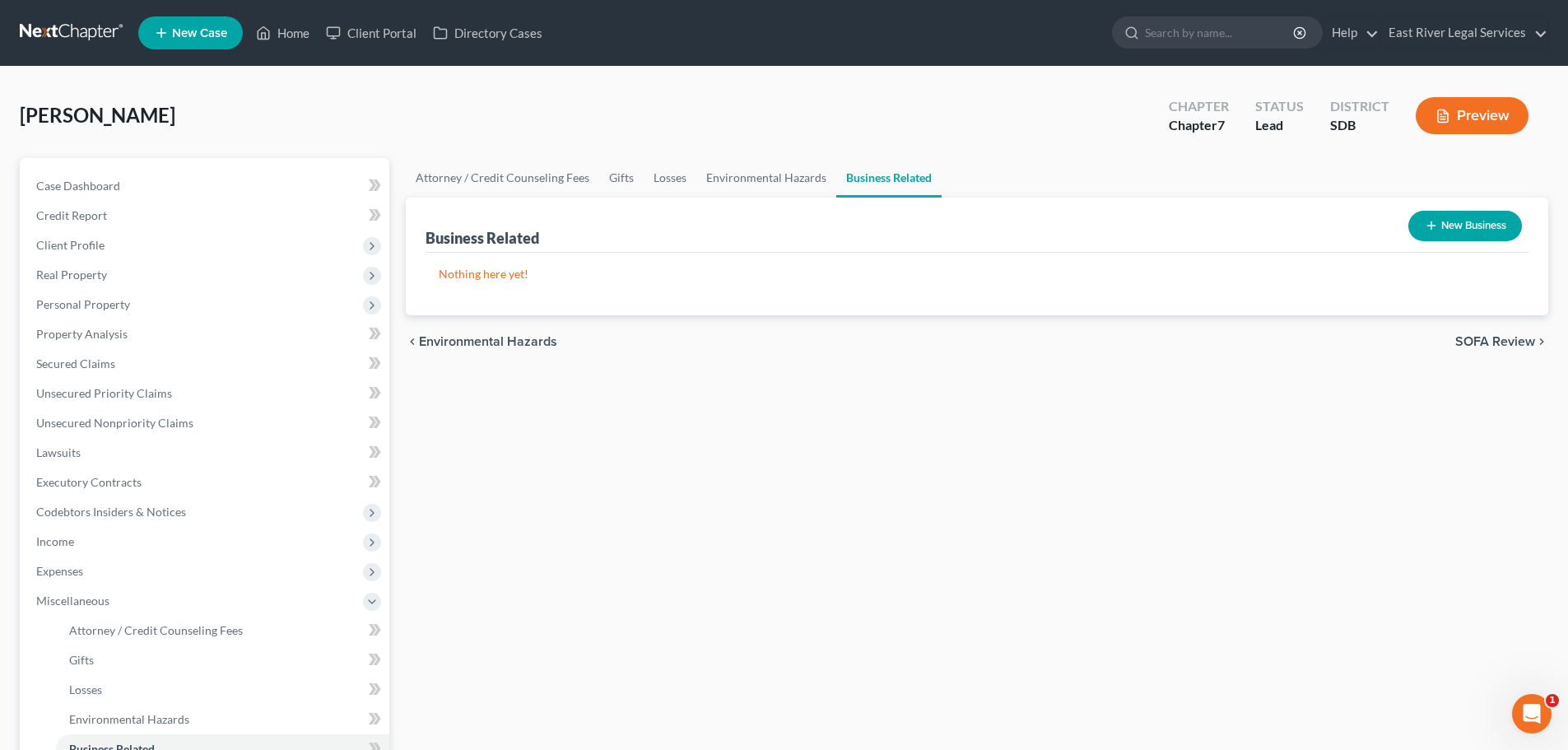
click at [1501, 342] on span "SOFA Review" at bounding box center [1495, 342] width 80 height 13
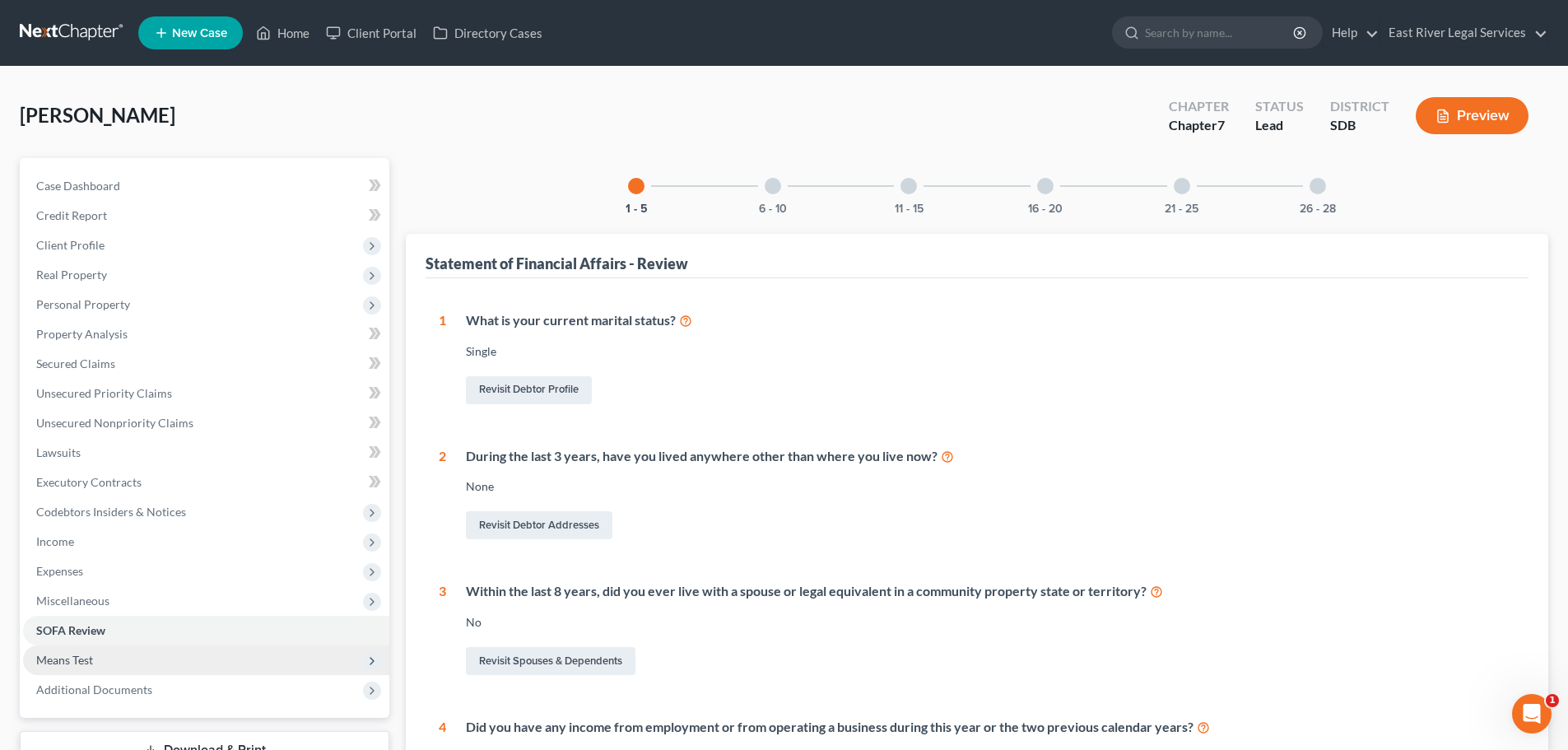
click at [76, 663] on span "Means Test" at bounding box center [65, 659] width 57 height 14
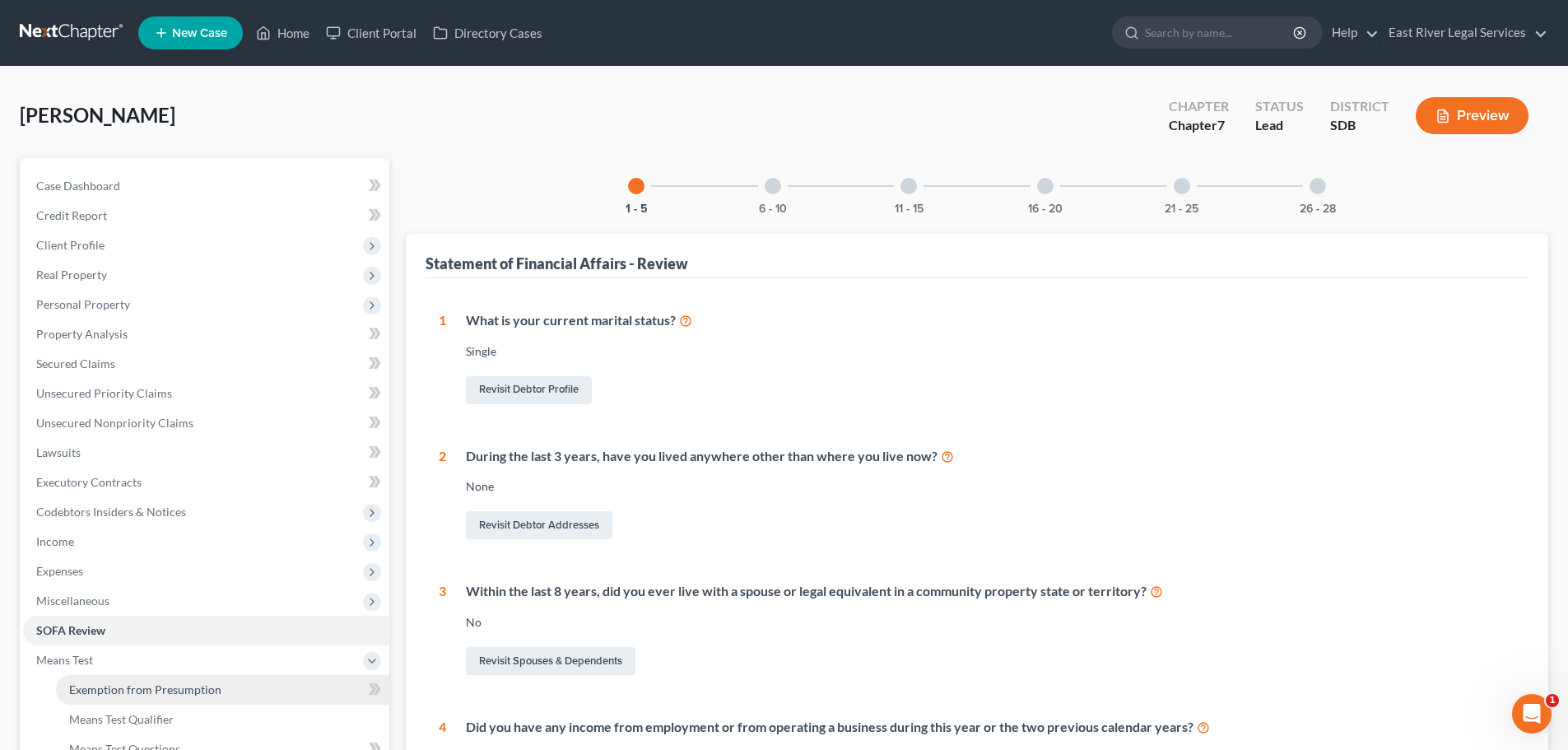
click at [99, 687] on span "Exemption from Presumption" at bounding box center [145, 689] width 152 height 14
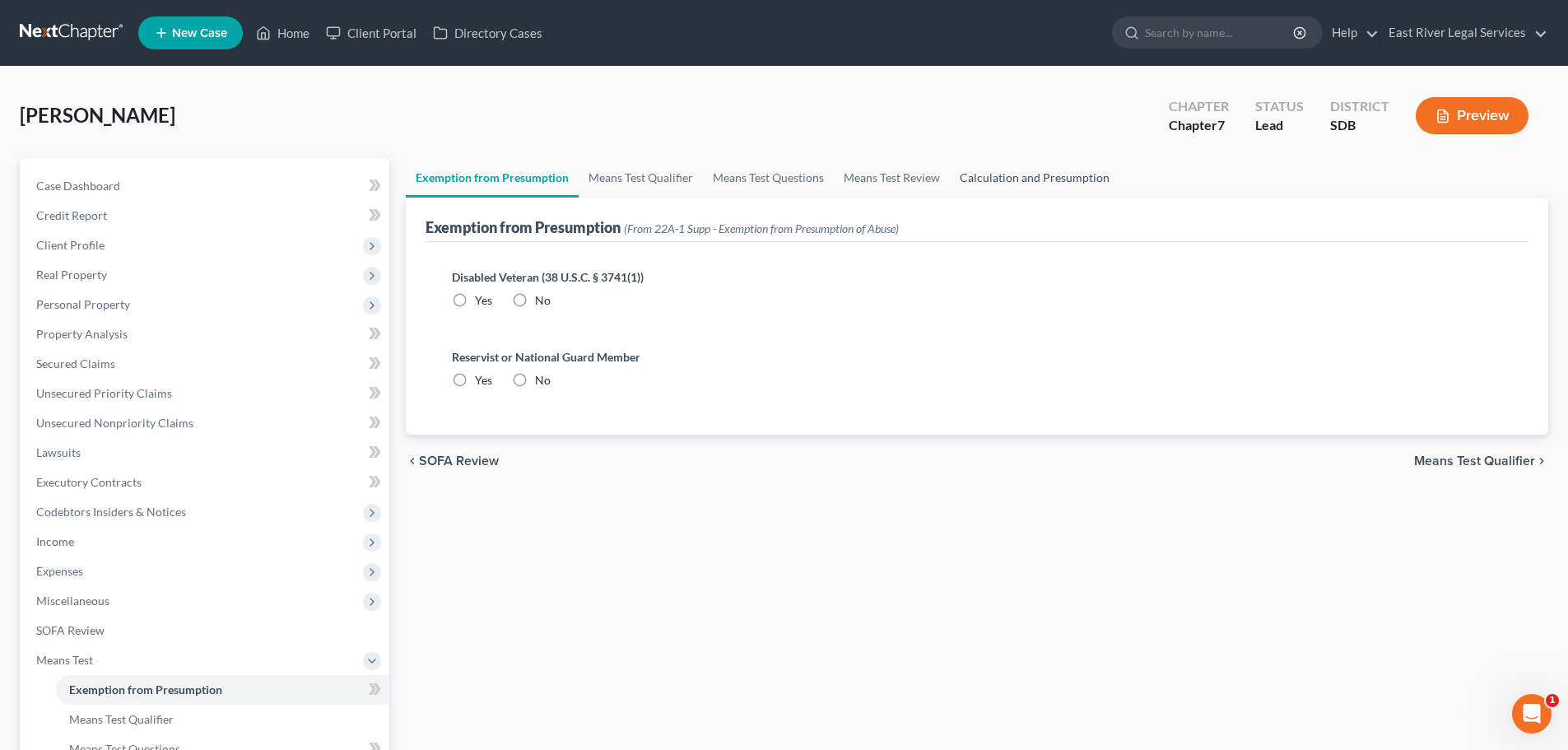
click at [1066, 173] on link "Calculation and Presumption" at bounding box center [1034, 178] width 170 height 40
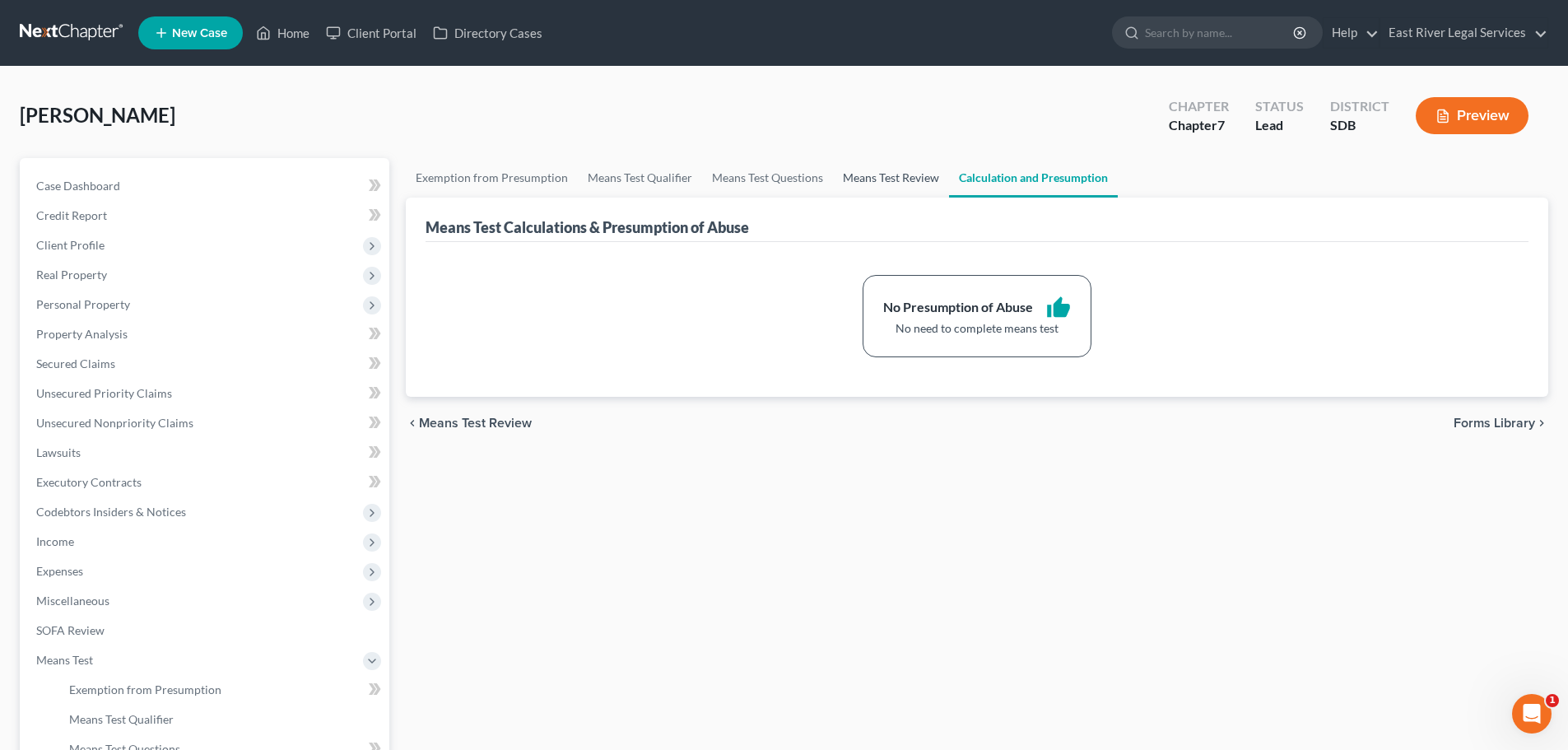
click at [905, 182] on link "Means Test Review" at bounding box center [891, 178] width 116 height 40
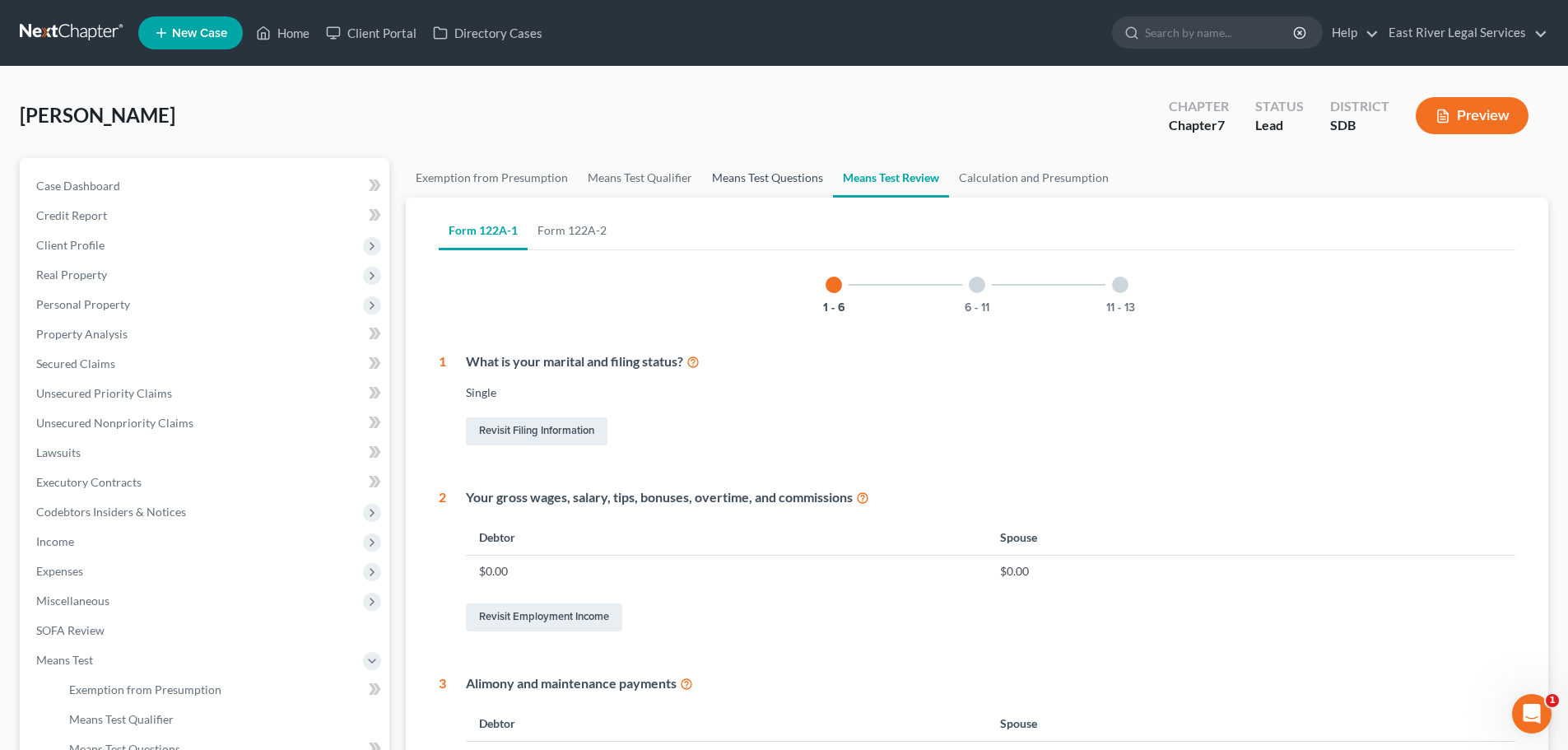
click at [783, 189] on link "Means Test Questions" at bounding box center [767, 178] width 131 height 40
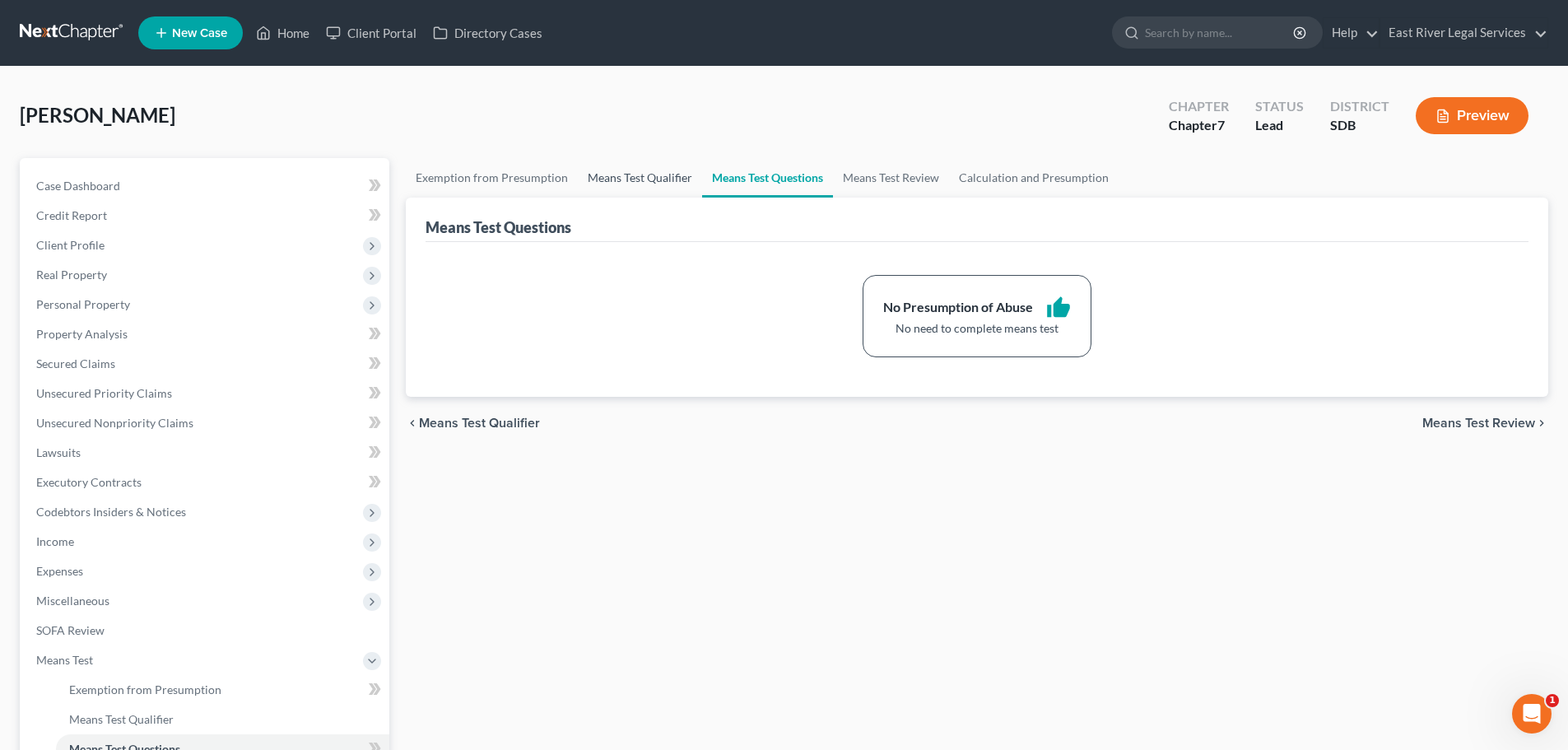
click at [651, 184] on link "Means Test Qualifier" at bounding box center [639, 178] width 124 height 40
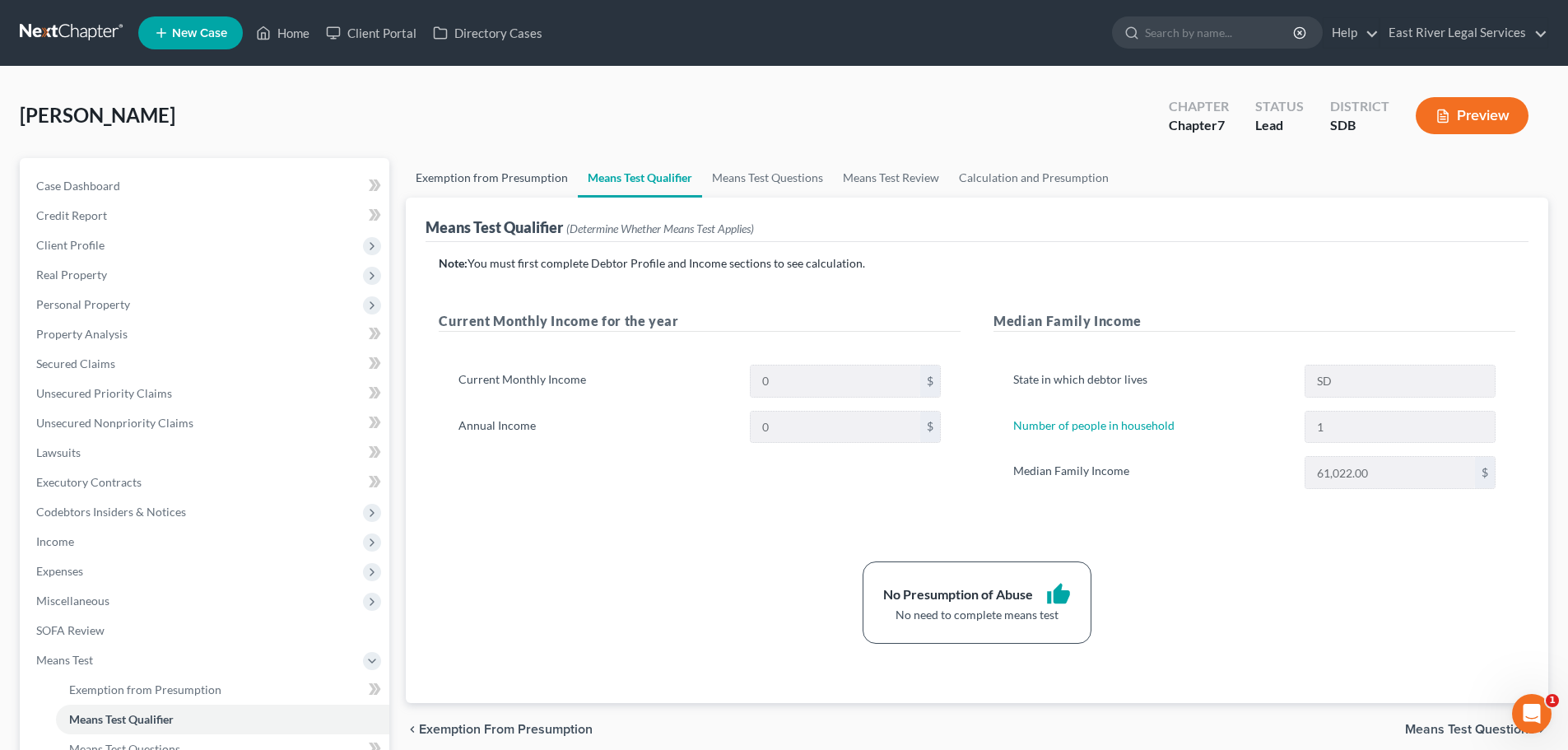
click at [428, 177] on link "Exemption from Presumption" at bounding box center [491, 178] width 172 height 40
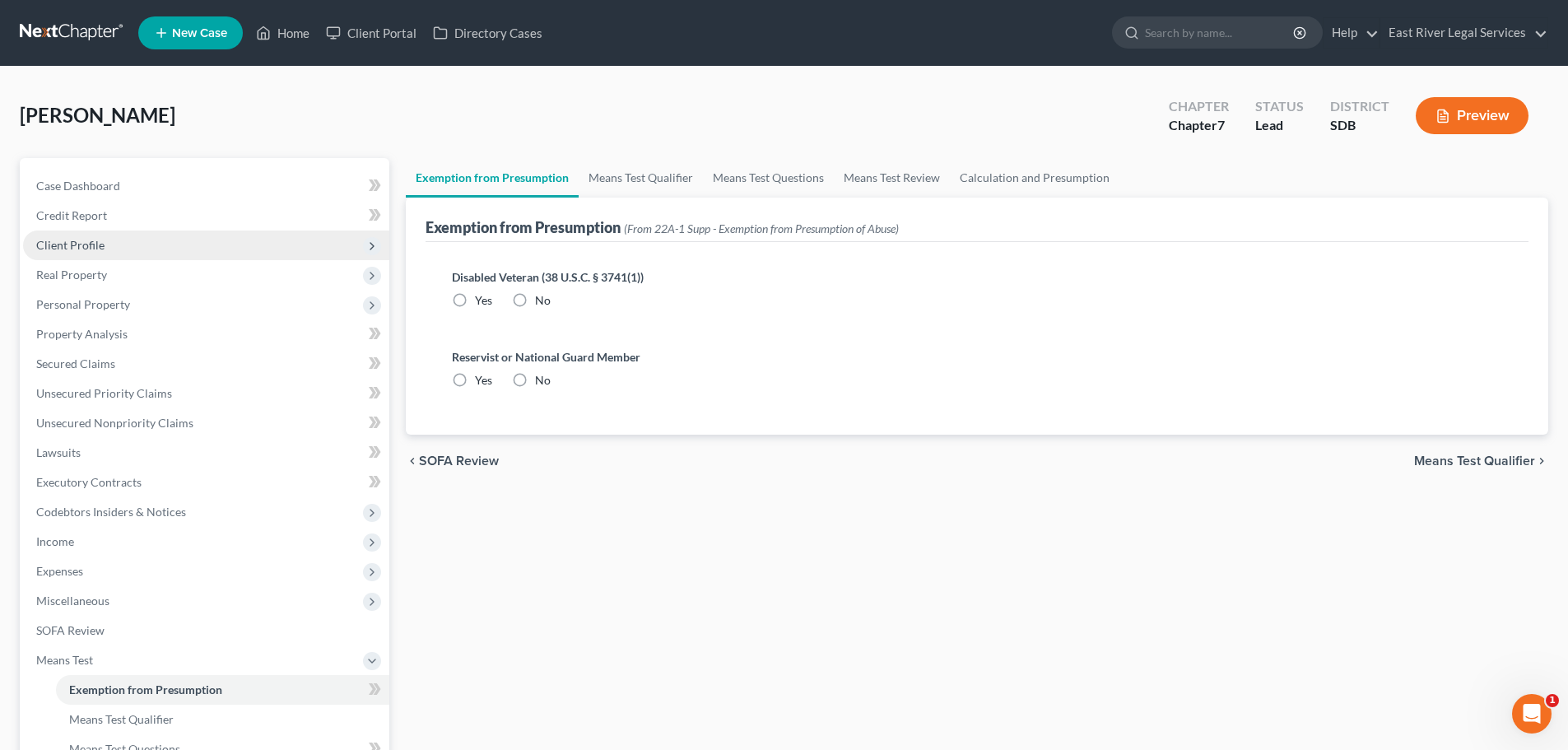
click at [66, 252] on span "Client Profile" at bounding box center [206, 245] width 366 height 30
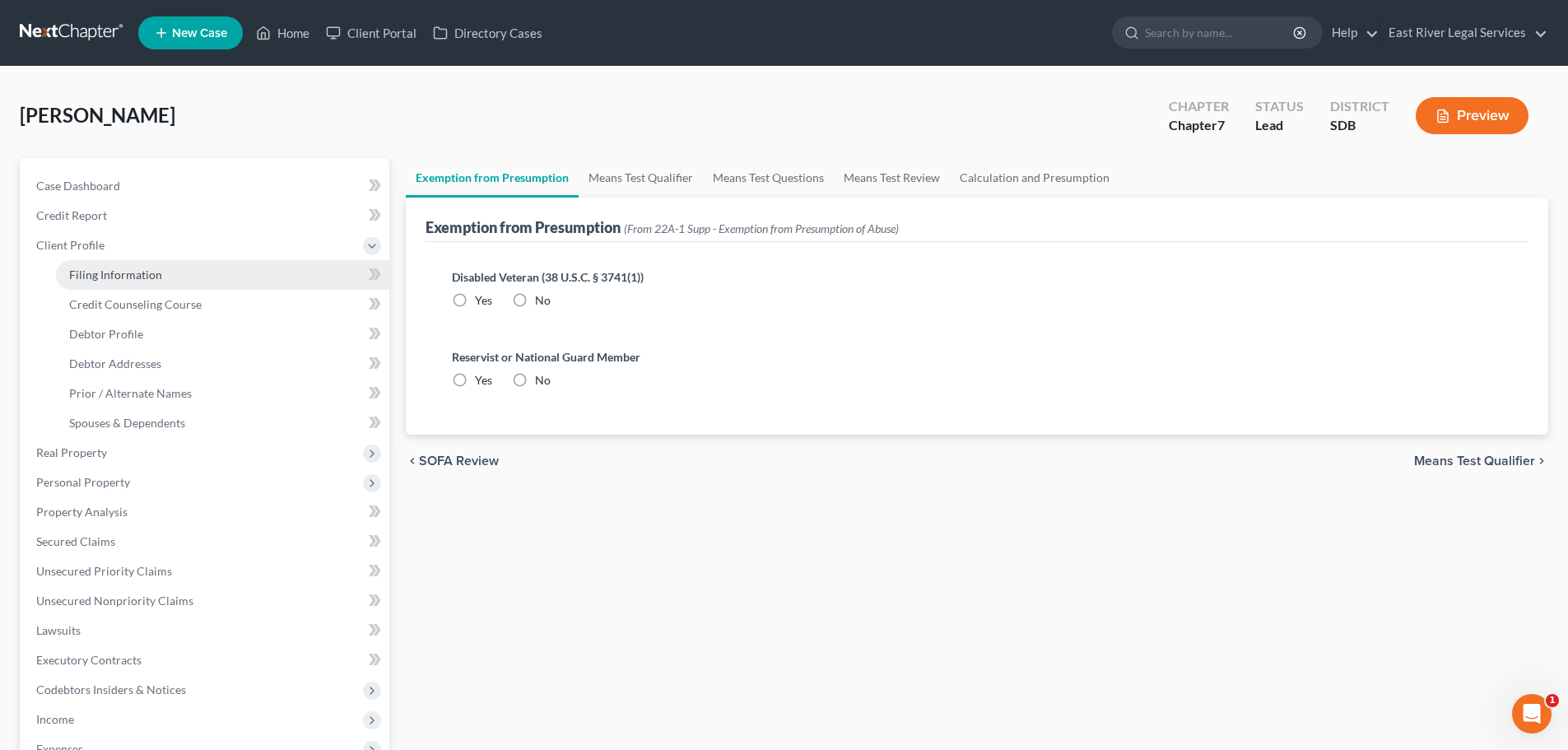
click at [92, 278] on span "Filing Information" at bounding box center [116, 274] width 93 height 14
select select "1"
select select "0"
select select "73"
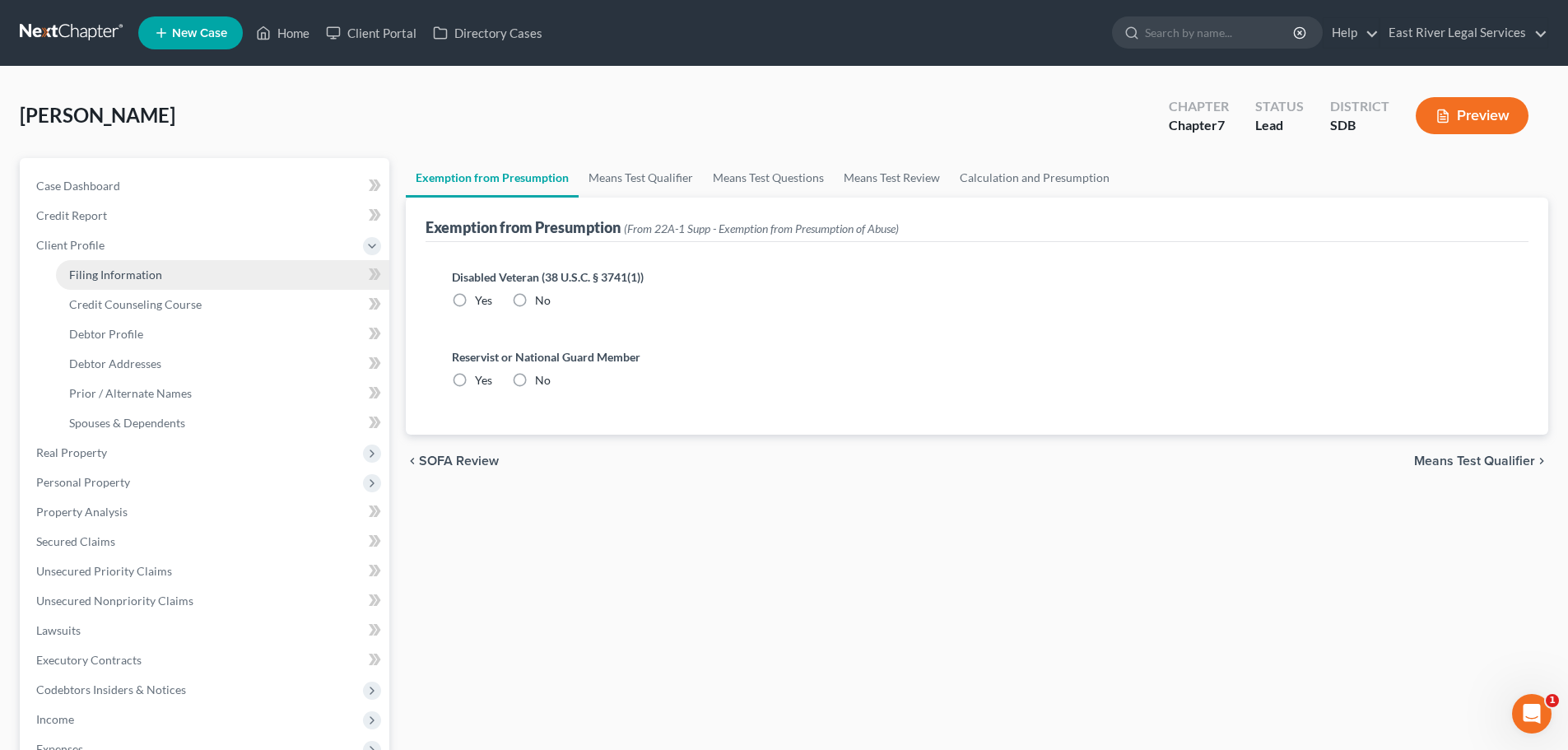
select select "1"
select select "43"
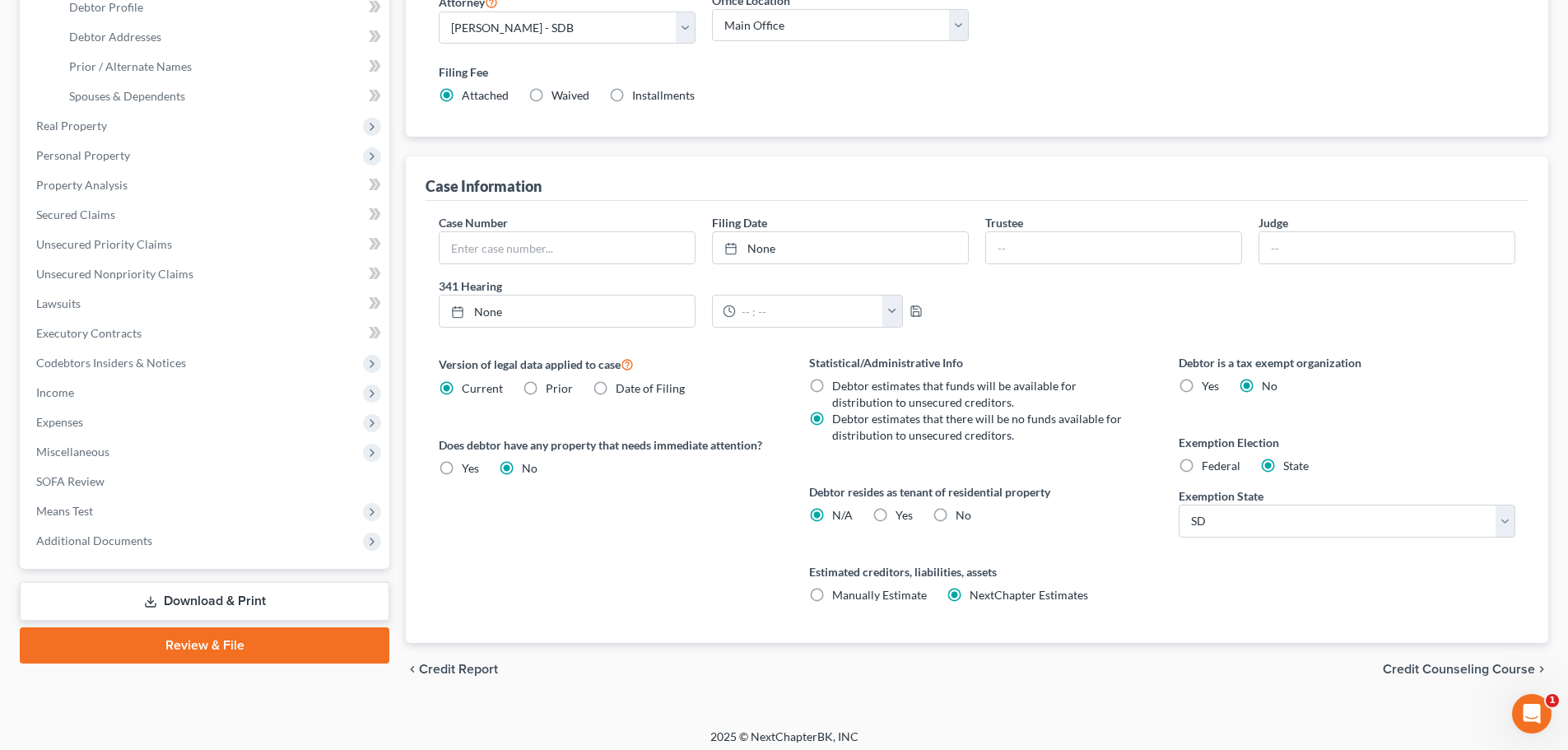
scroll to position [329, 0]
click at [1415, 669] on span "Credit Counseling Course" at bounding box center [1458, 667] width 152 height 13
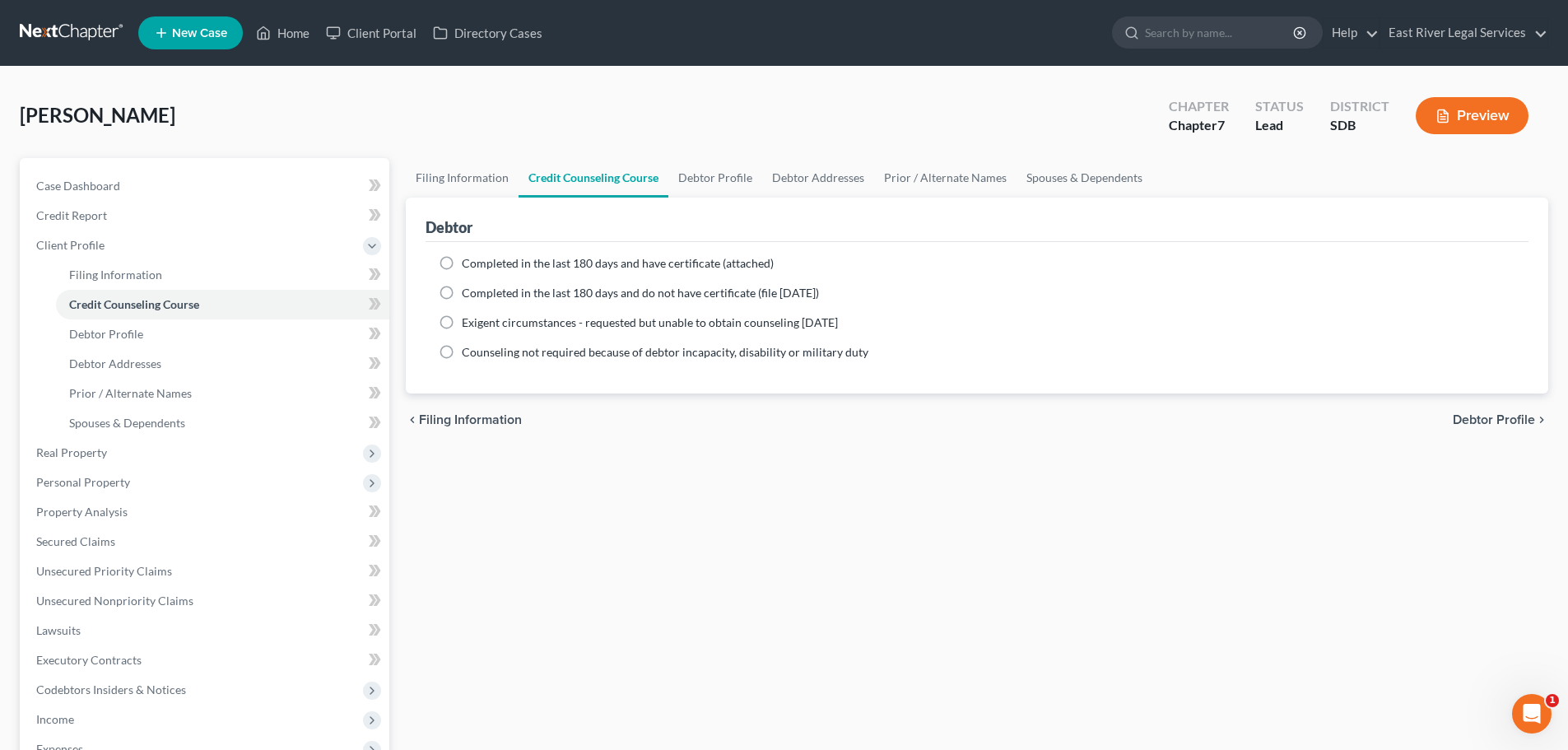
click at [1480, 417] on span "Debtor Profile" at bounding box center [1493, 420] width 82 height 13
select select "0"
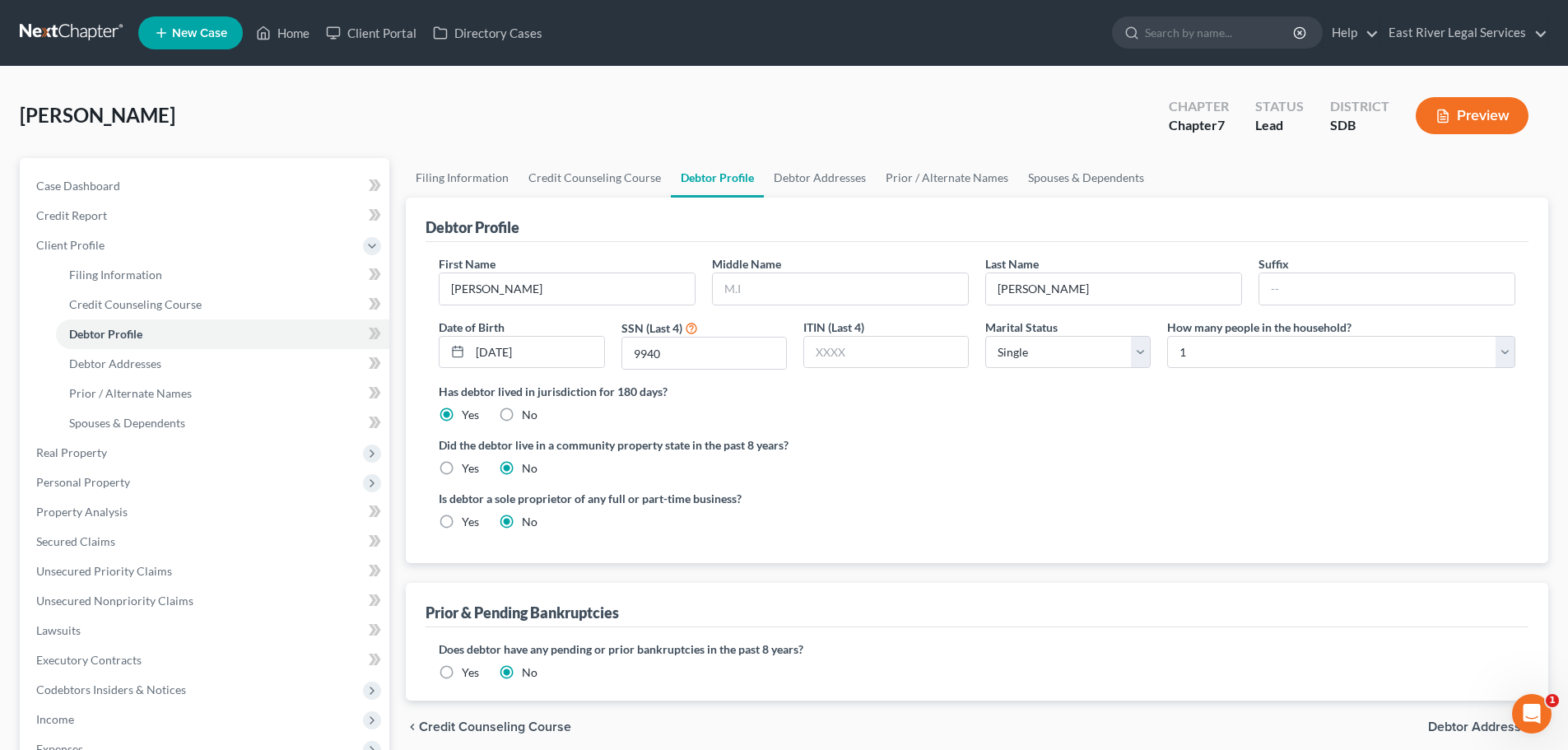
click at [1220, 512] on div "Is debtor a sole proprietor of any full or part-time business? Yes No" at bounding box center [977, 516] width 1092 height 53
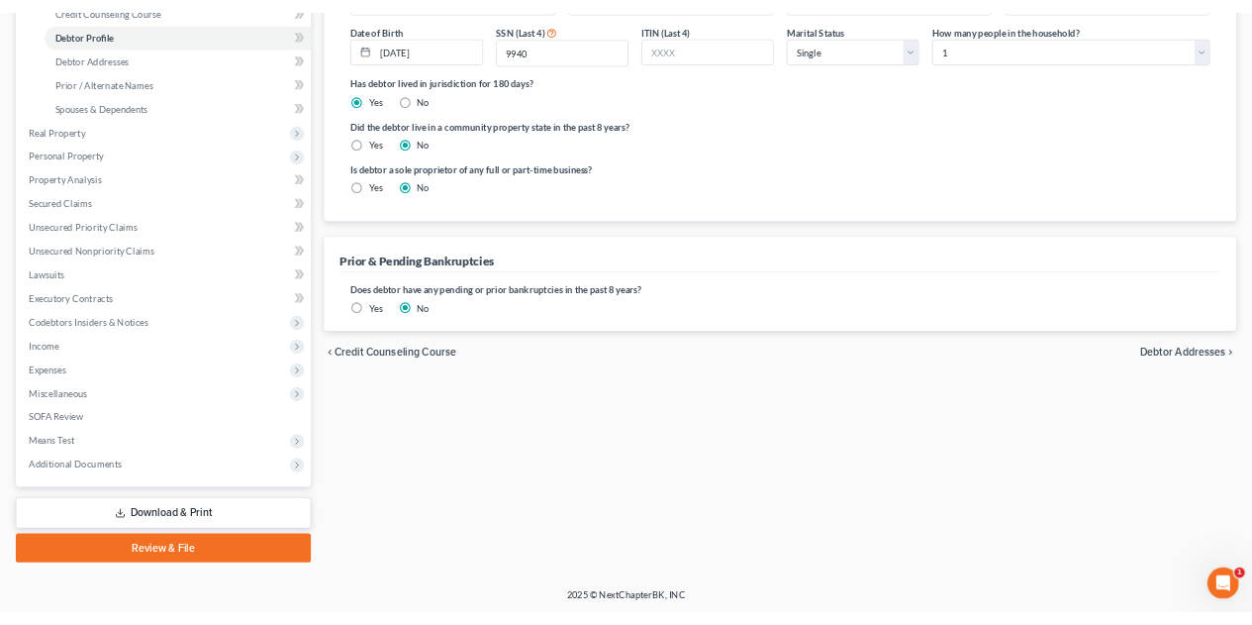
scroll to position [361, 0]
